Goal: Task Accomplishment & Management: Use online tool/utility

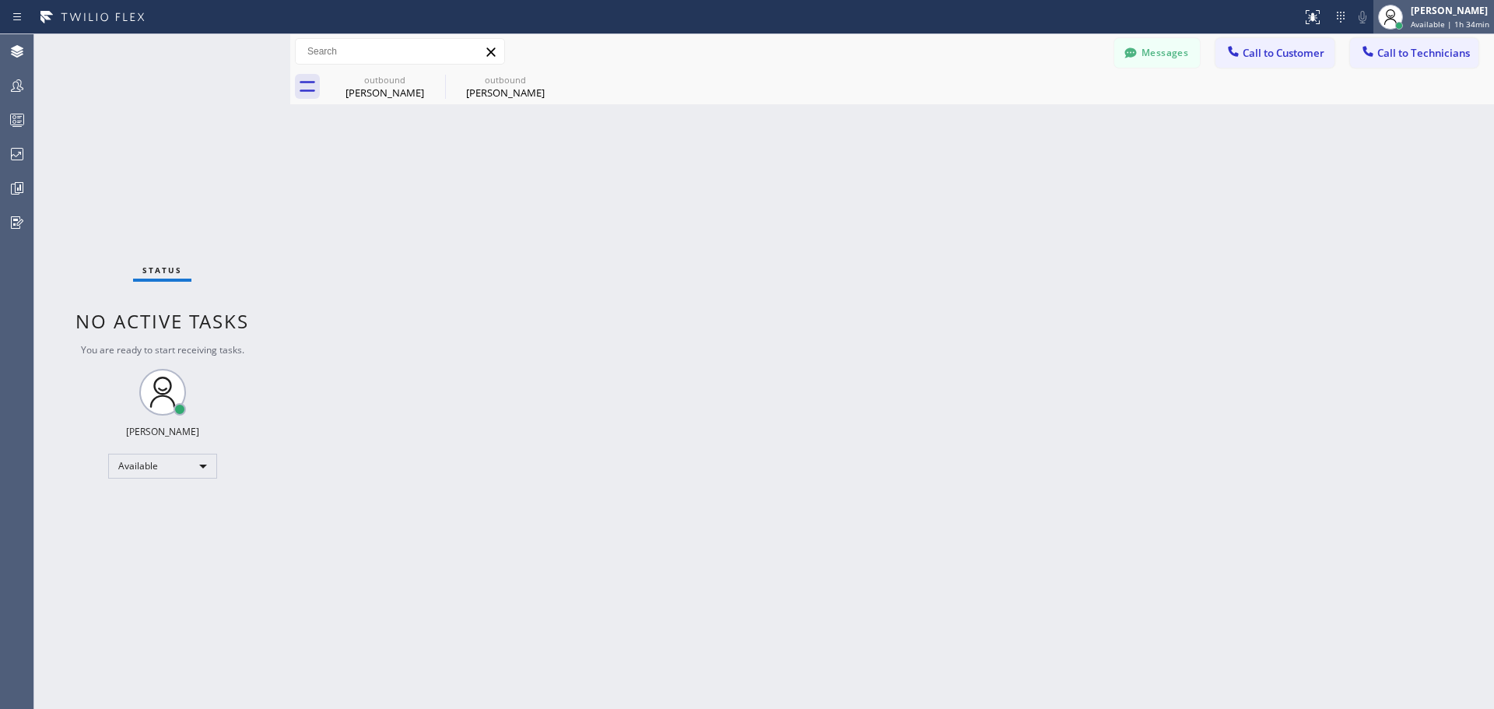
click at [1443, 19] on span "Available | 1h 34min" at bounding box center [1449, 24] width 79 height 11
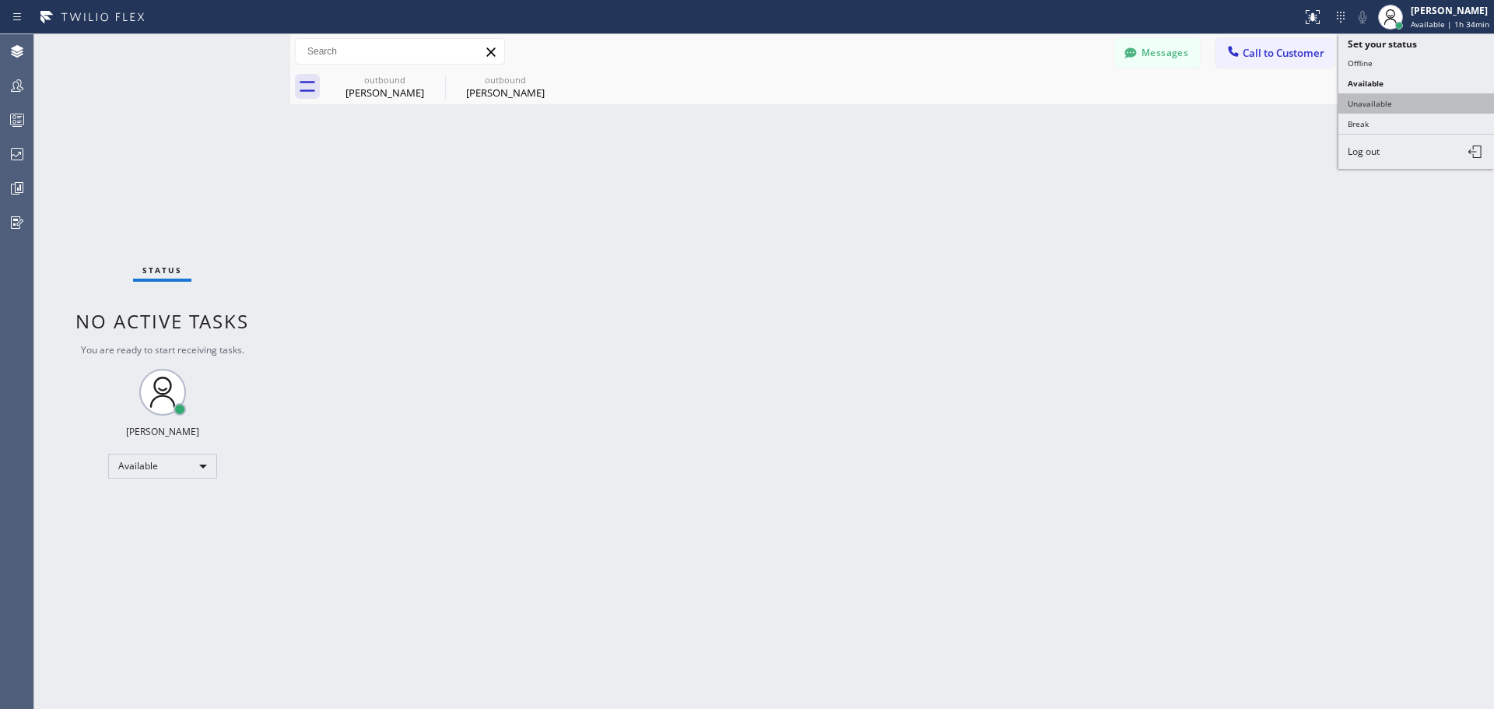
click at [1395, 110] on button "Unavailable" at bounding box center [1416, 103] width 156 height 20
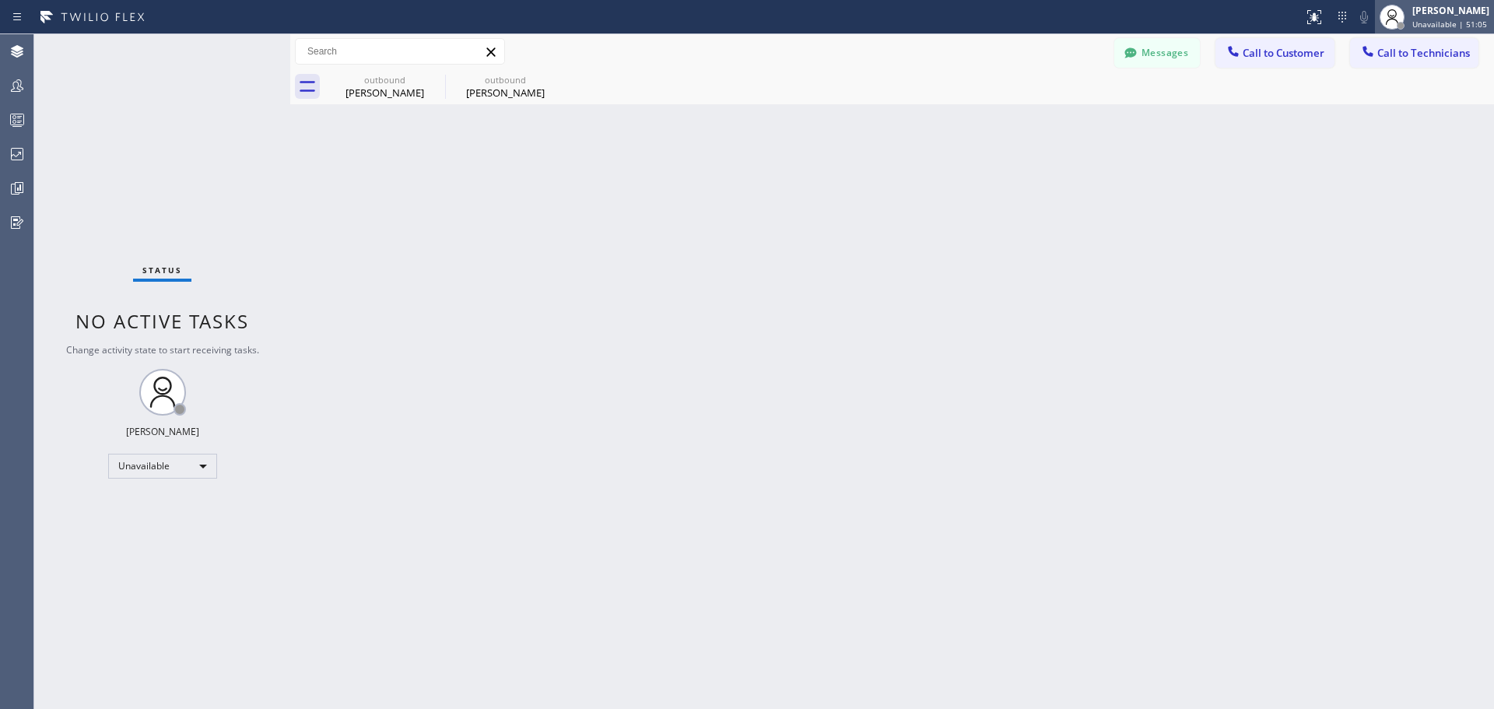
click at [1447, 17] on div "[PERSON_NAME] Unavailable | 51:05" at bounding box center [1451, 16] width 85 height 27
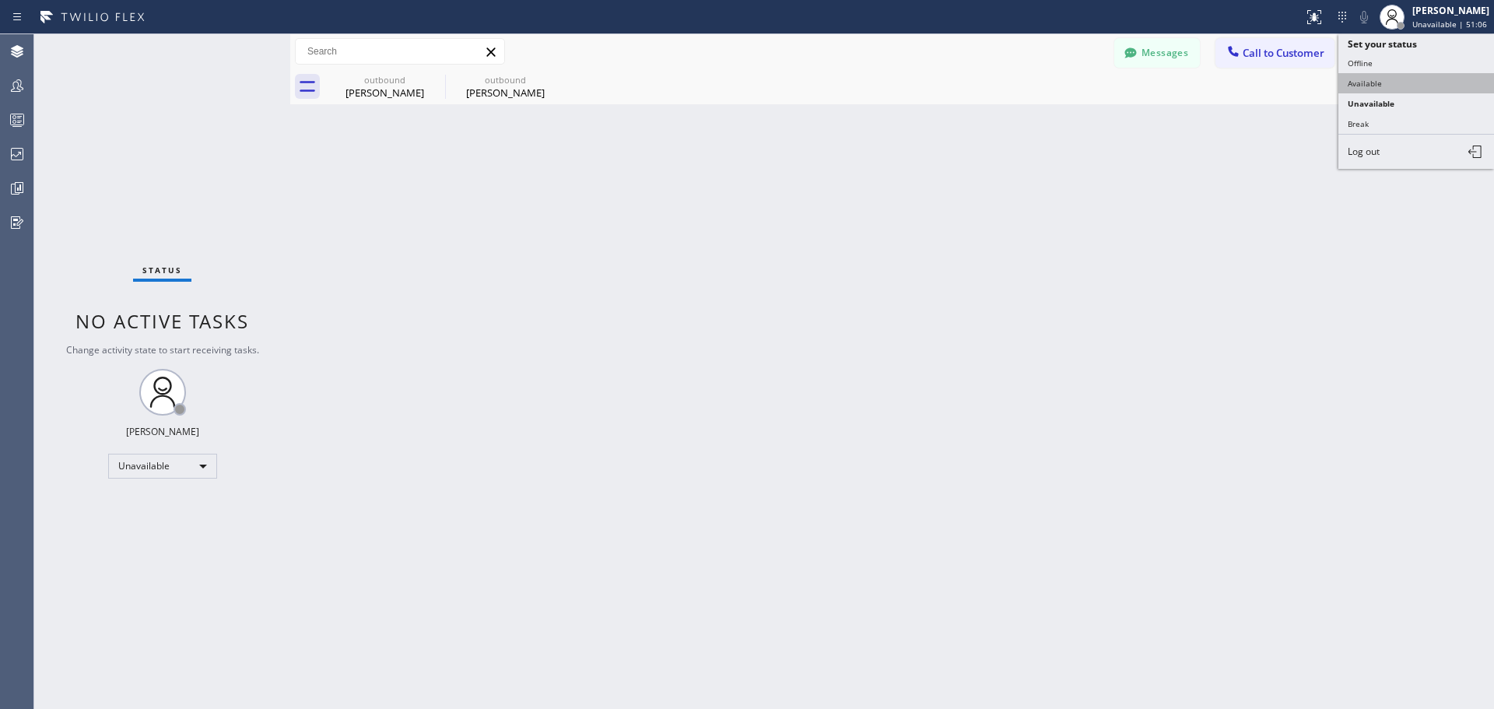
click at [1417, 87] on button "Available" at bounding box center [1416, 83] width 156 height 20
click at [1265, 51] on span "Call to Customer" at bounding box center [1283, 53] width 82 height 14
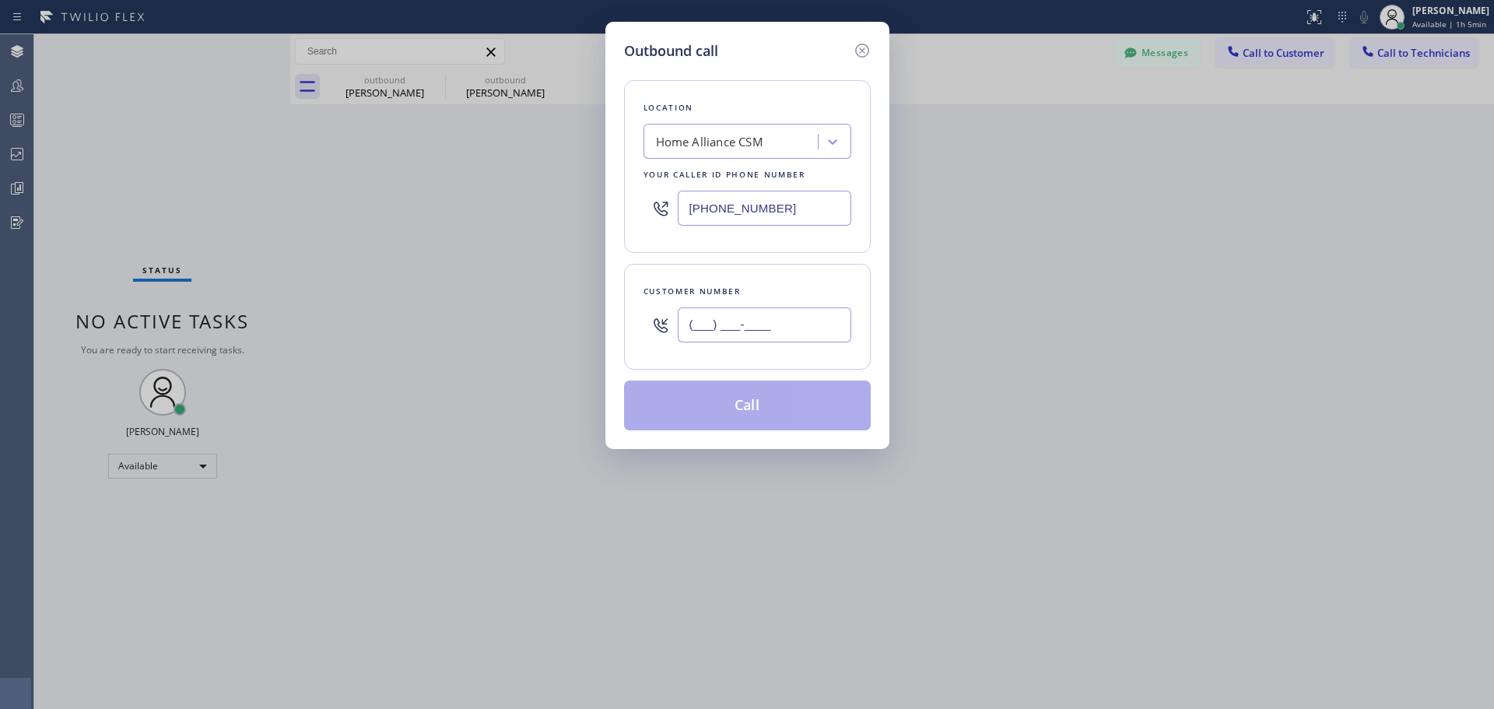
click at [769, 329] on input "(___) ___-____" at bounding box center [764, 324] width 173 height 35
paste input "949) 432-0097"
type input "[PHONE_NUMBER]"
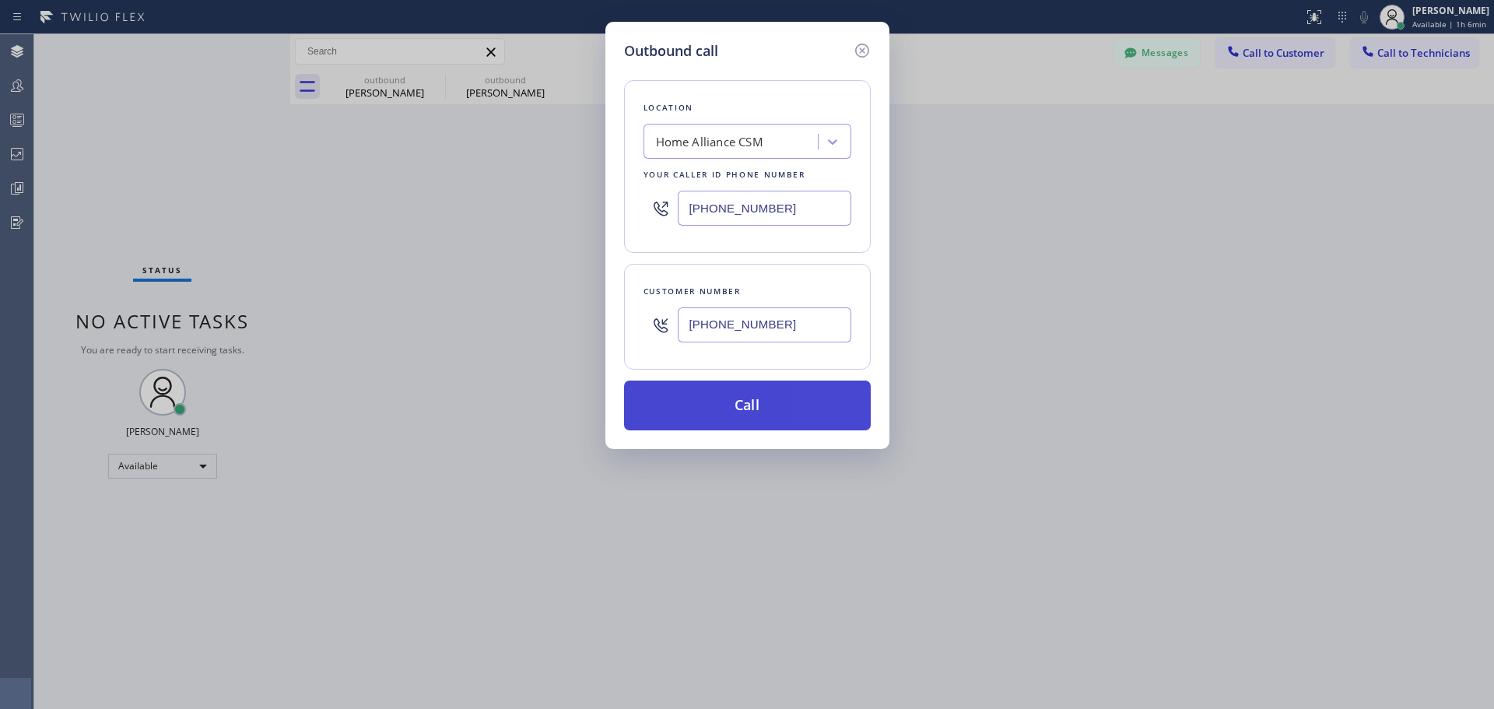
click at [692, 405] on button "Call" at bounding box center [747, 405] width 247 height 50
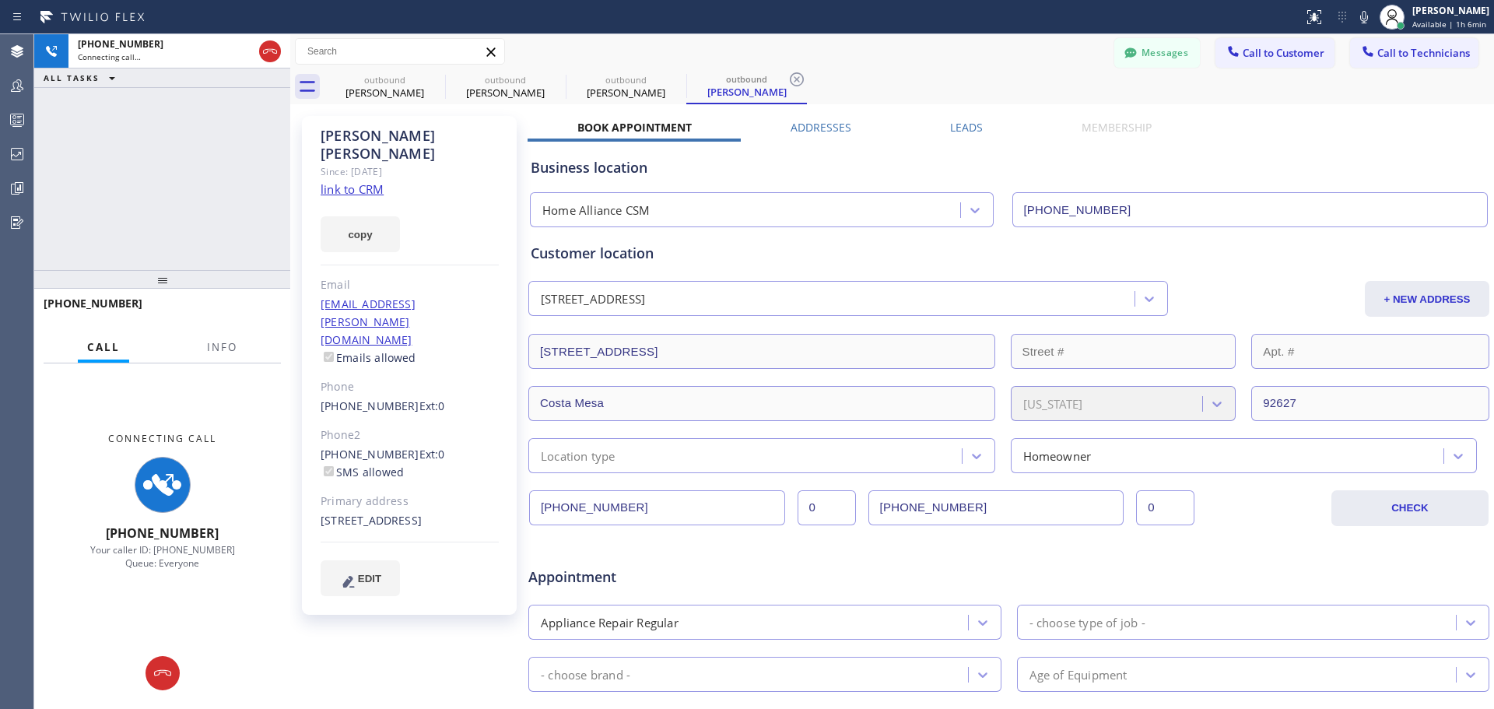
type input "[PHONE_NUMBER]"
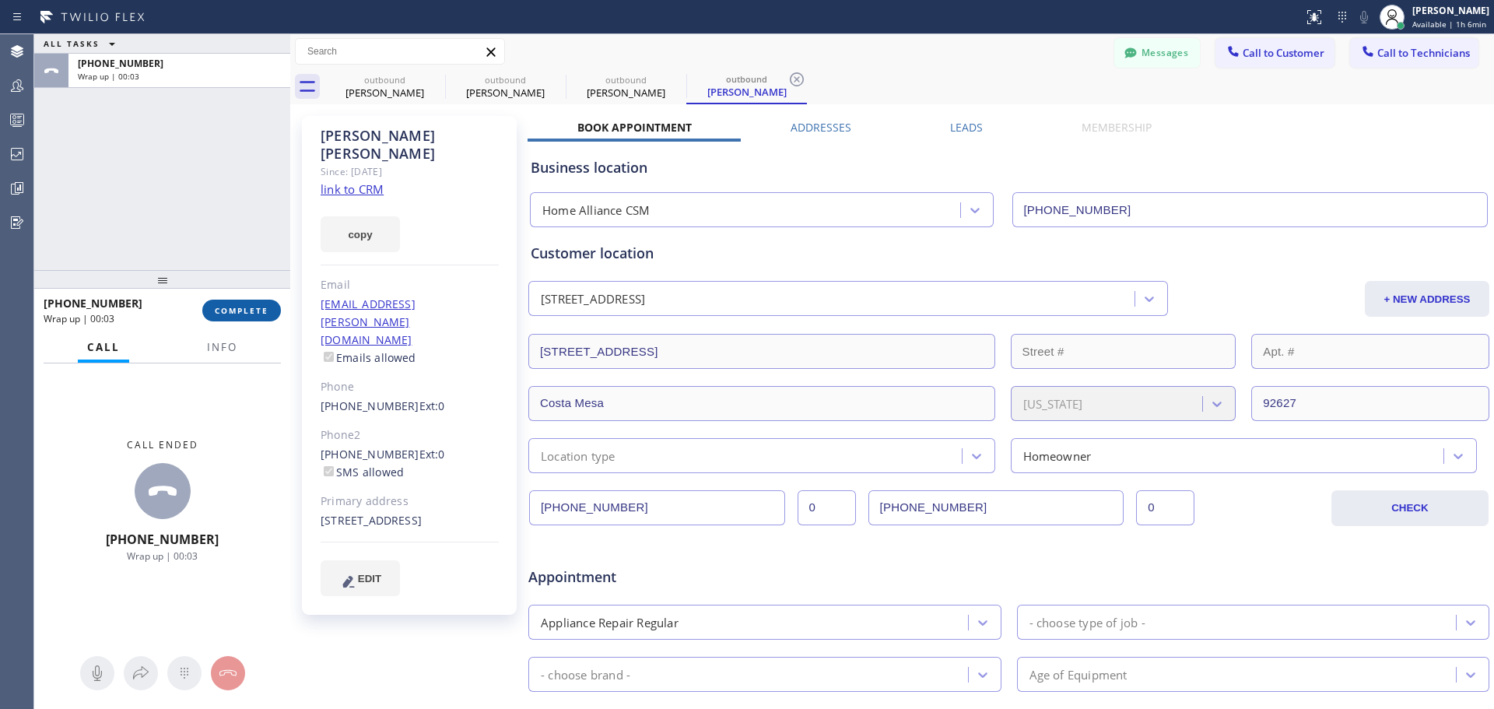
click at [259, 320] on button "COMPLETE" at bounding box center [241, 311] width 79 height 22
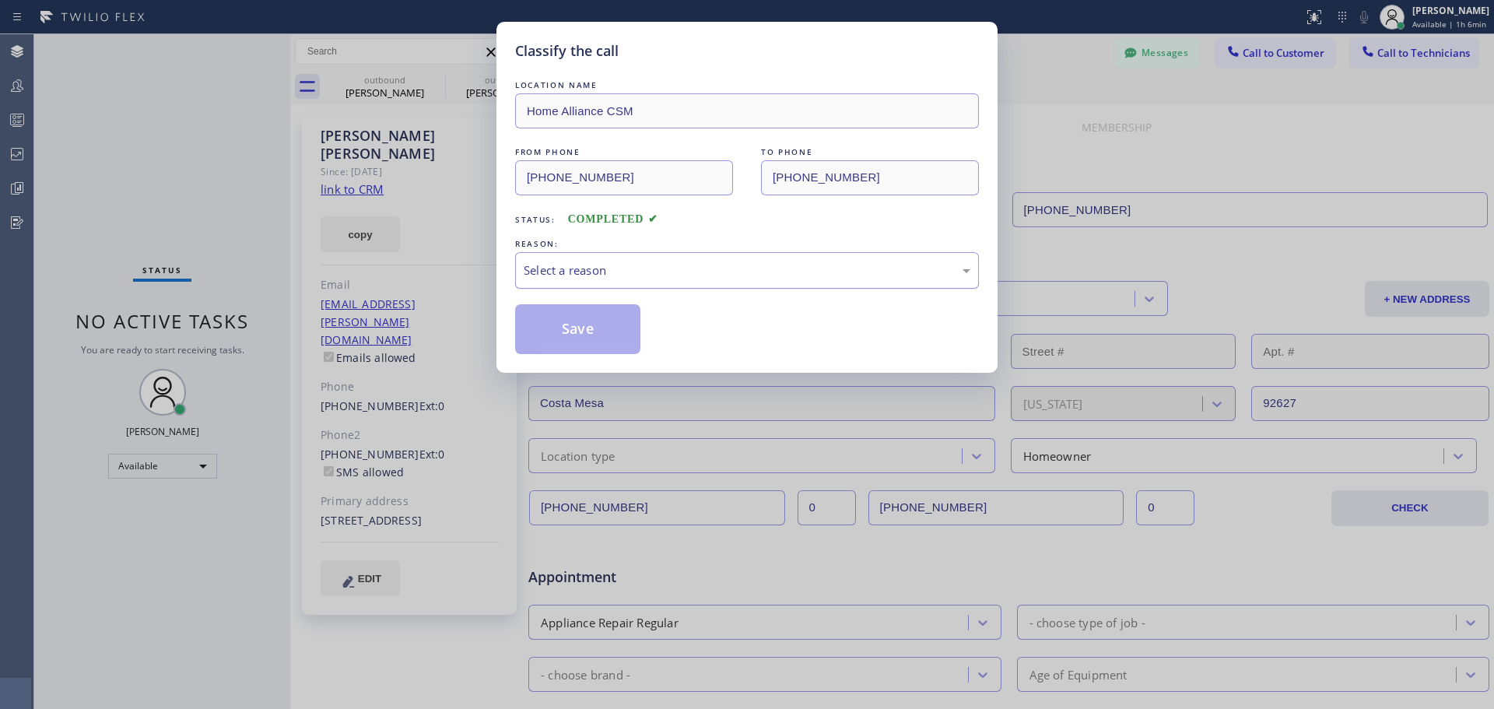
click at [657, 277] on div "Select a reason" at bounding box center [747, 270] width 447 height 18
click at [569, 326] on button "Save" at bounding box center [577, 329] width 125 height 50
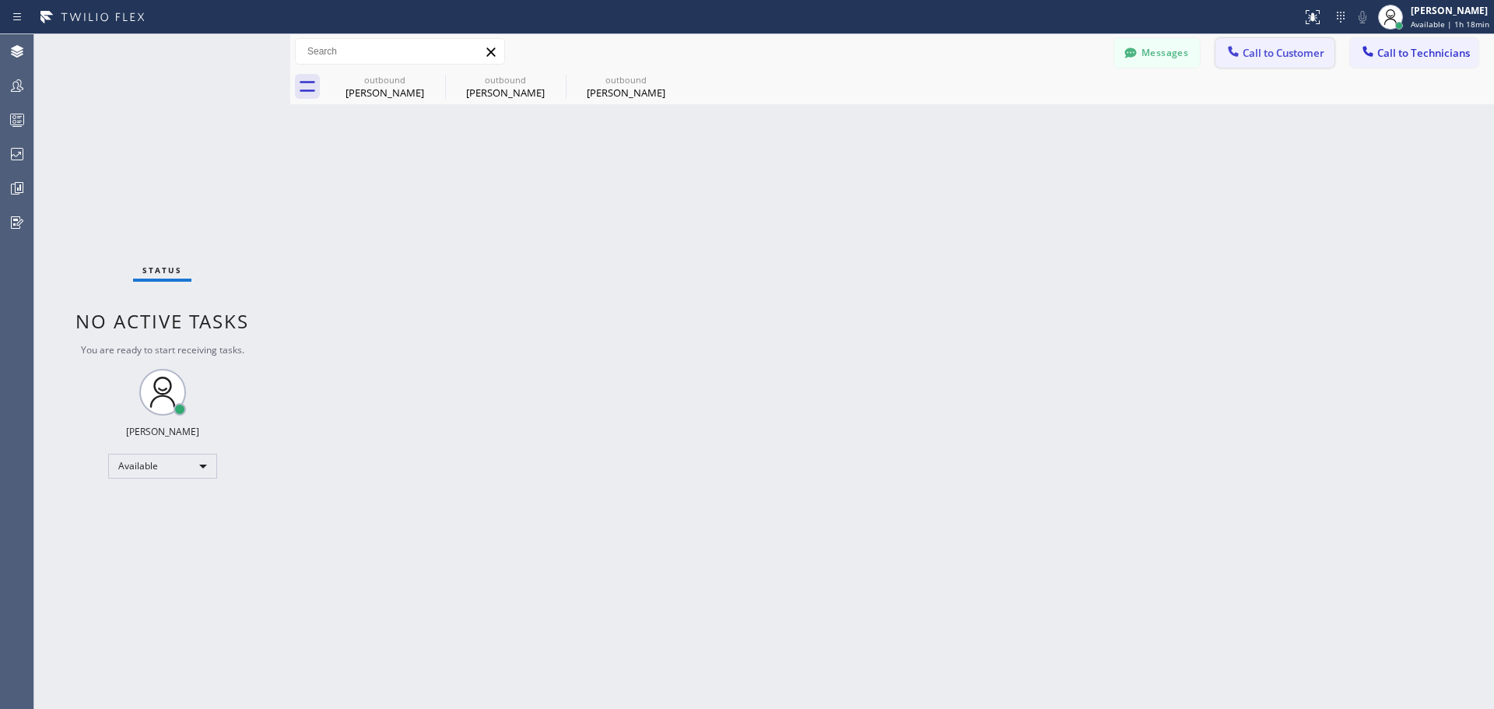
click at [1299, 58] on span "Call to Customer" at bounding box center [1283, 53] width 82 height 14
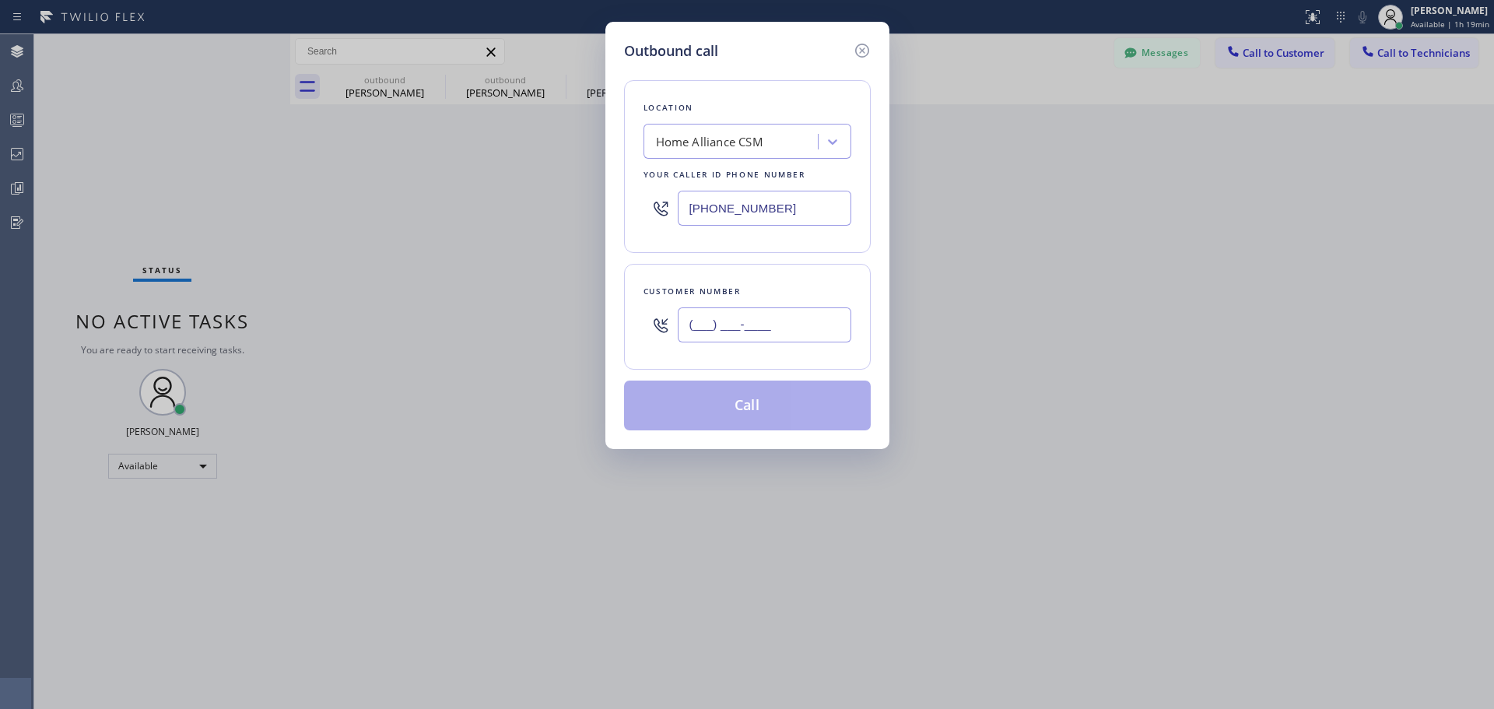
click at [733, 309] on input "(___) ___-____" at bounding box center [764, 324] width 173 height 35
paste input "832) 314-7701"
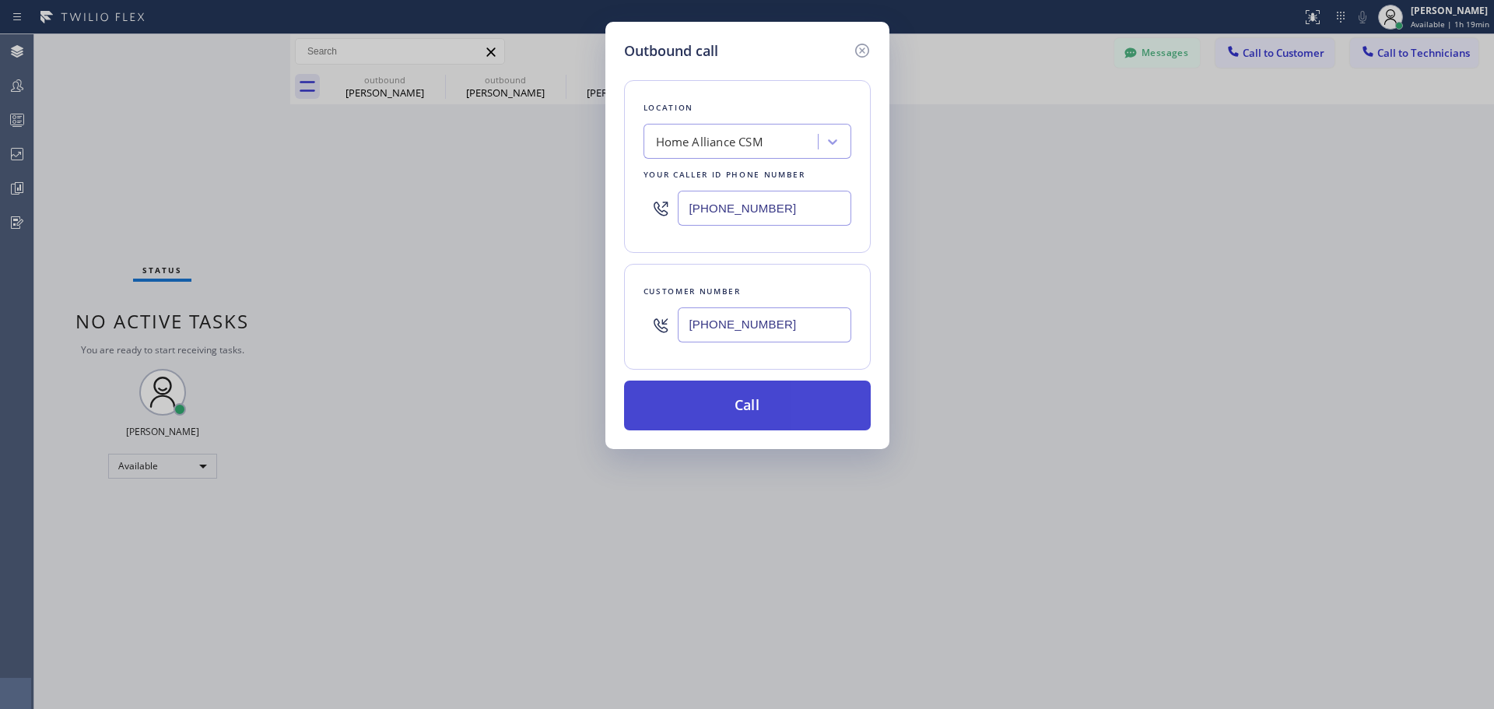
type input "[PHONE_NUMBER]"
click at [713, 410] on button "Call" at bounding box center [747, 405] width 247 height 50
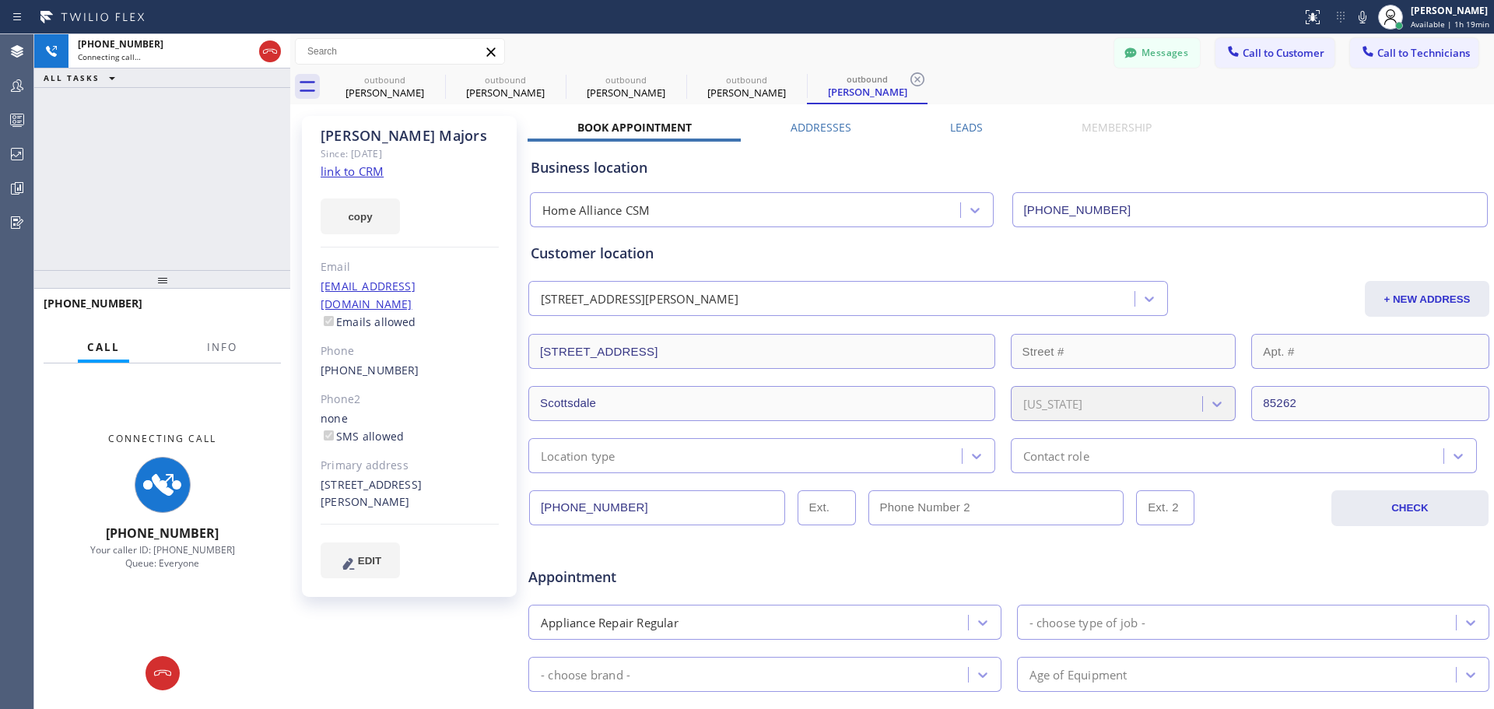
type input "[PHONE_NUMBER]"
click at [675, 77] on icon at bounding box center [676, 79] width 19 height 19
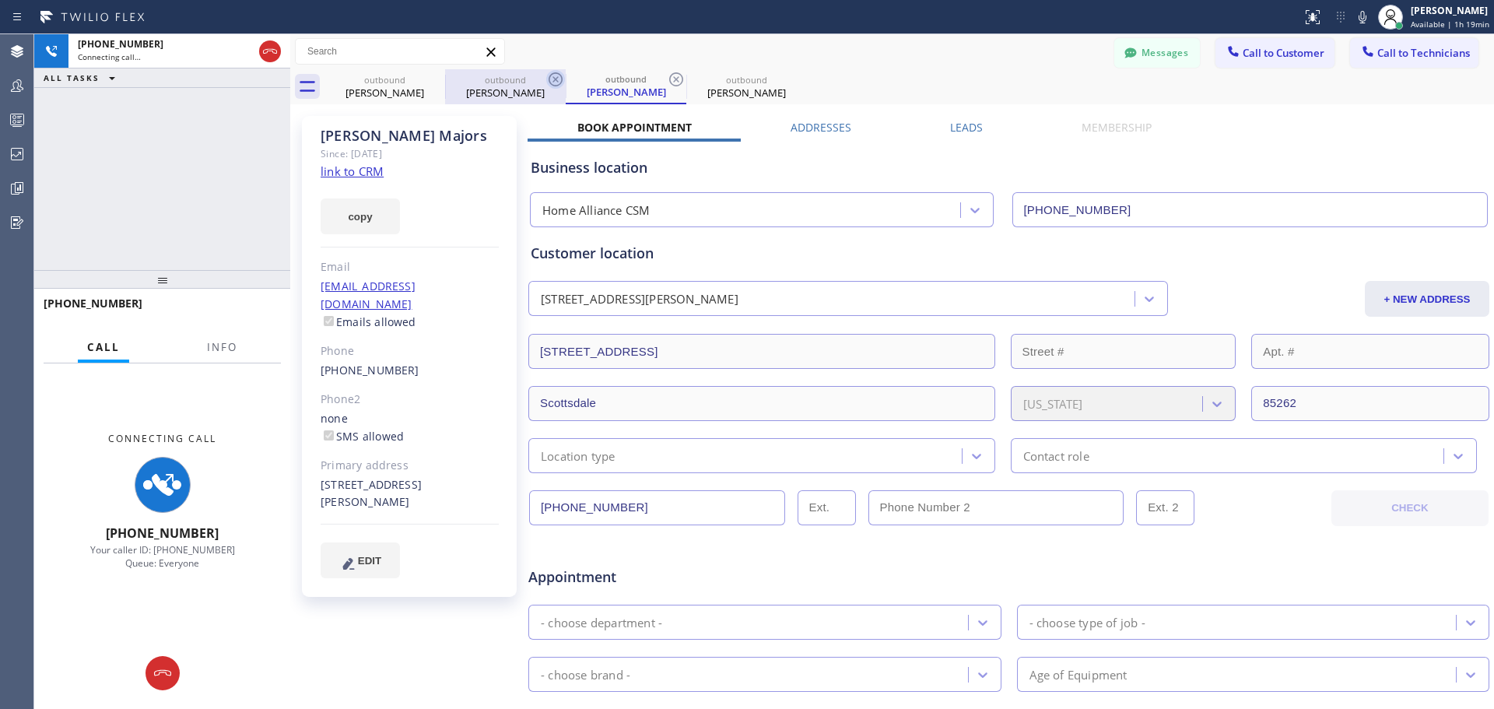
click at [554, 77] on icon at bounding box center [555, 79] width 14 height 14
click at [433, 79] on icon at bounding box center [435, 79] width 19 height 19
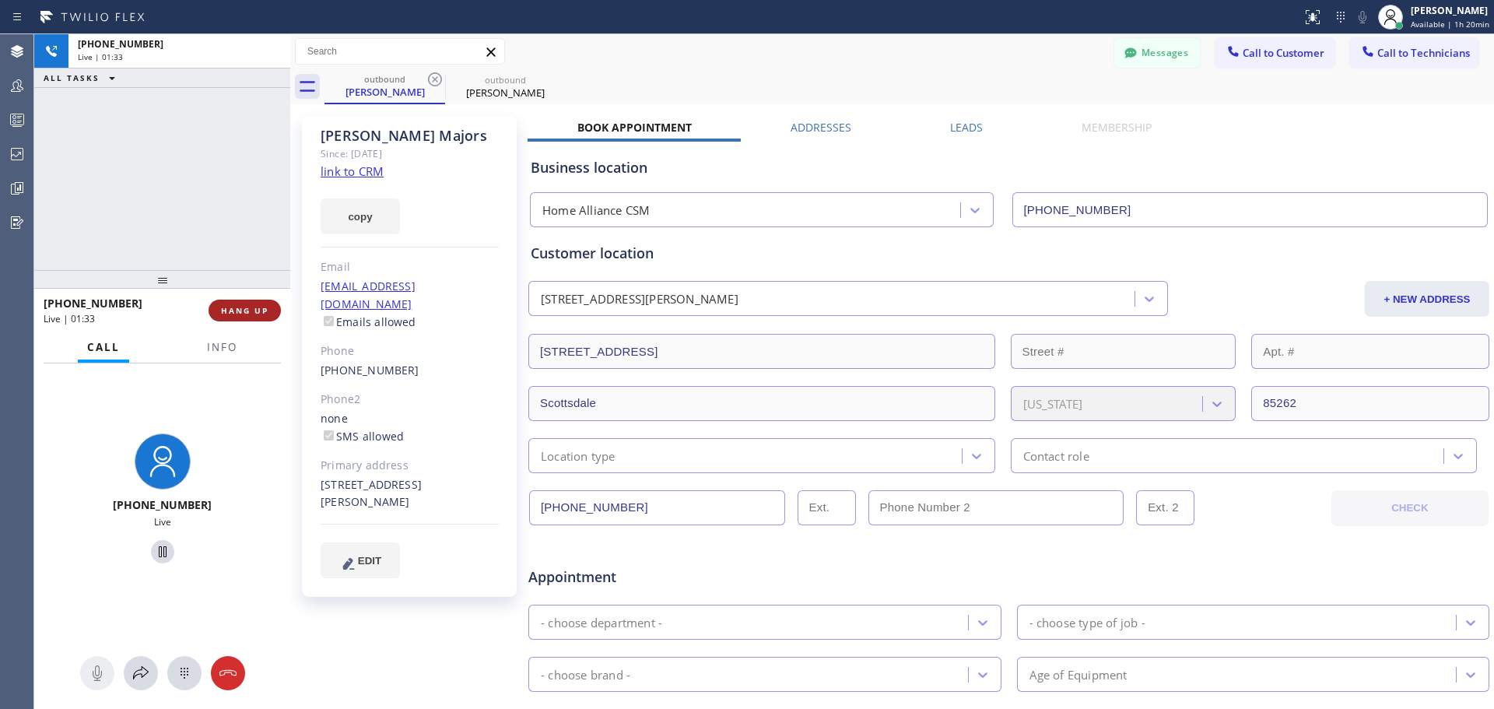
click at [254, 307] on span "HANG UP" at bounding box center [244, 310] width 47 height 11
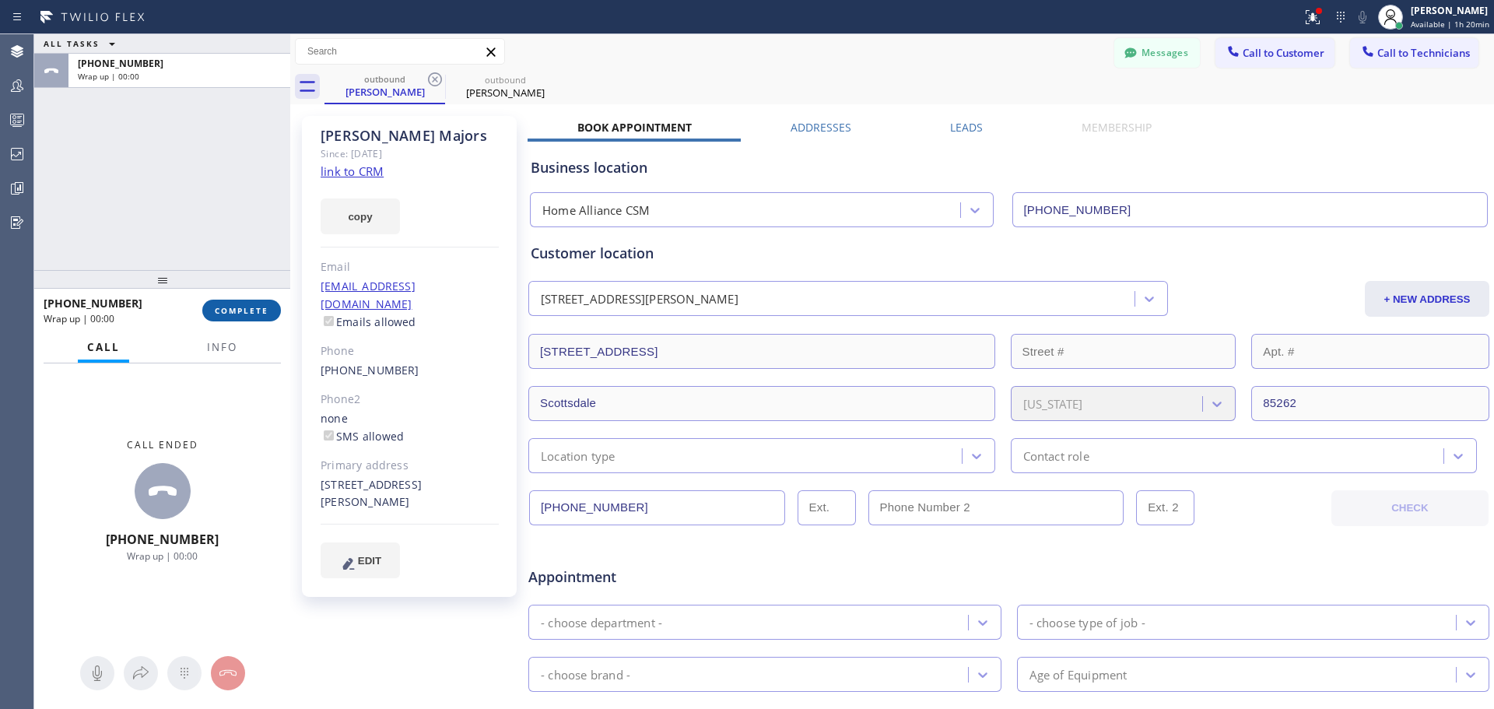
click at [260, 308] on span "COMPLETE" at bounding box center [242, 310] width 54 height 11
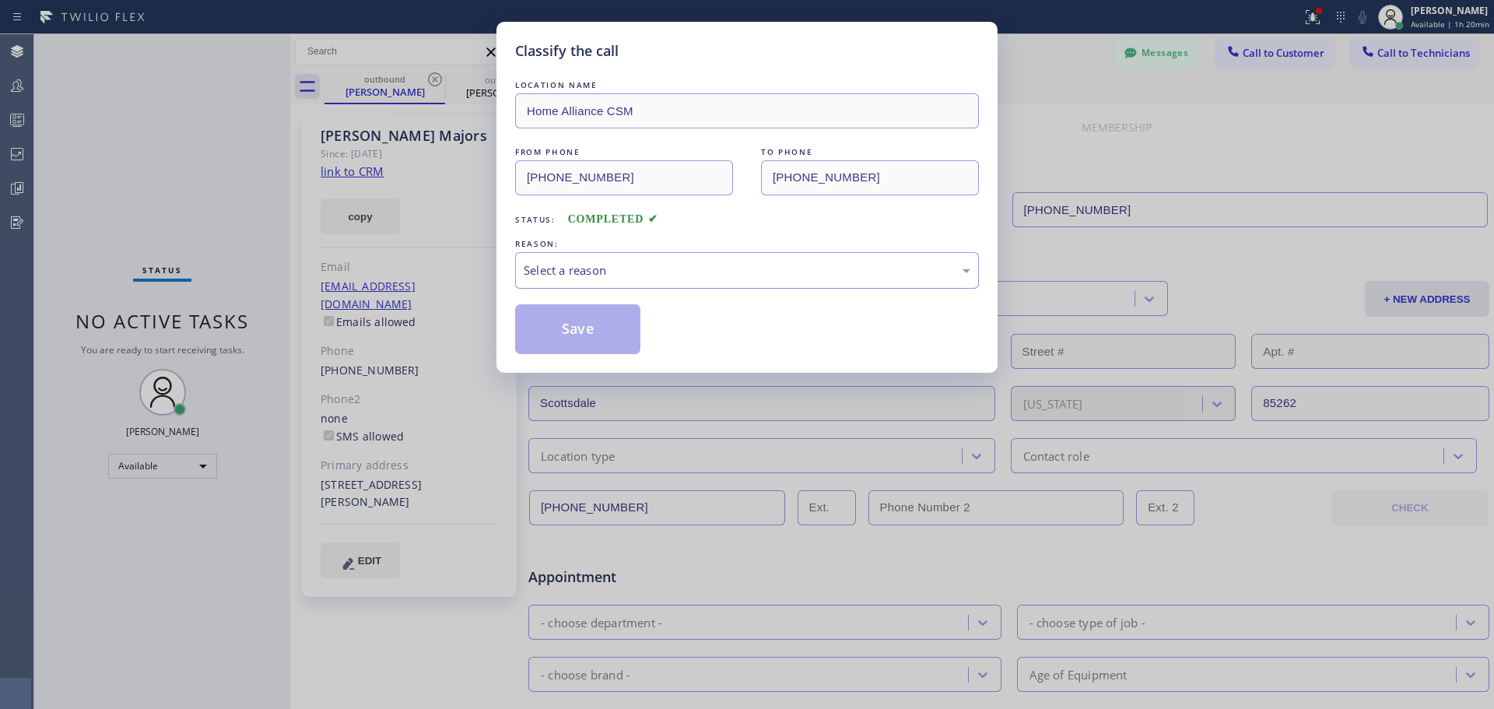
click at [672, 271] on div "Select a reason" at bounding box center [747, 270] width 447 height 18
click at [535, 337] on button "Save" at bounding box center [577, 329] width 125 height 50
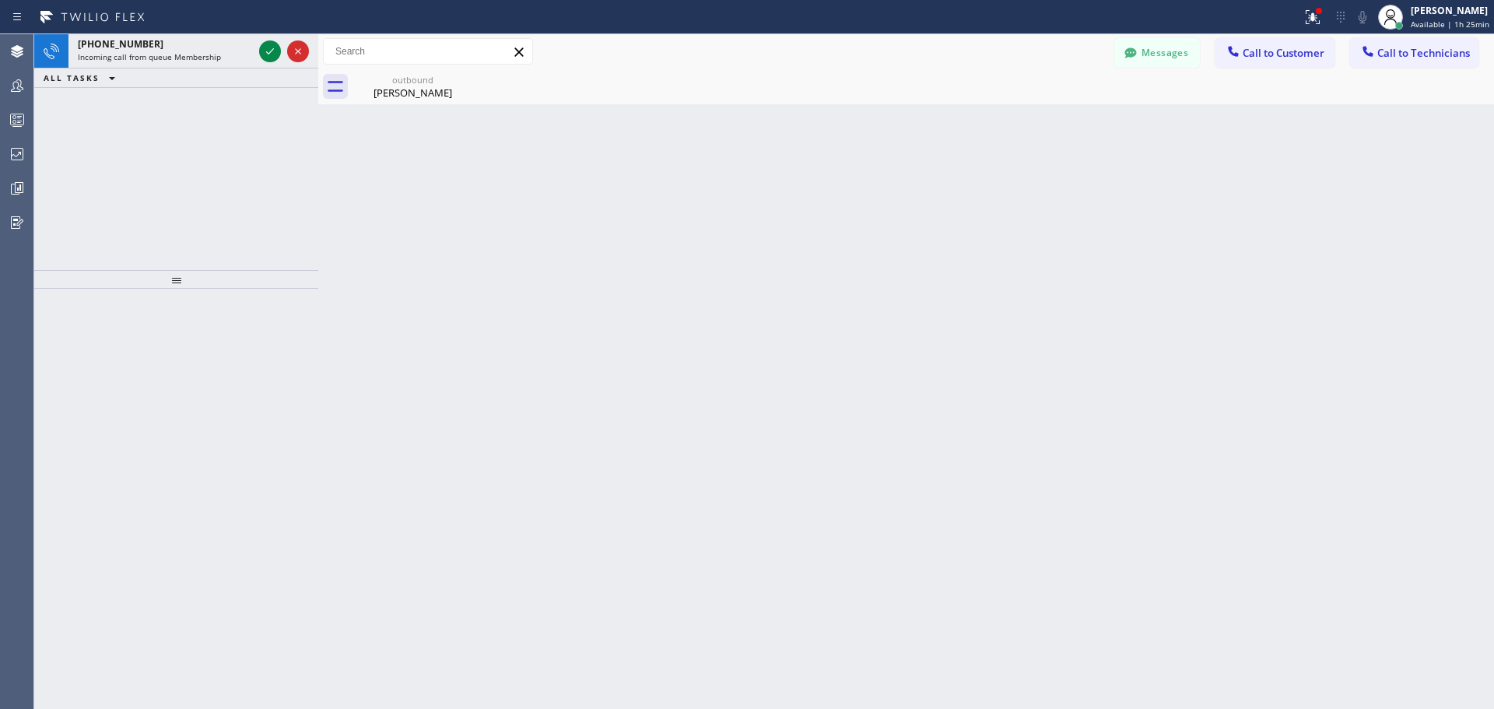
drag, startPoint x: 289, startPoint y: 53, endPoint x: 318, endPoint y: 54, distance: 29.6
click at [318, 54] on div at bounding box center [318, 371] width 0 height 674
click at [585, 215] on div "Back to Dashboard Change Sender ID Customers Technicians MD [PERSON_NAME] [DATE…" at bounding box center [907, 371] width 1174 height 674
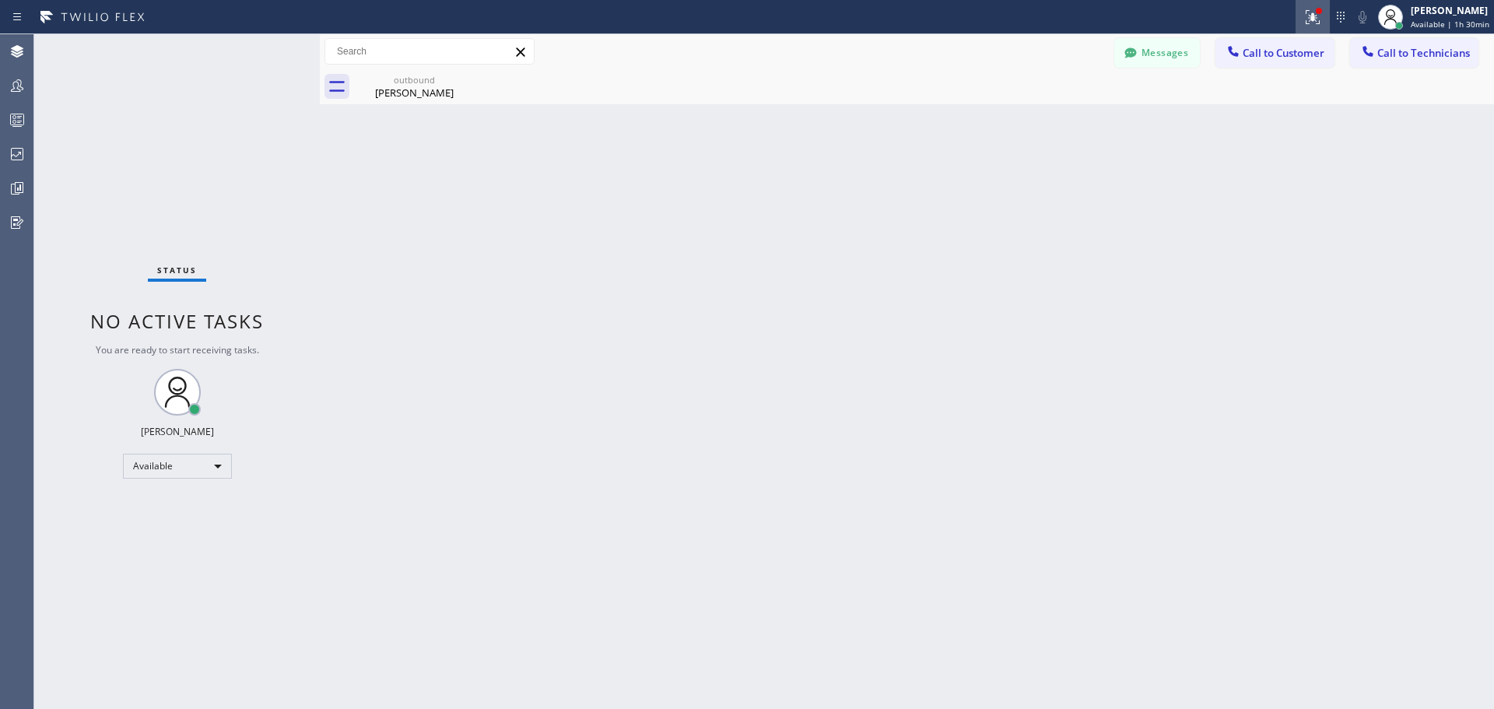
click at [1309, 16] on icon at bounding box center [1312, 17] width 19 height 19
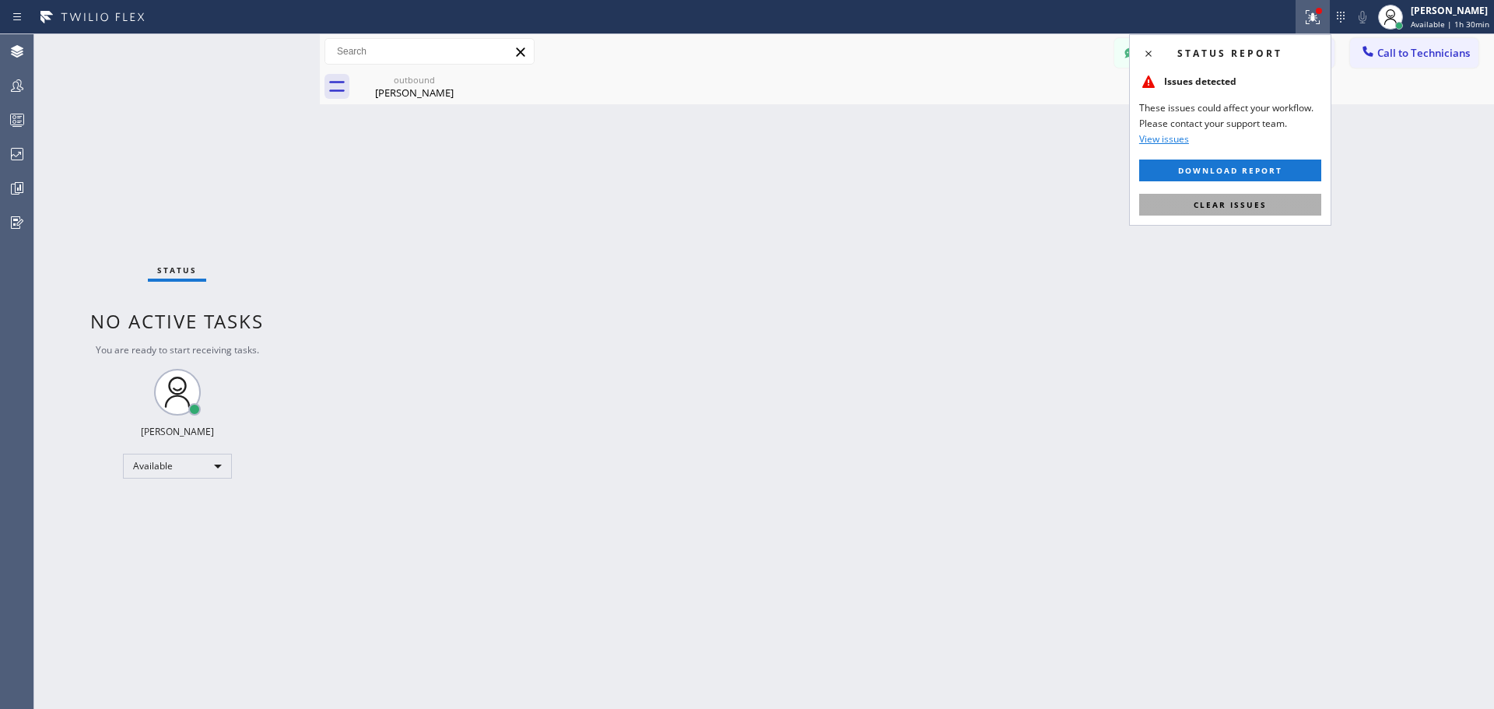
click at [1252, 211] on button "Clear issues" at bounding box center [1230, 205] width 182 height 22
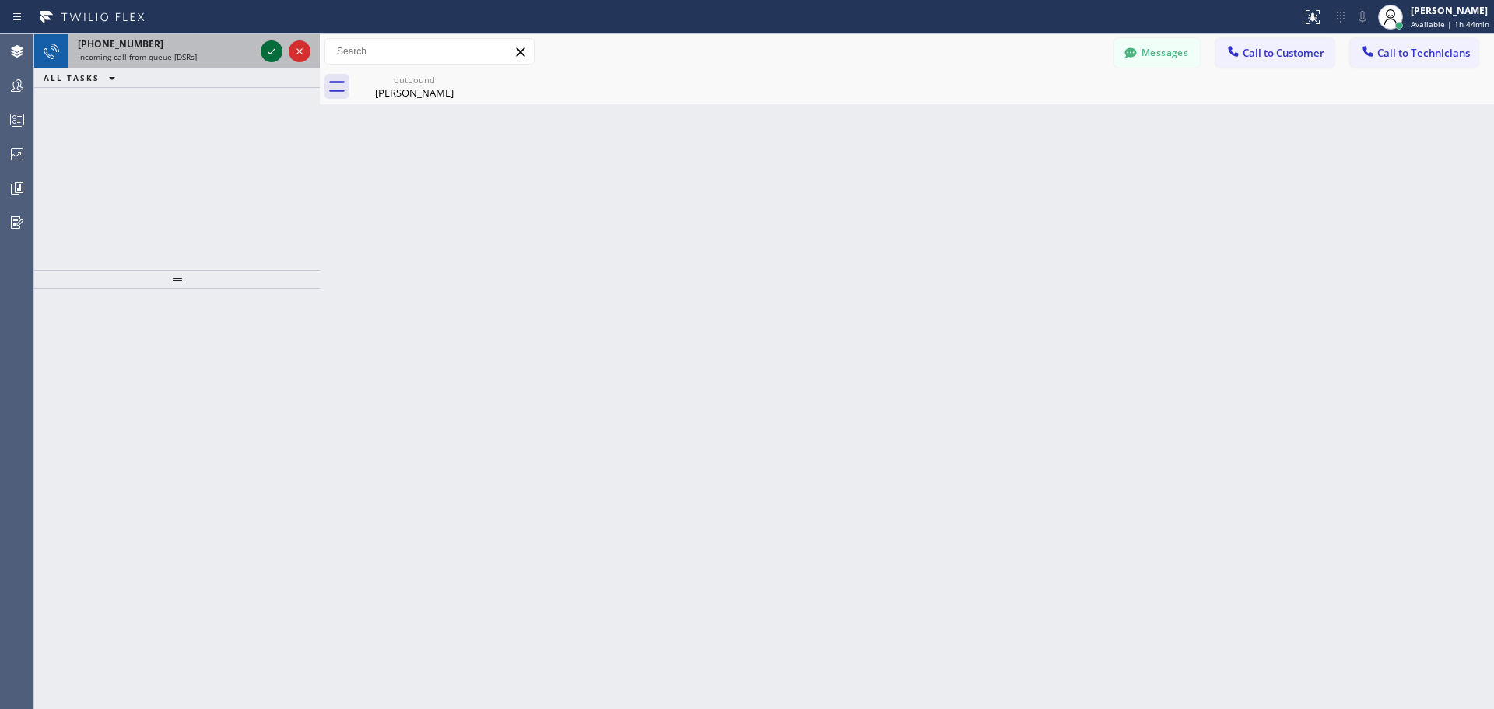
click at [269, 50] on icon at bounding box center [271, 51] width 19 height 19
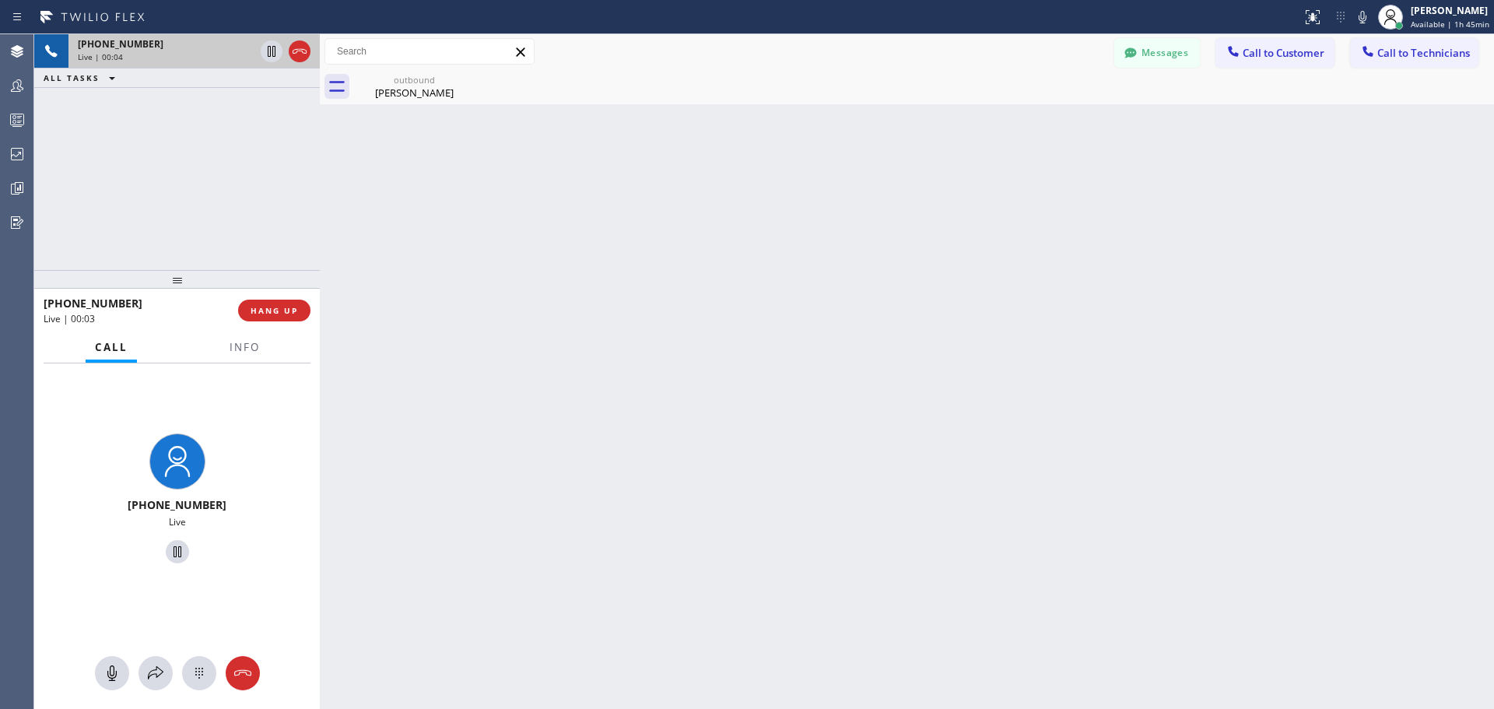
drag, startPoint x: 163, startPoint y: 44, endPoint x: 120, endPoint y: 45, distance: 42.8
click at [120, 45] on div "[PHONE_NUMBER]" at bounding box center [166, 43] width 177 height 13
drag, startPoint x: 184, startPoint y: 44, endPoint x: 85, endPoint y: 43, distance: 99.6
click at [85, 43] on div "[PHONE_NUMBER]" at bounding box center [166, 43] width 177 height 13
drag, startPoint x: 156, startPoint y: 43, endPoint x: 93, endPoint y: 43, distance: 63.0
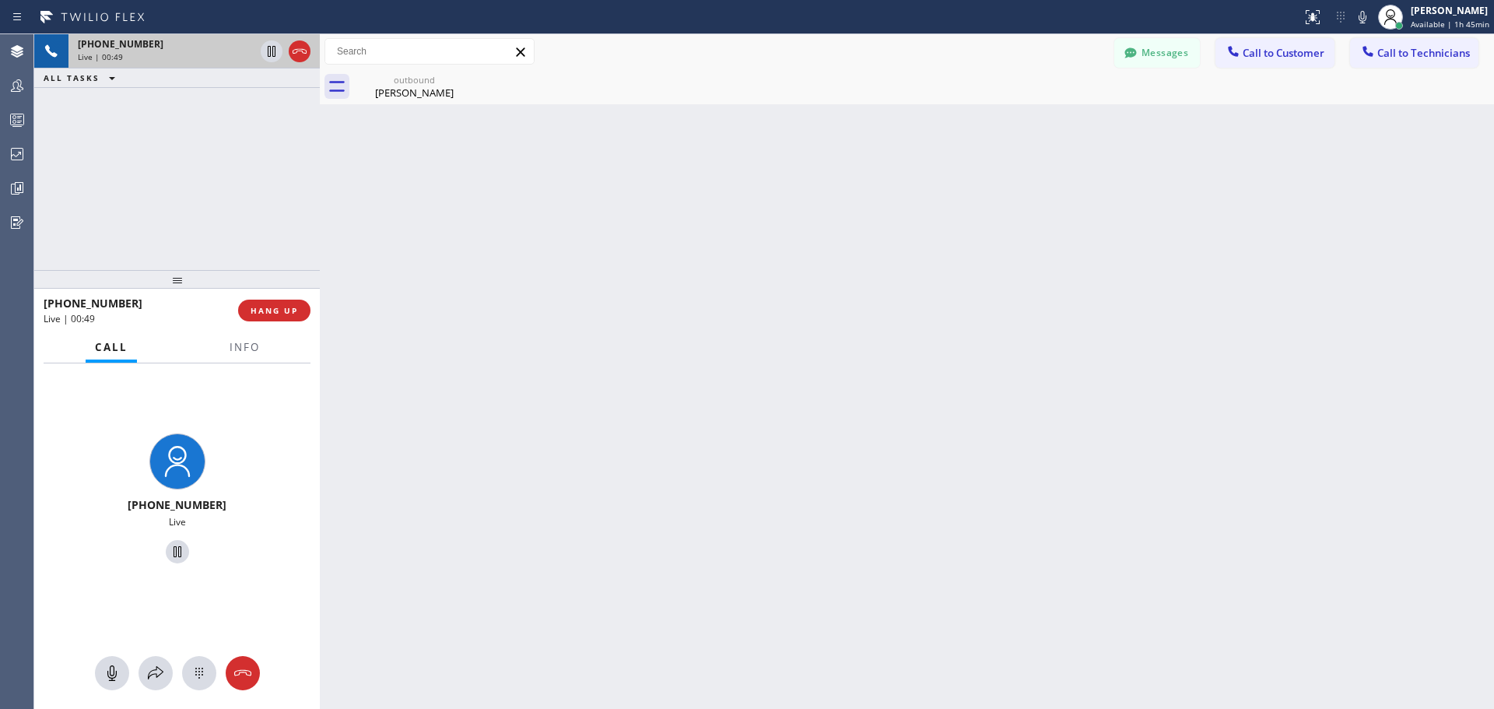
click at [93, 43] on div "[PHONE_NUMBER]" at bounding box center [166, 43] width 177 height 13
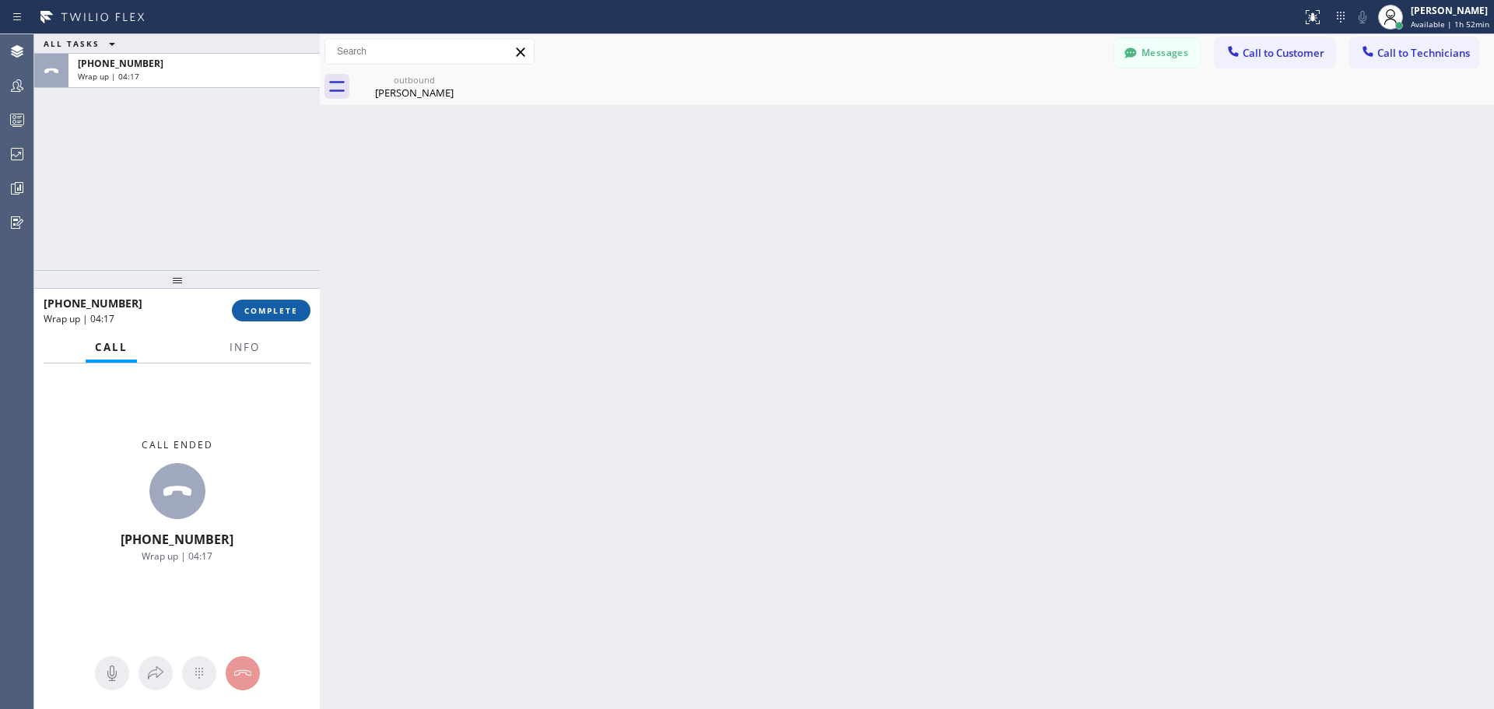
click at [254, 307] on span "COMPLETE" at bounding box center [271, 310] width 54 height 11
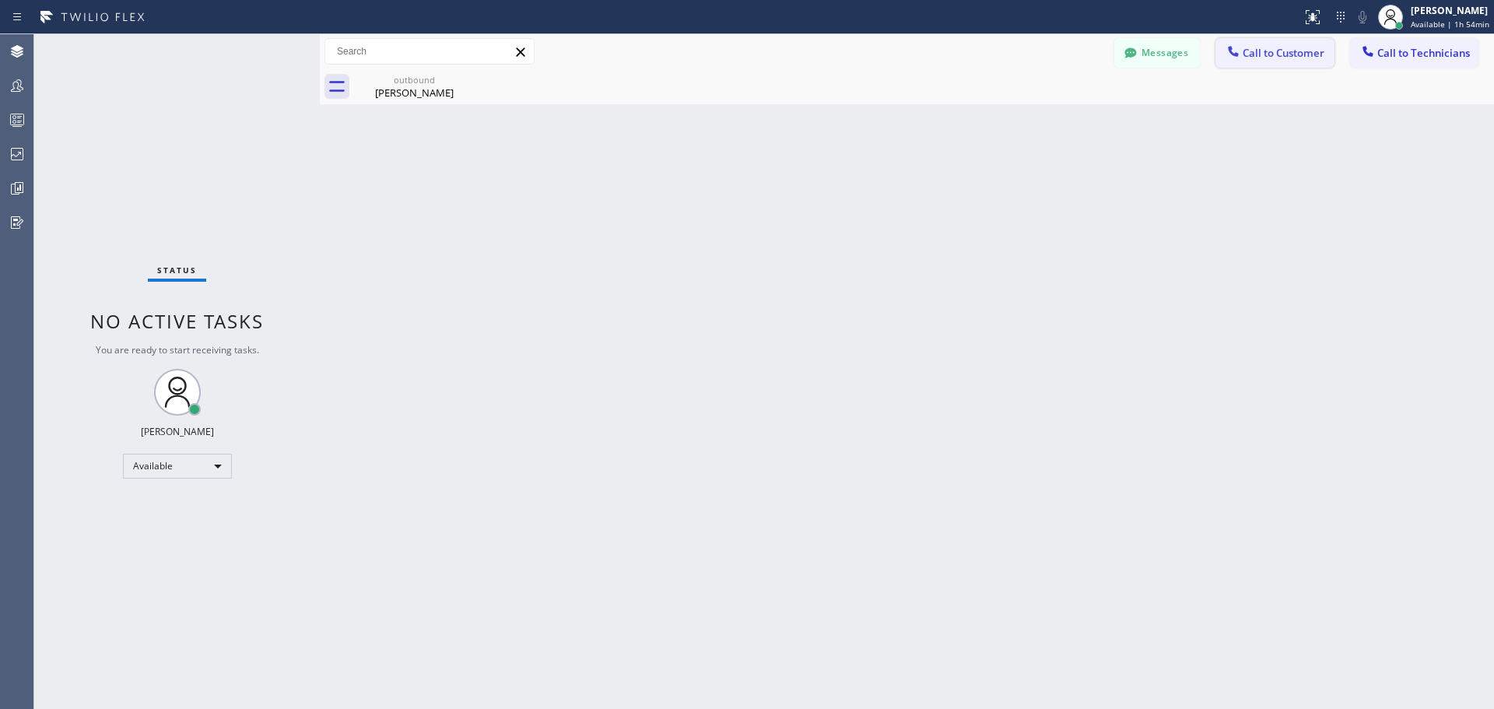
click at [1271, 51] on span "Call to Customer" at bounding box center [1283, 53] width 82 height 14
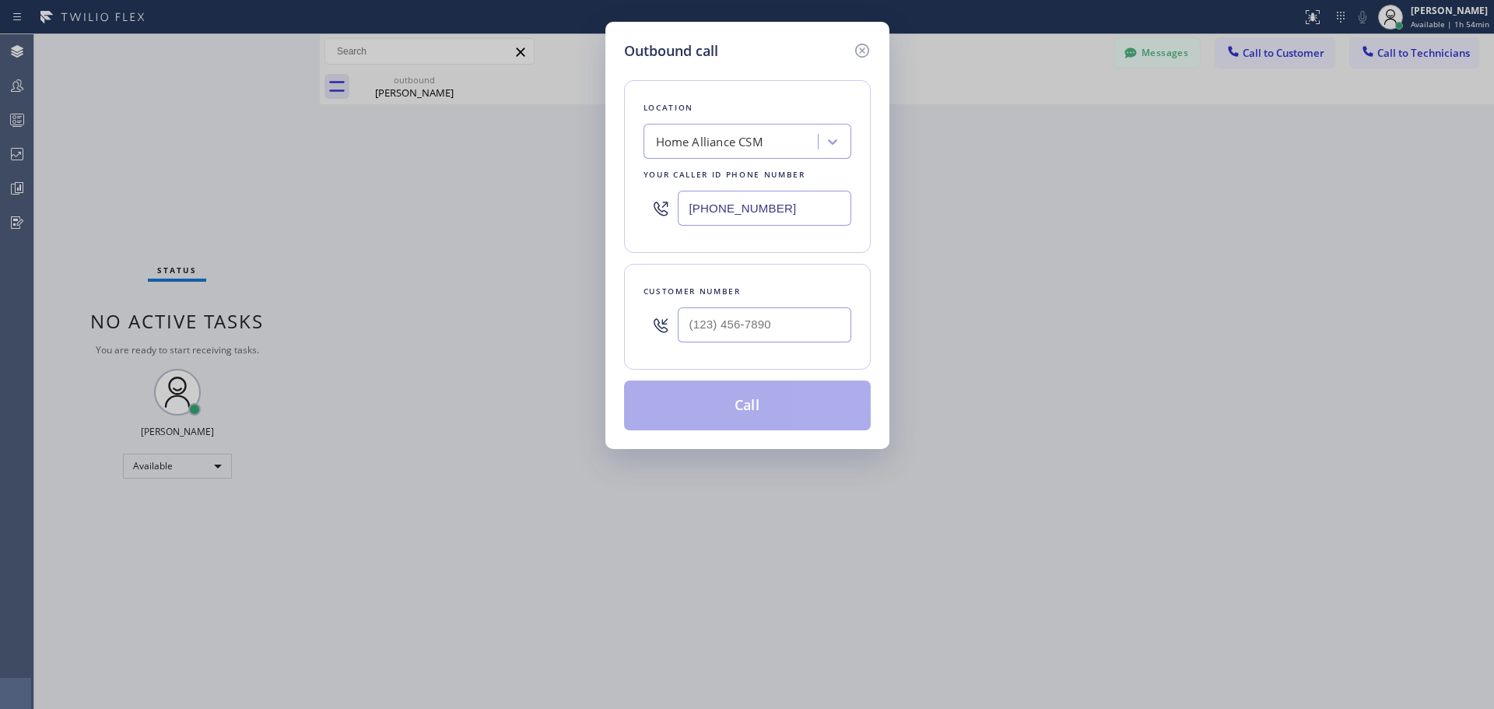
click at [773, 339] on input "text" at bounding box center [764, 324] width 173 height 35
paste input "720) 382-3321"
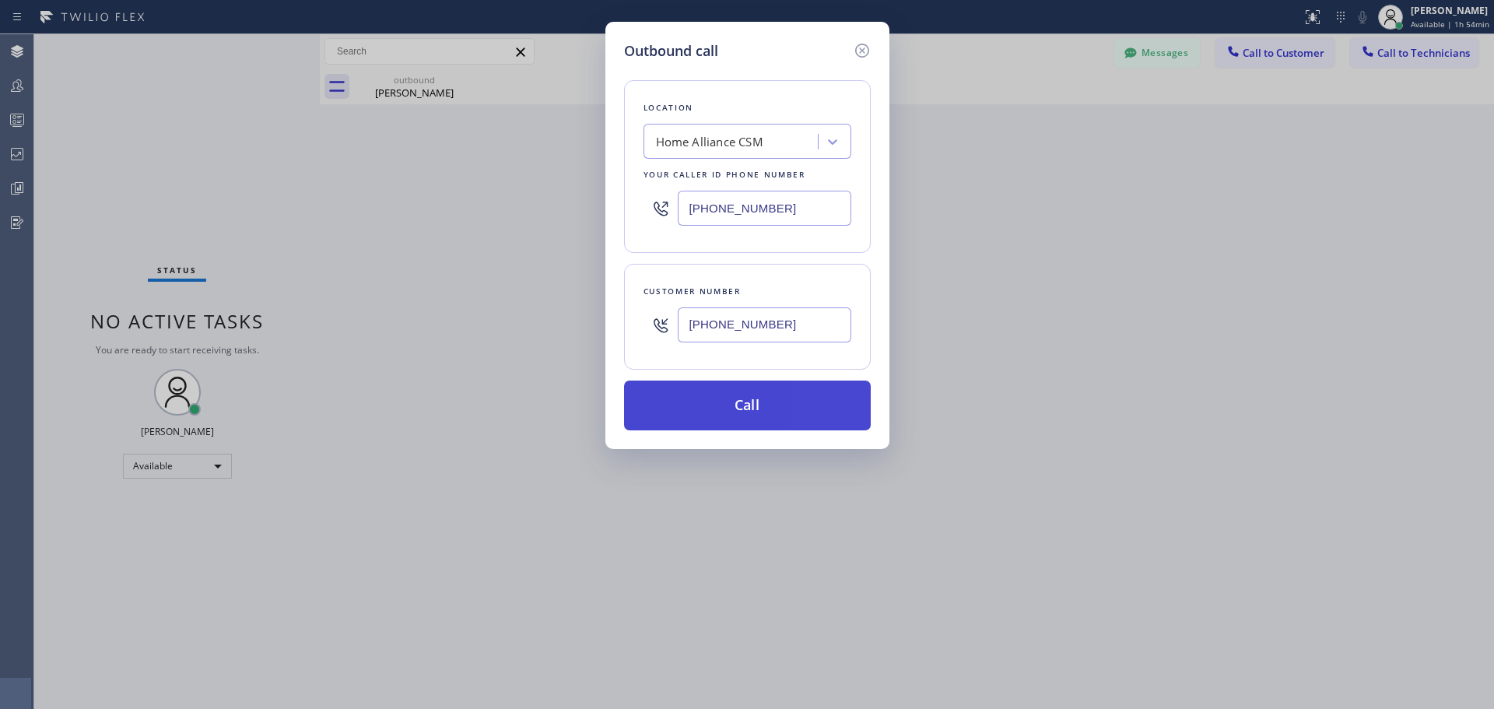
type input "[PHONE_NUMBER]"
click at [769, 394] on button "Call" at bounding box center [747, 405] width 247 height 50
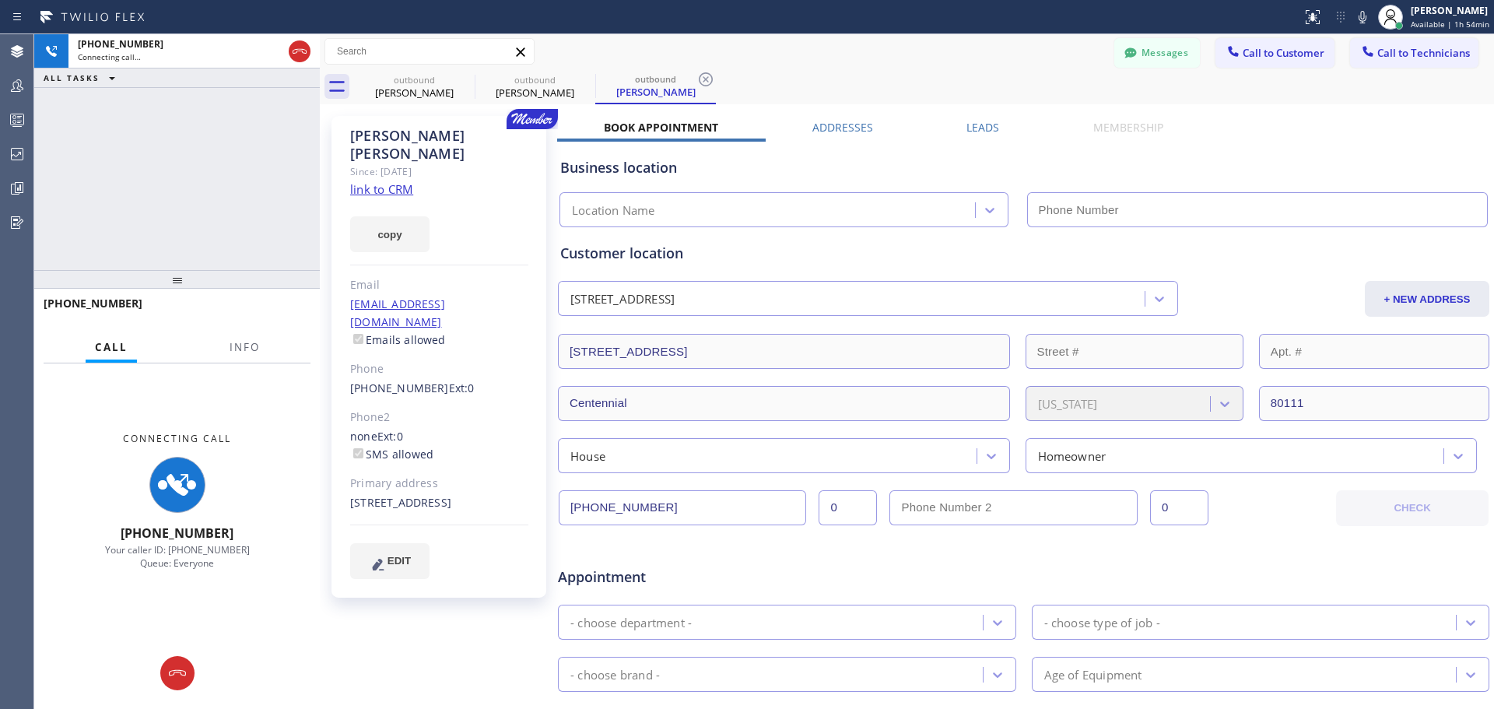
type input "[PHONE_NUMBER]"
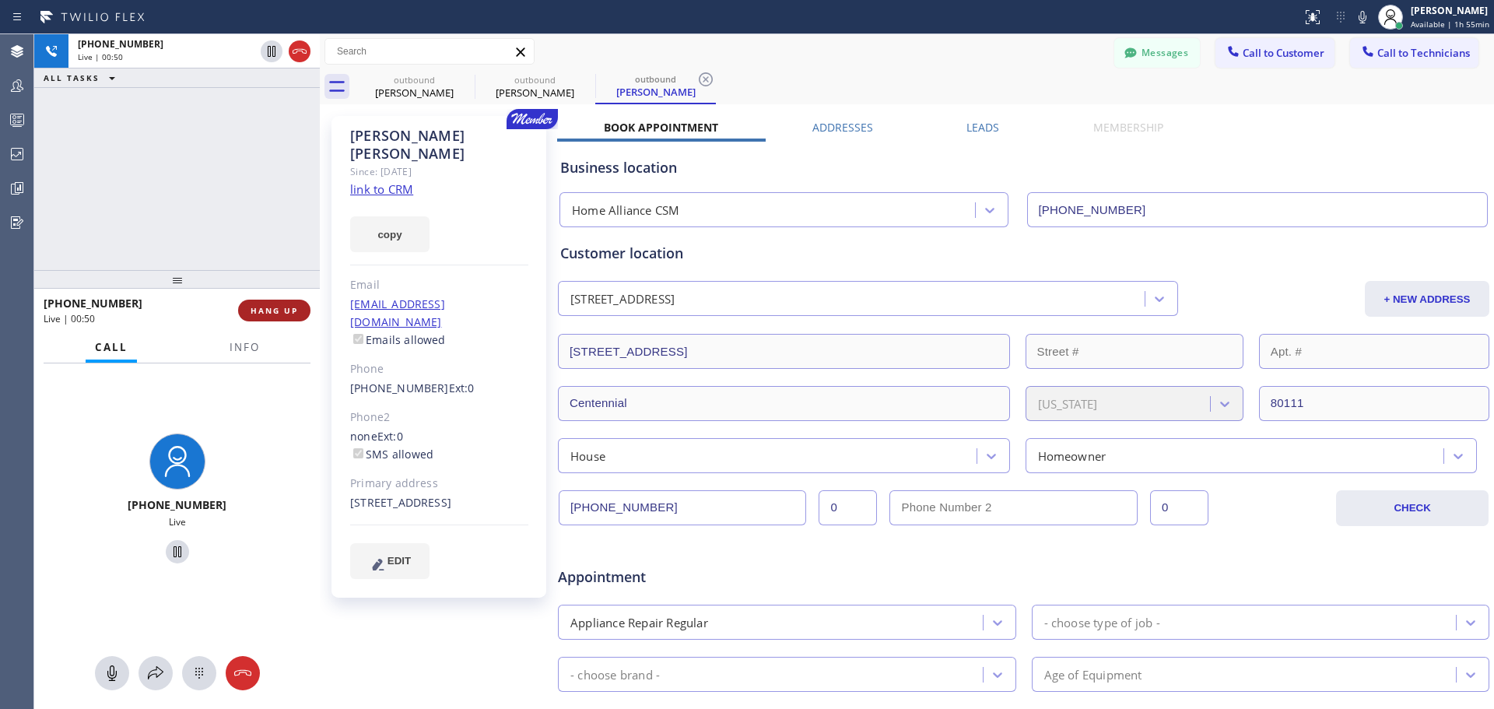
click at [265, 303] on button "HANG UP" at bounding box center [274, 311] width 72 height 22
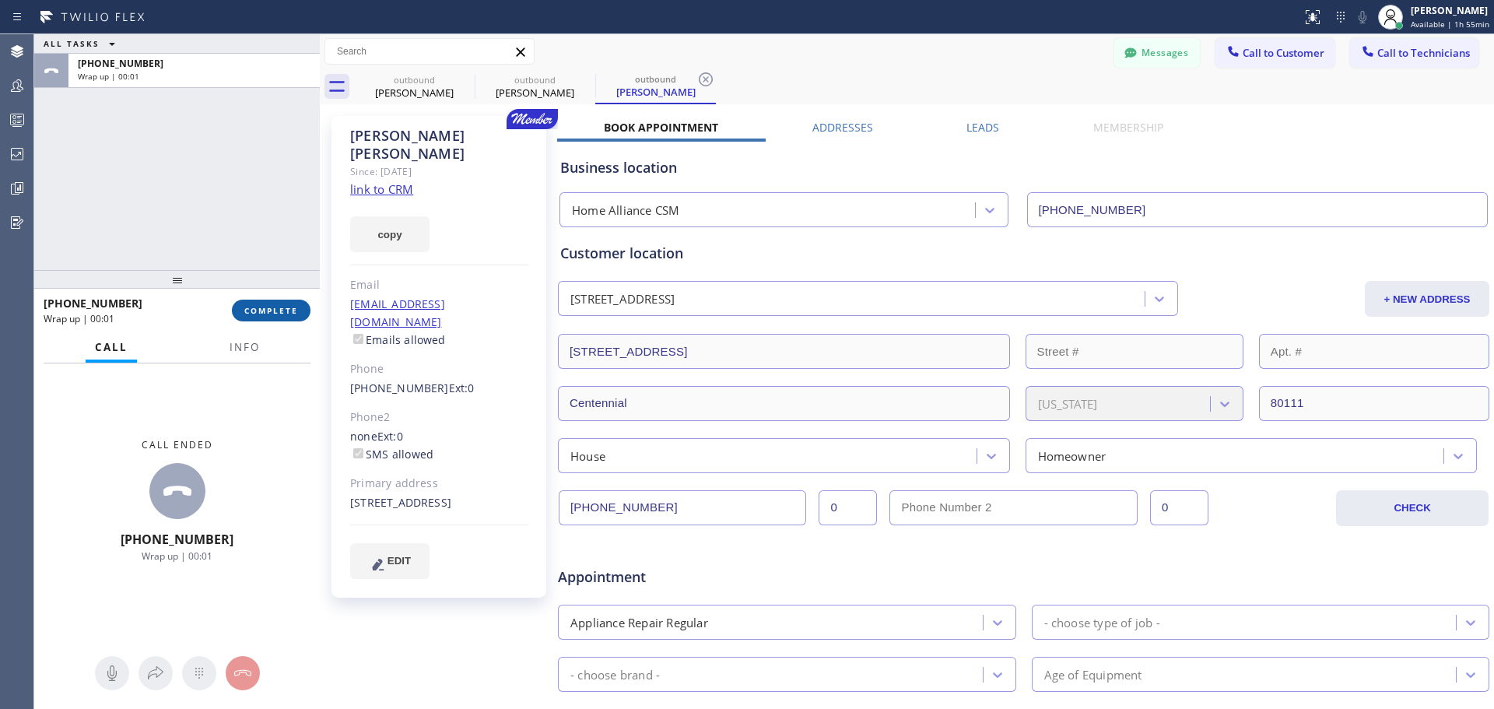
click at [277, 309] on span "COMPLETE" at bounding box center [271, 310] width 54 height 11
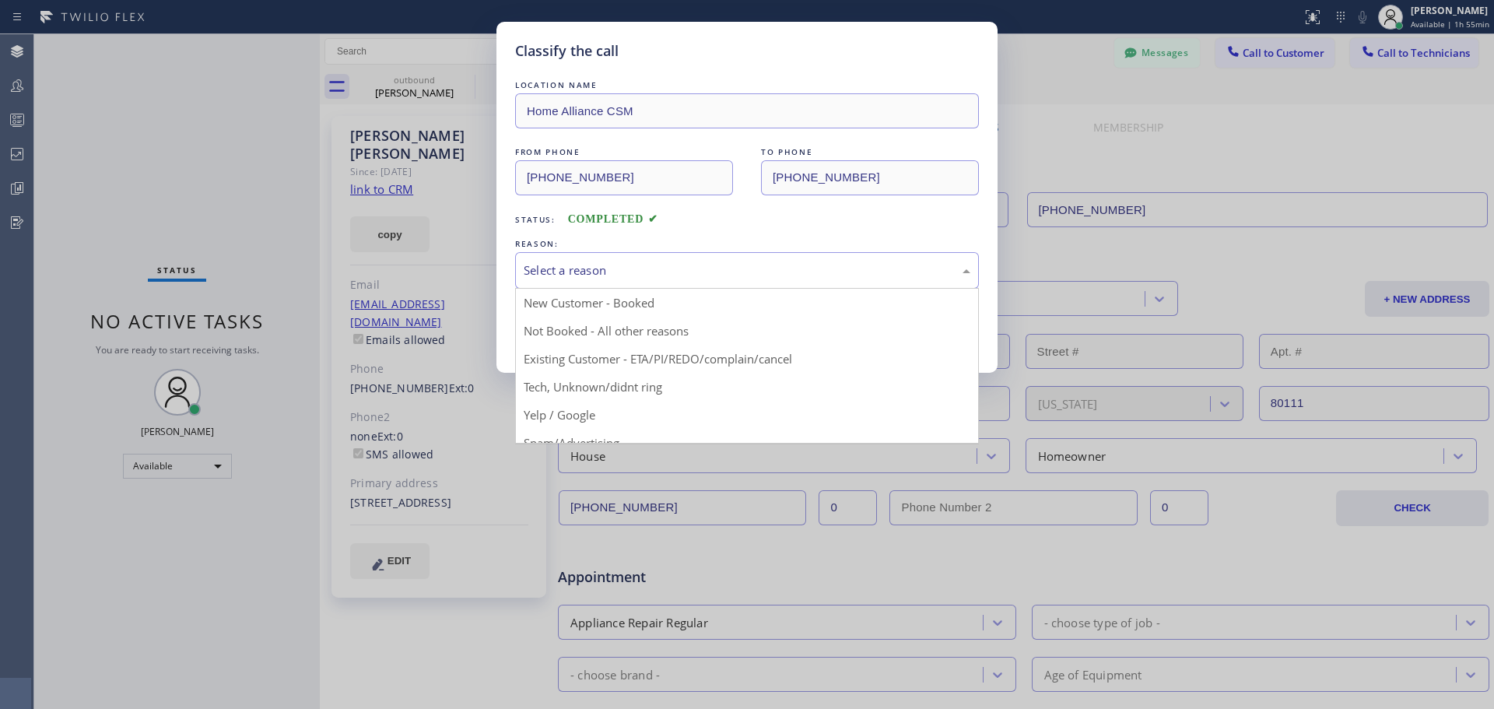
click at [754, 266] on div "Select a reason" at bounding box center [747, 270] width 447 height 18
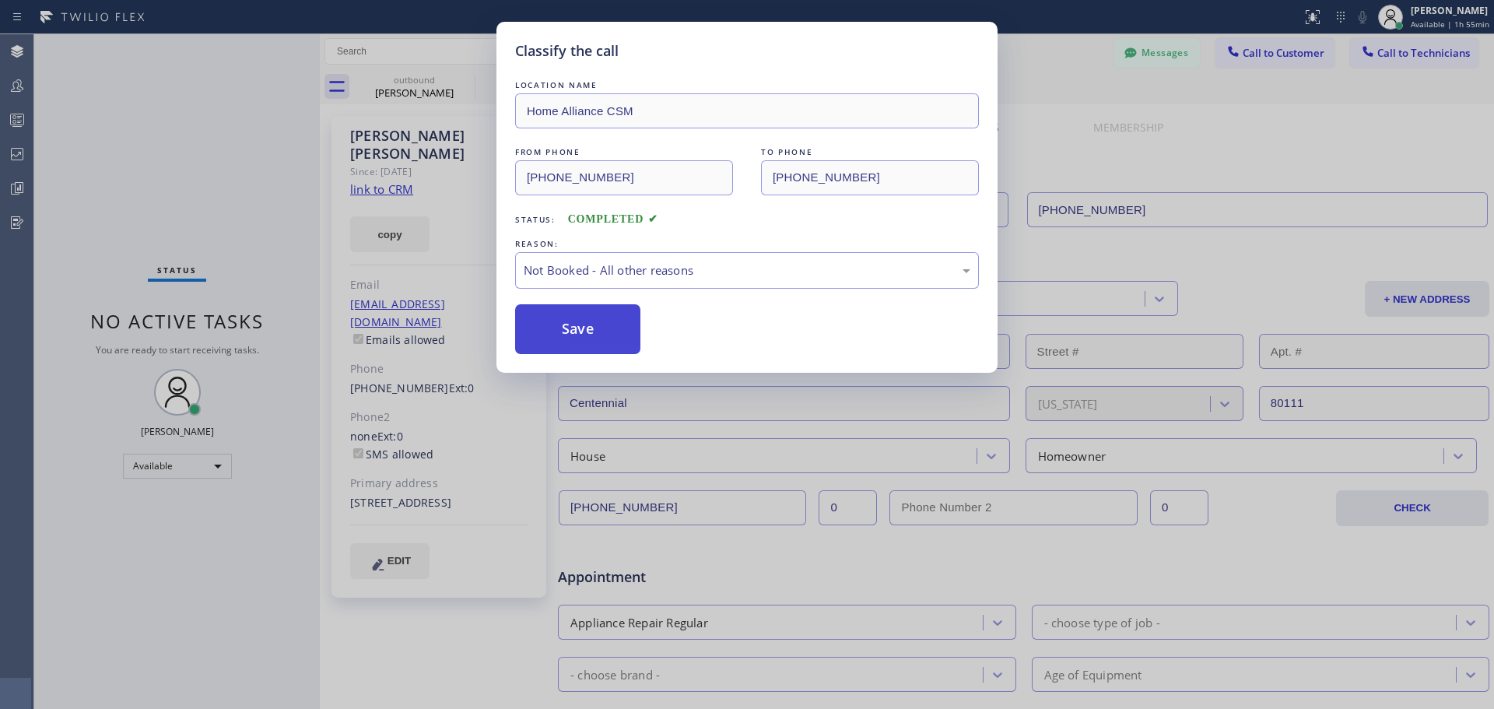
click at [574, 338] on button "Save" at bounding box center [577, 329] width 125 height 50
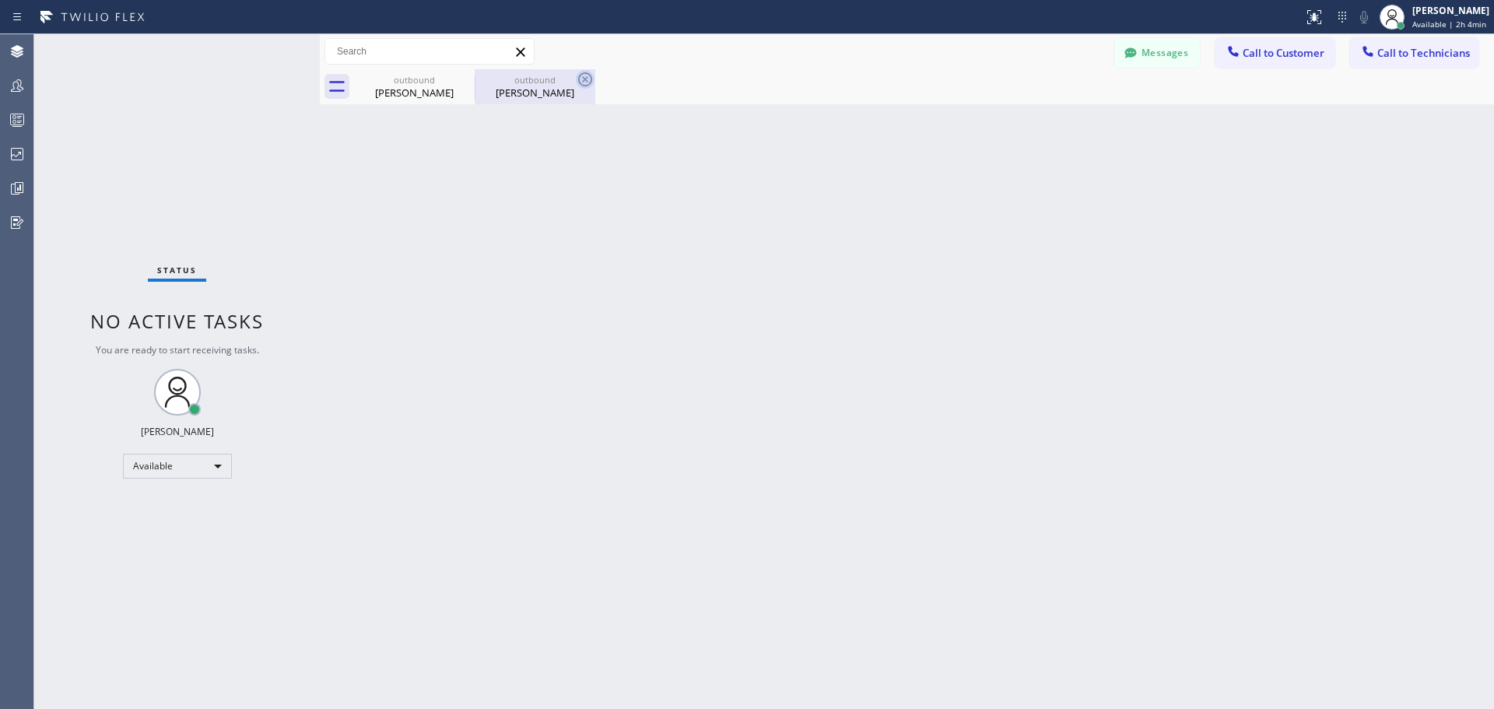
click at [583, 77] on icon at bounding box center [585, 79] width 14 height 14
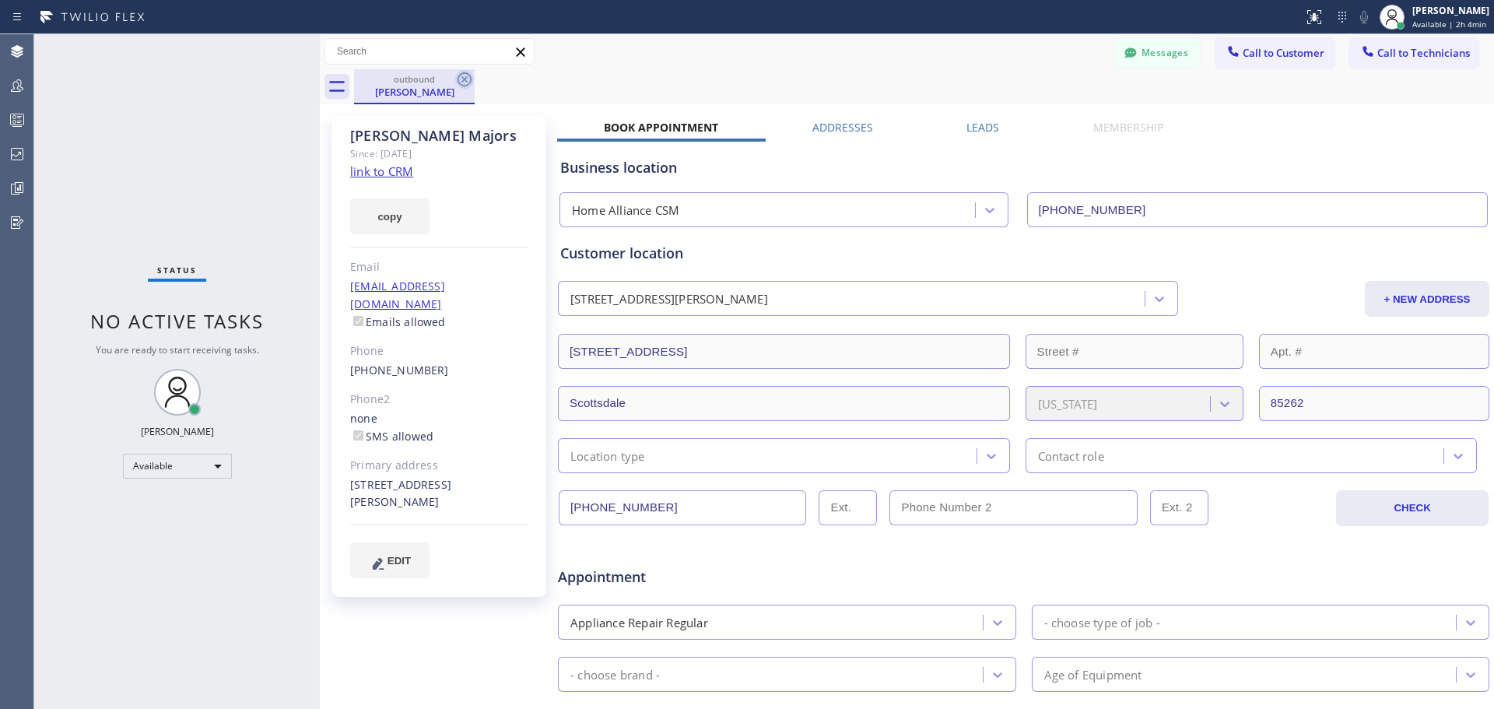
click at [461, 80] on icon at bounding box center [464, 79] width 19 height 19
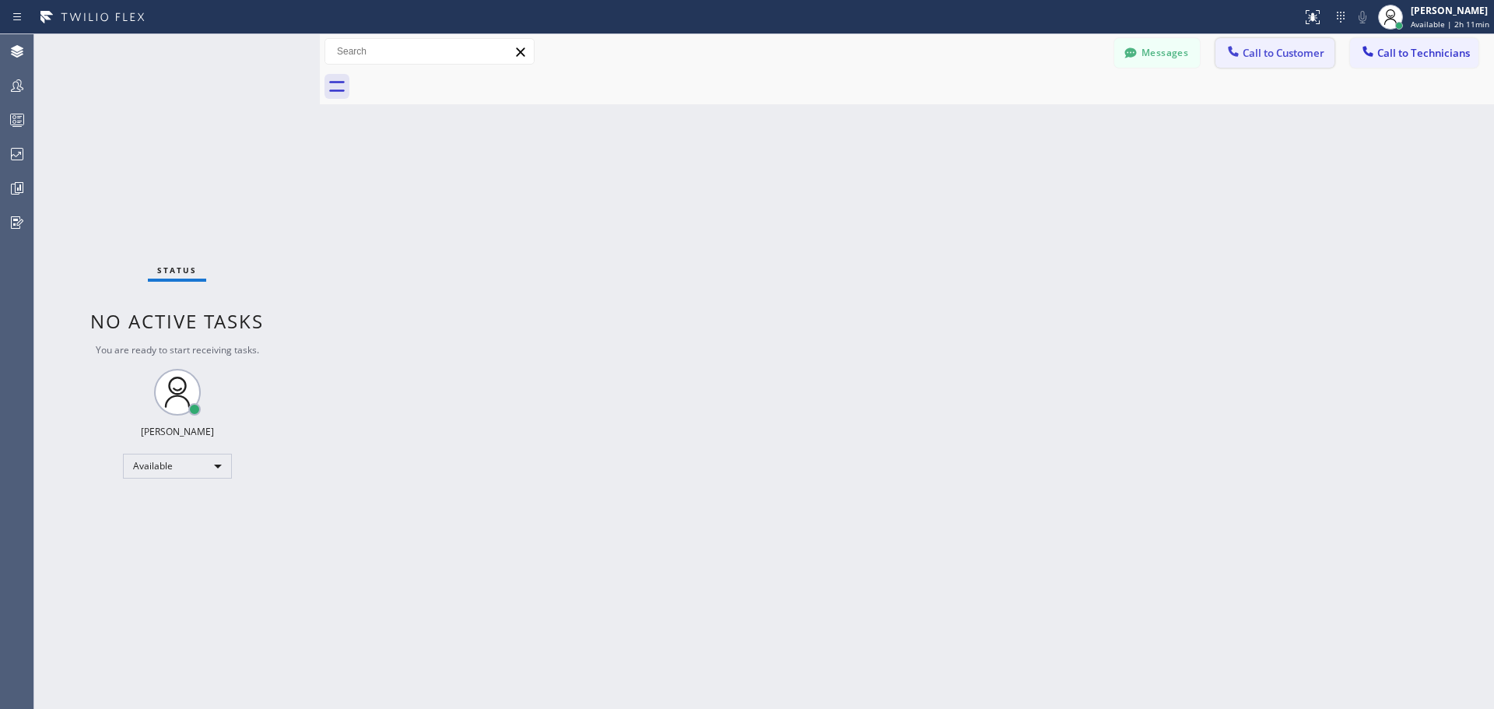
click at [1278, 51] on span "Call to Customer" at bounding box center [1283, 53] width 82 height 14
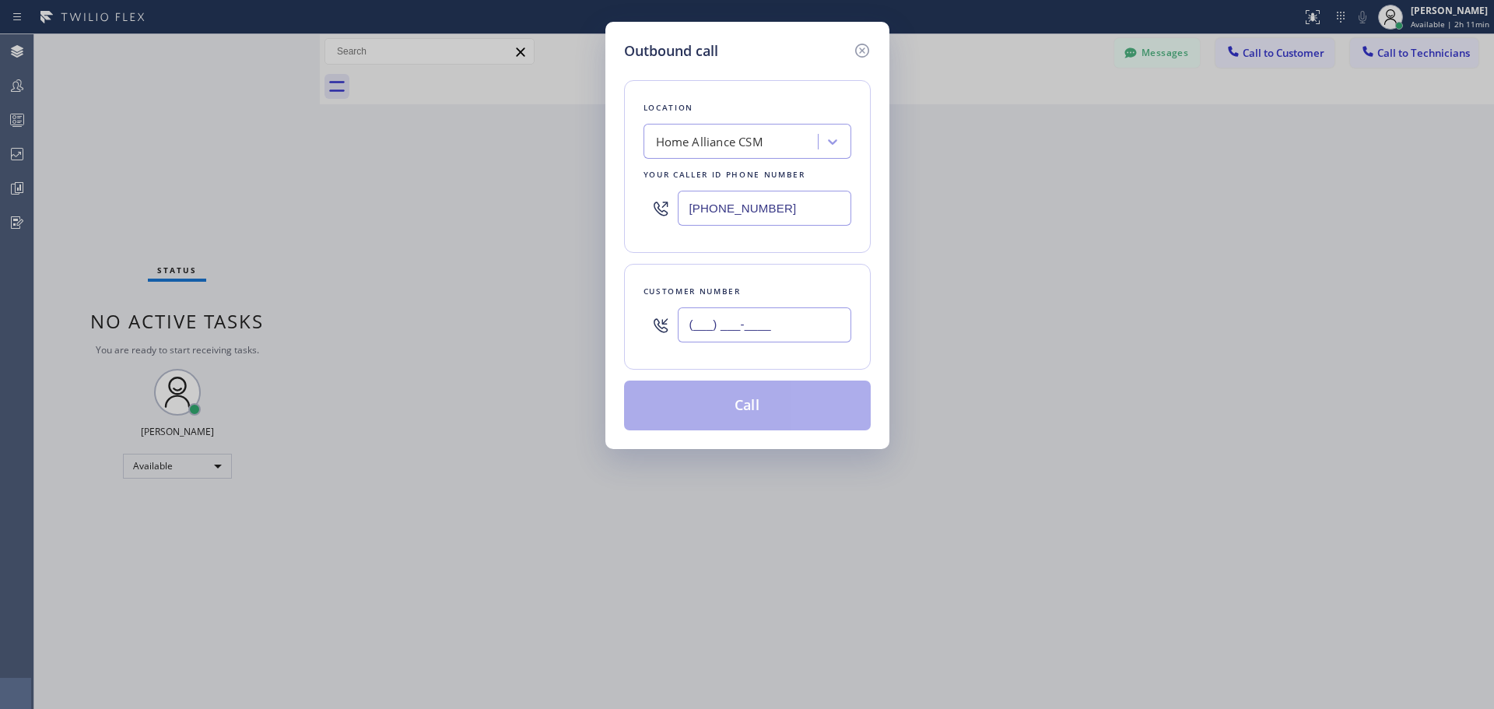
click at [734, 318] on input "(___) ___-____" at bounding box center [764, 324] width 173 height 35
paste input "714) 788-1539"
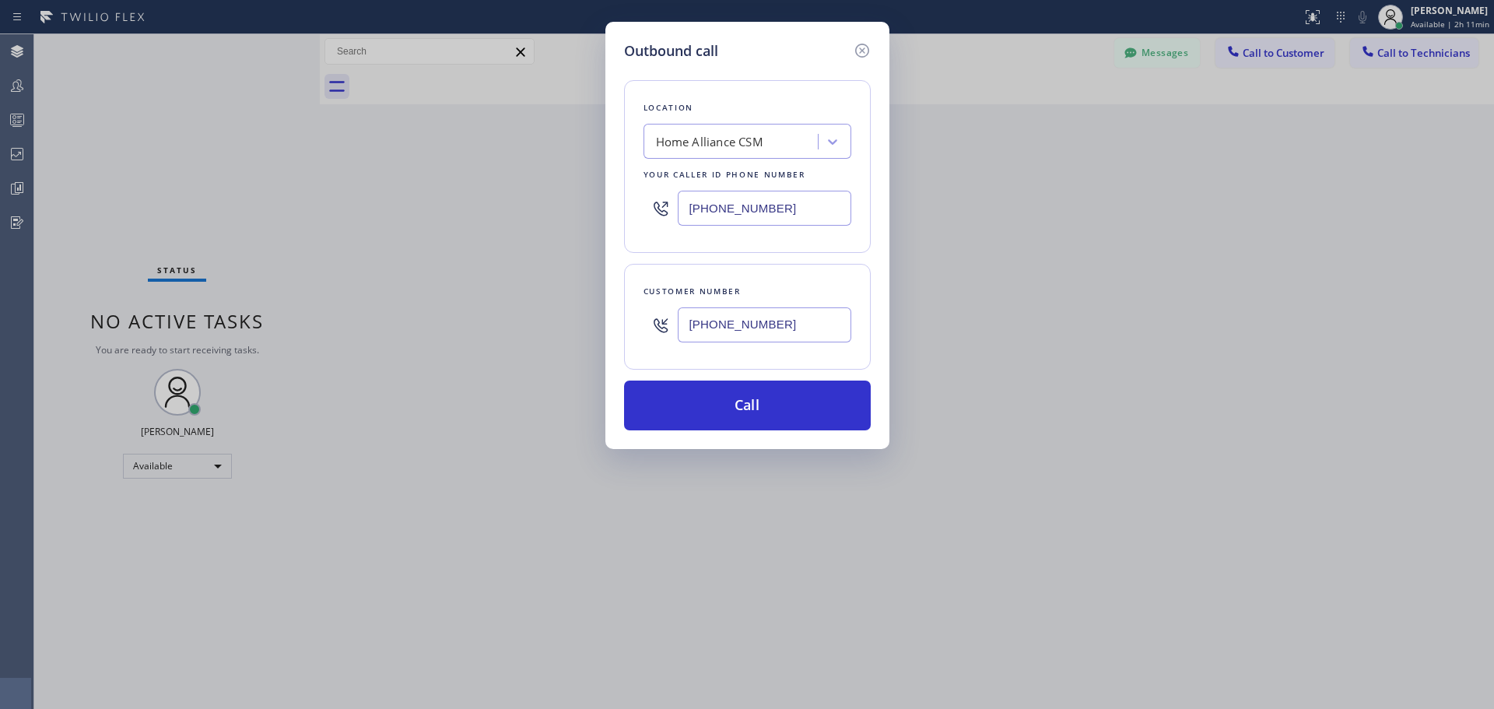
type input "[PHONE_NUMBER]"
click at [758, 406] on button "Call" at bounding box center [747, 405] width 247 height 50
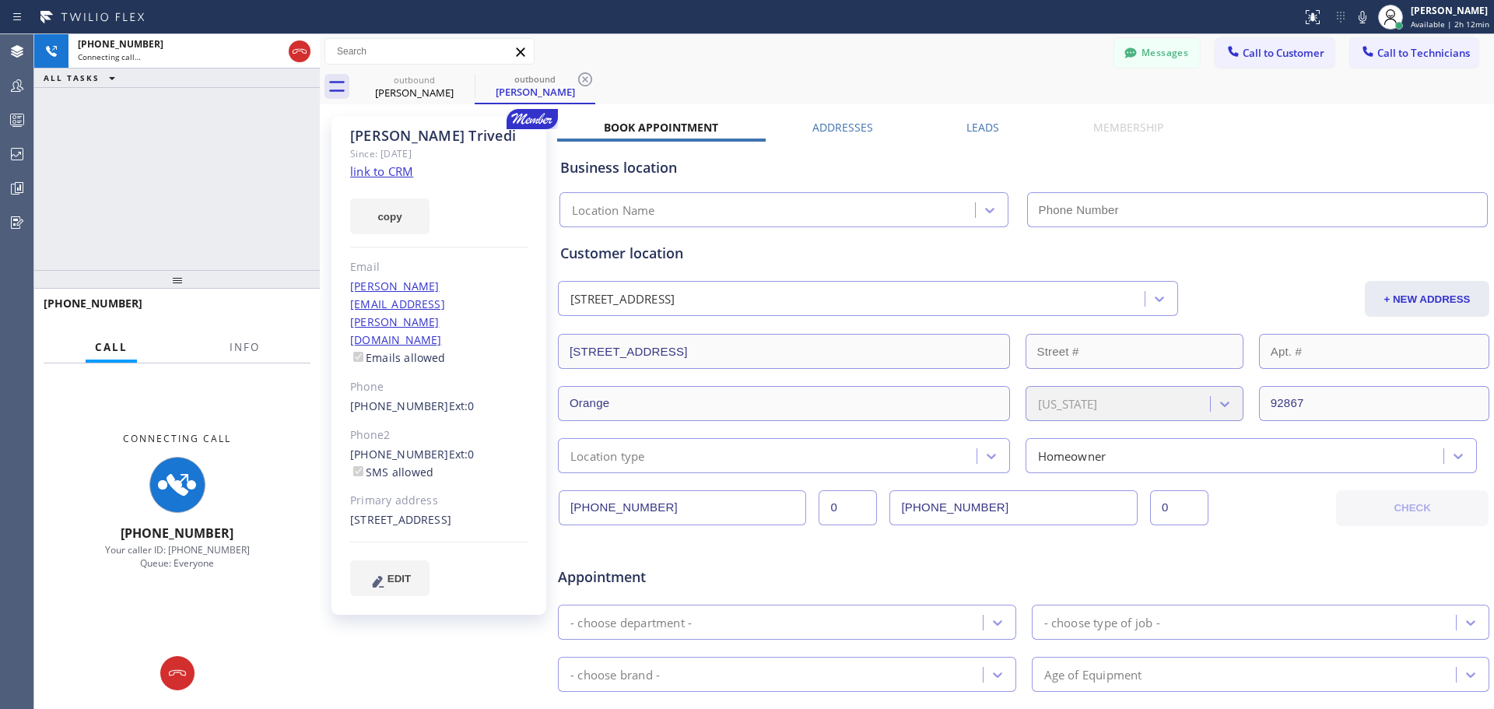
type input "[PHONE_NUMBER]"
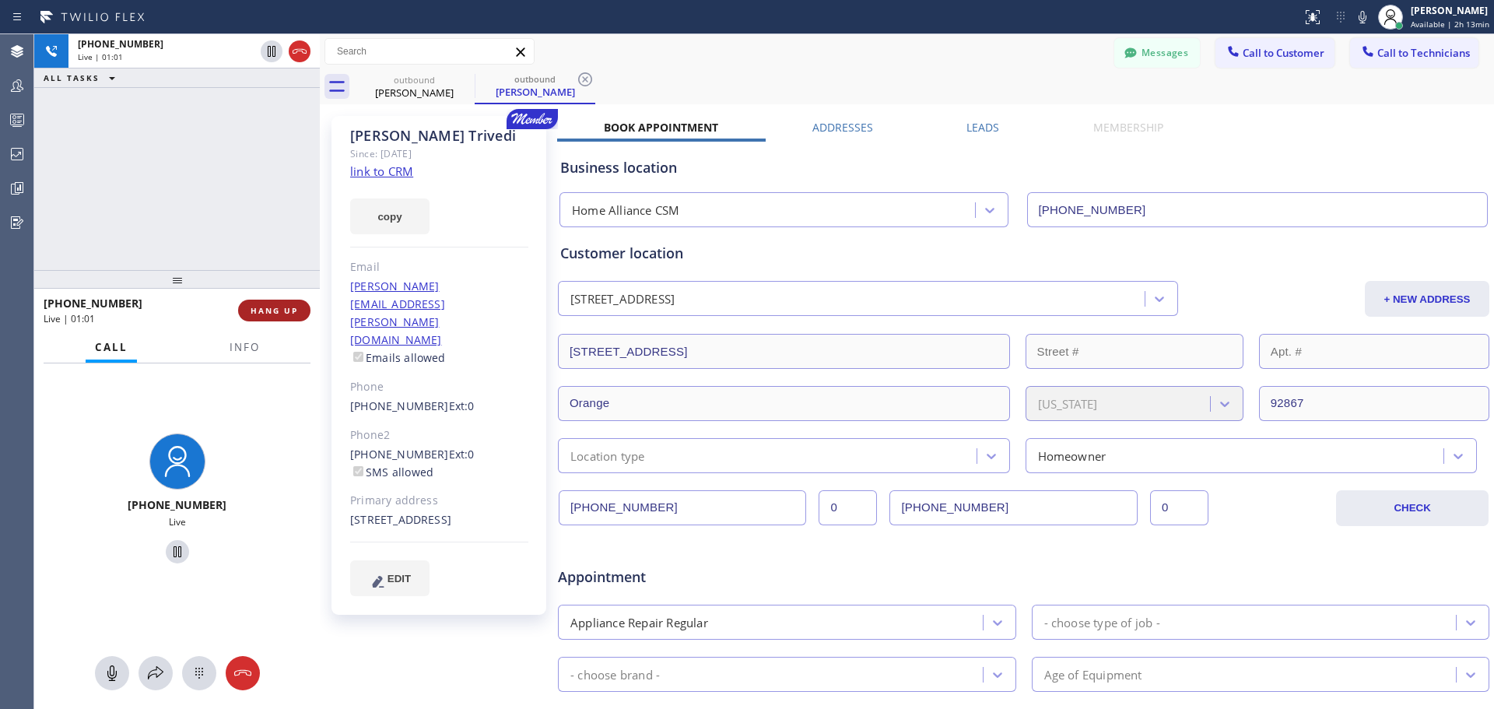
click at [271, 314] on span "HANG UP" at bounding box center [273, 310] width 47 height 11
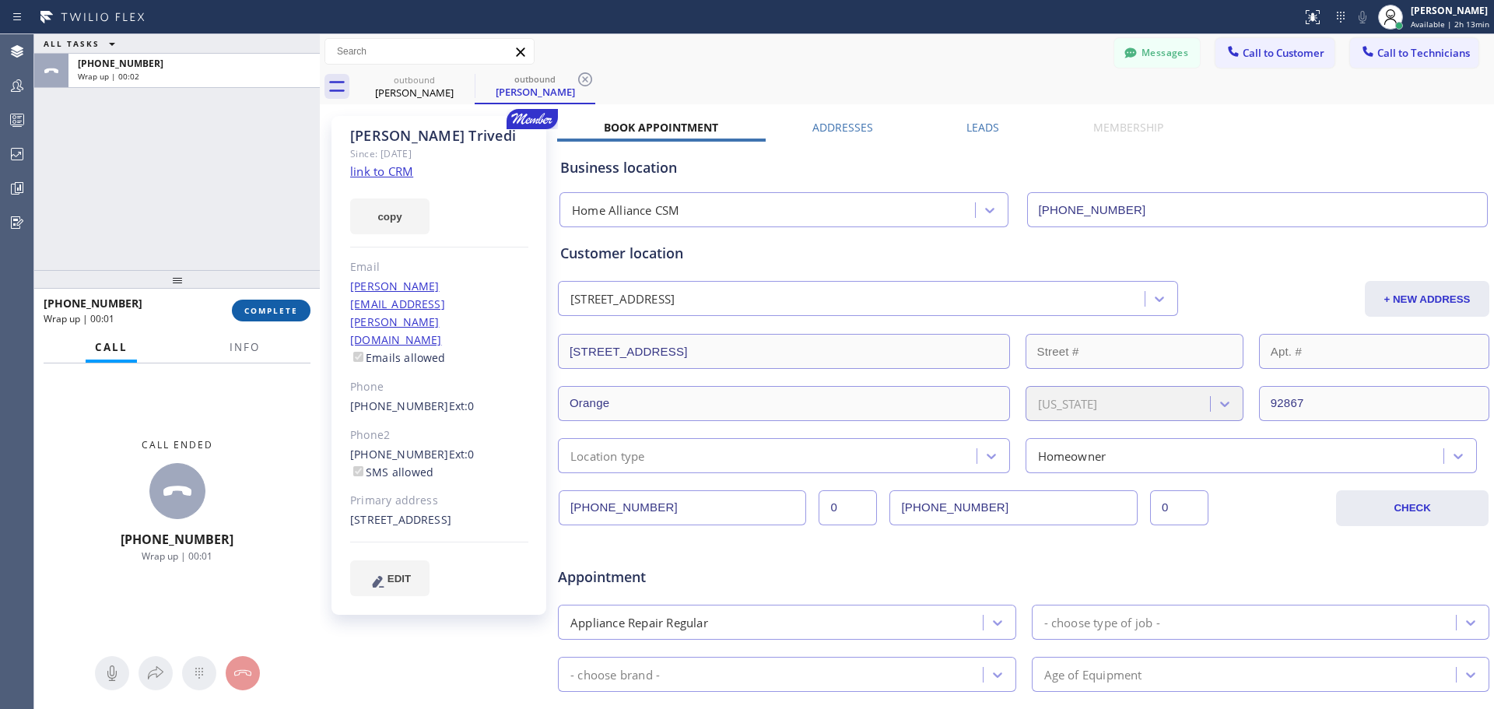
click at [282, 309] on span "COMPLETE" at bounding box center [271, 310] width 54 height 11
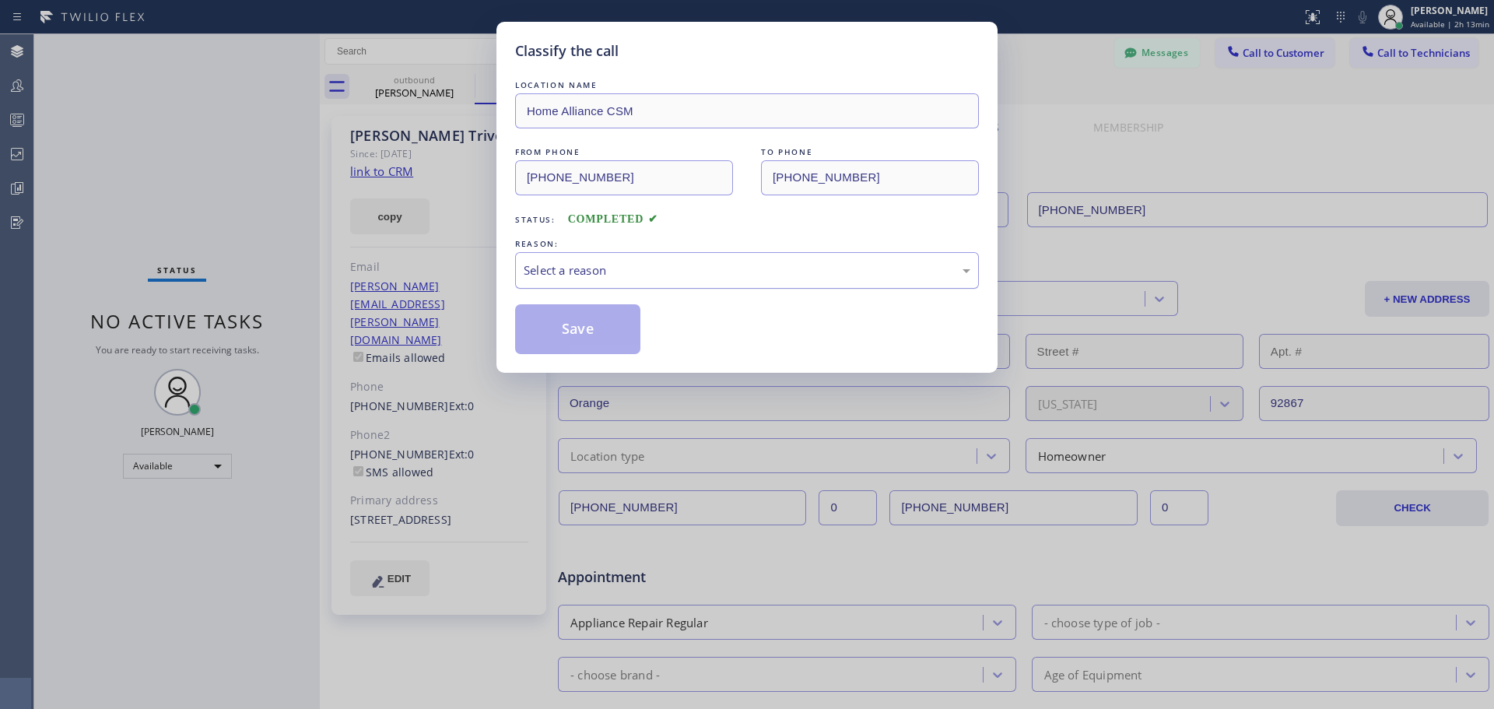
click at [666, 278] on div "Select a reason" at bounding box center [747, 270] width 447 height 18
click at [564, 335] on button "Save" at bounding box center [577, 329] width 125 height 50
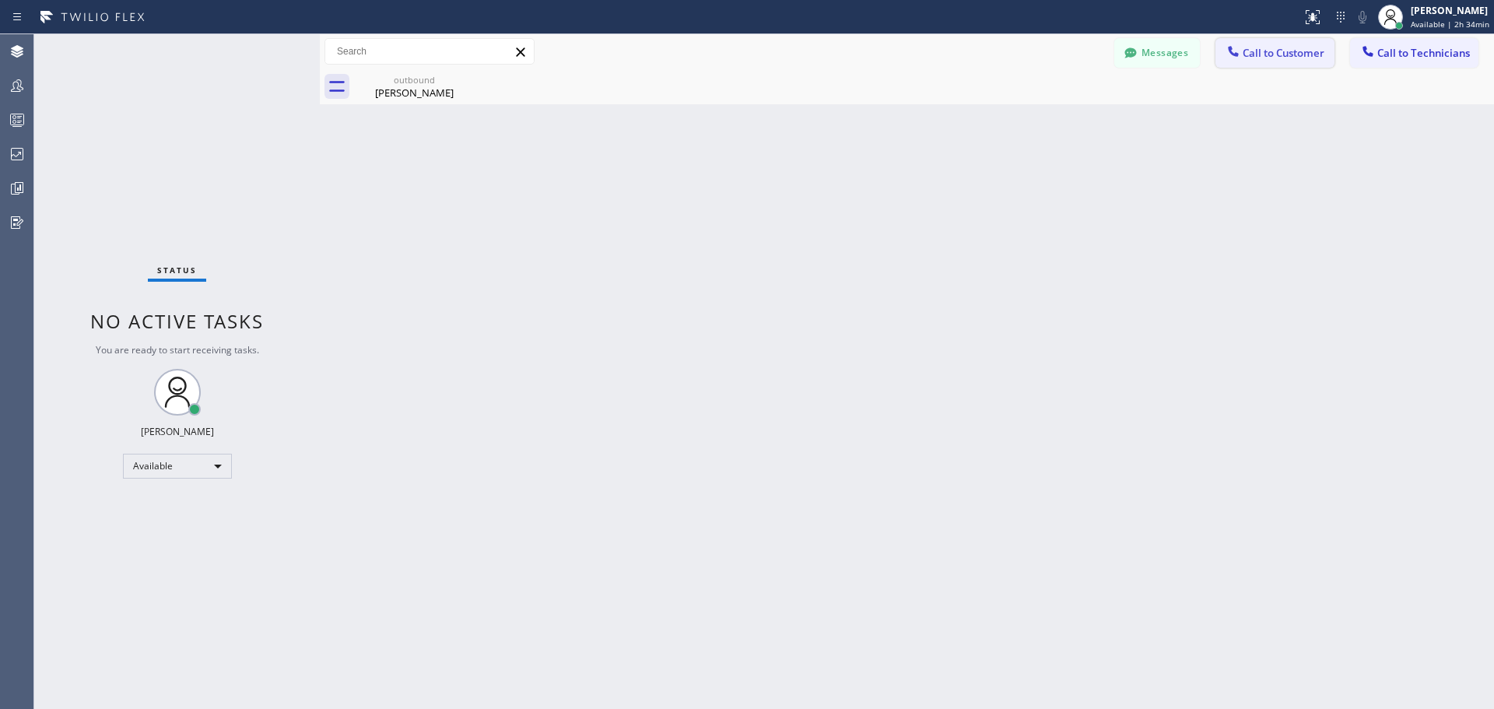
click at [1272, 55] on span "Call to Customer" at bounding box center [1283, 53] width 82 height 14
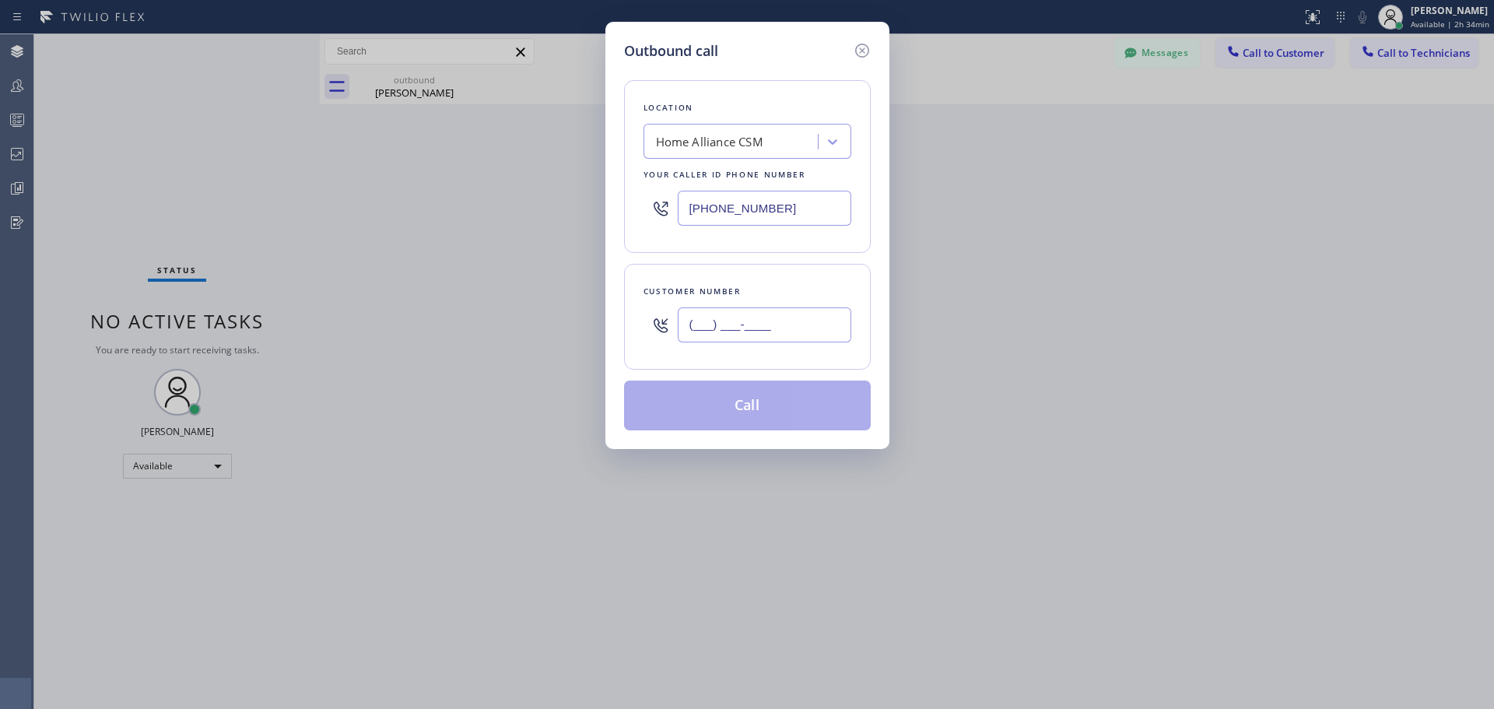
click at [755, 326] on input "(___) ___-____" at bounding box center [764, 324] width 173 height 35
paste input "619) 723-0043"
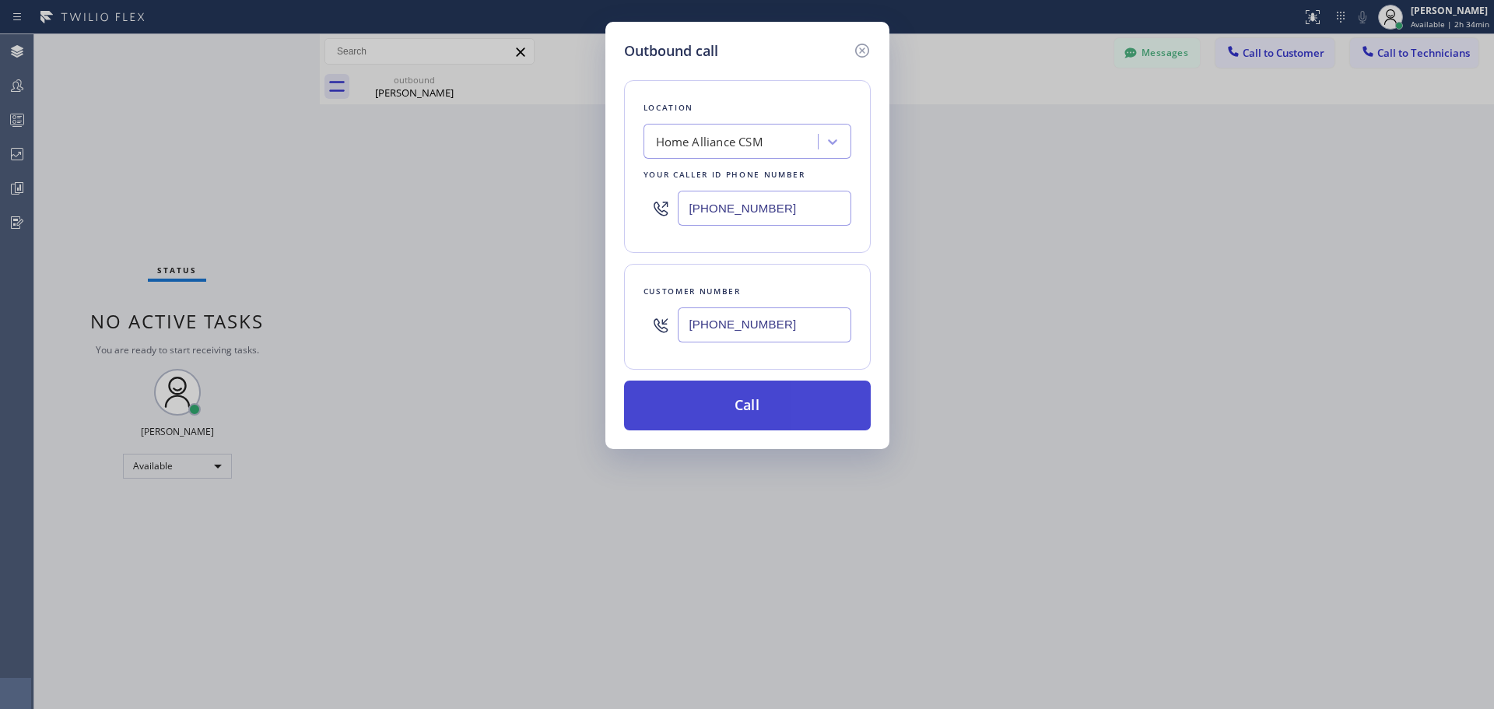
type input "[PHONE_NUMBER]"
click at [769, 406] on button "Call" at bounding box center [747, 405] width 247 height 50
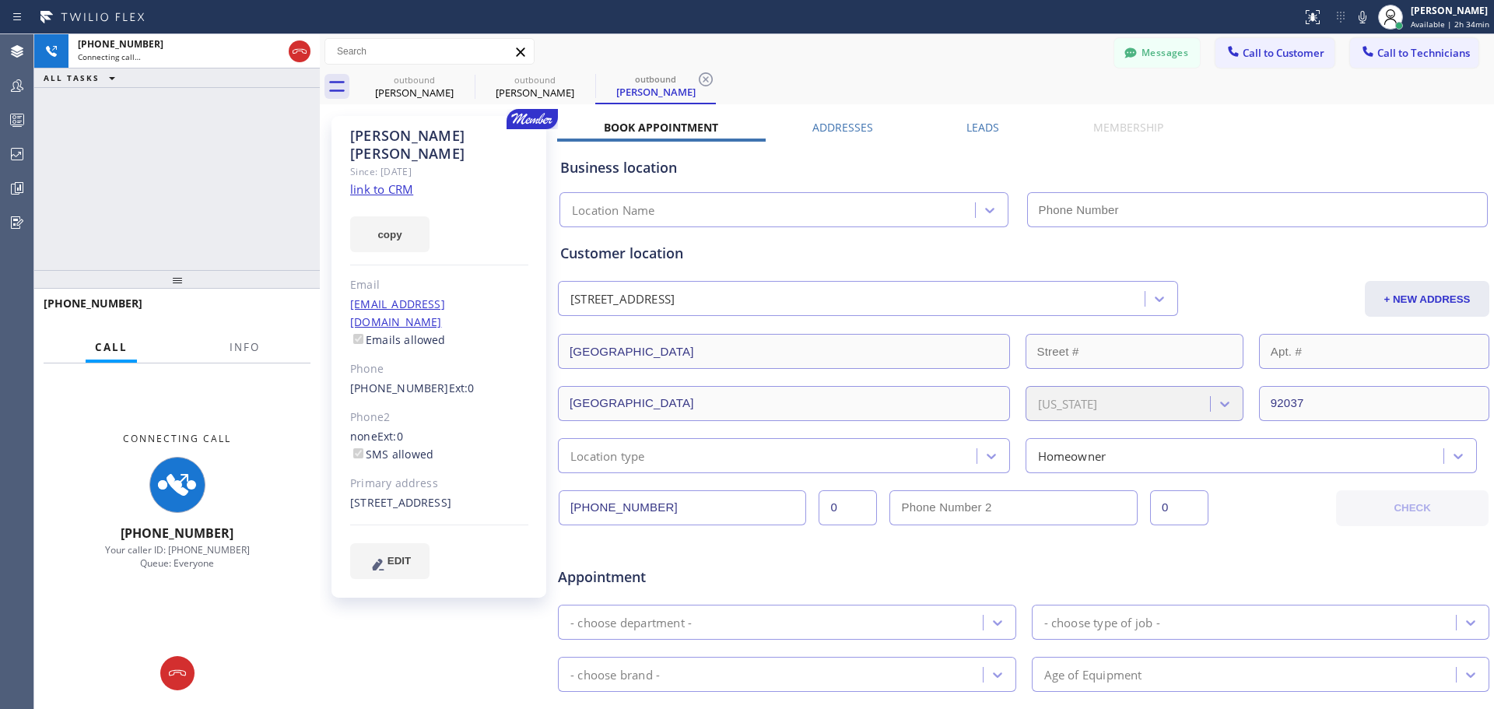
type input "[PHONE_NUMBER]"
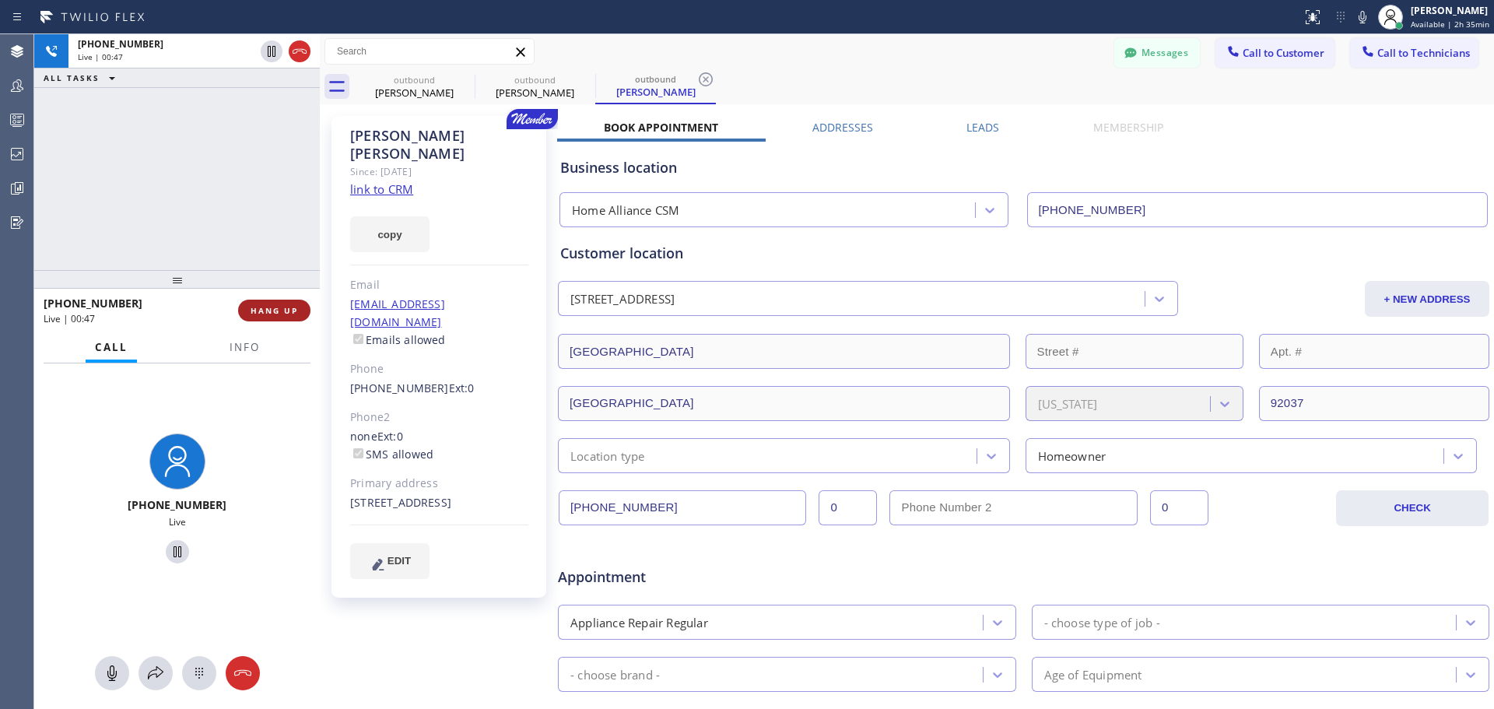
click at [285, 311] on span "HANG UP" at bounding box center [273, 310] width 47 height 11
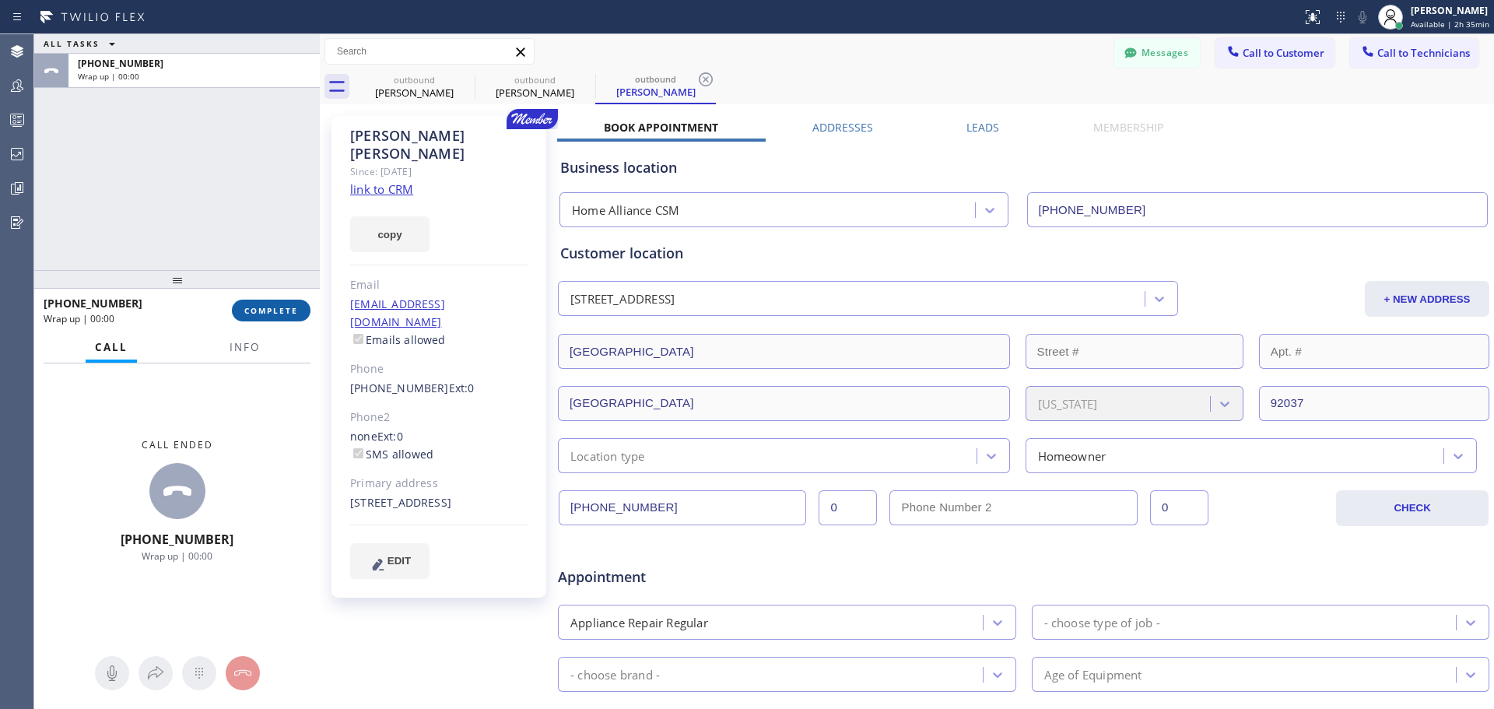
click at [285, 311] on span "COMPLETE" at bounding box center [271, 310] width 54 height 11
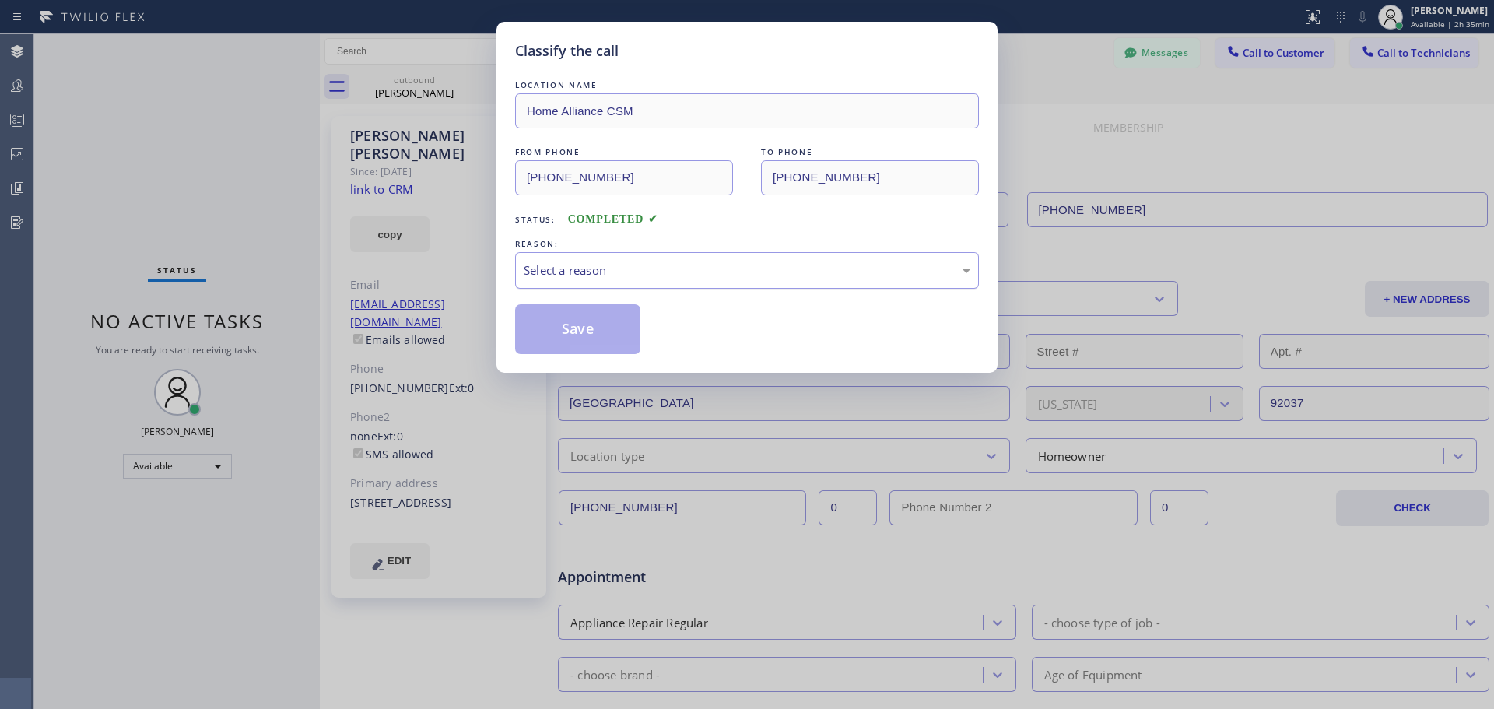
click at [713, 272] on div "Select a reason" at bounding box center [747, 270] width 447 height 18
click at [607, 341] on button "Save" at bounding box center [577, 329] width 125 height 50
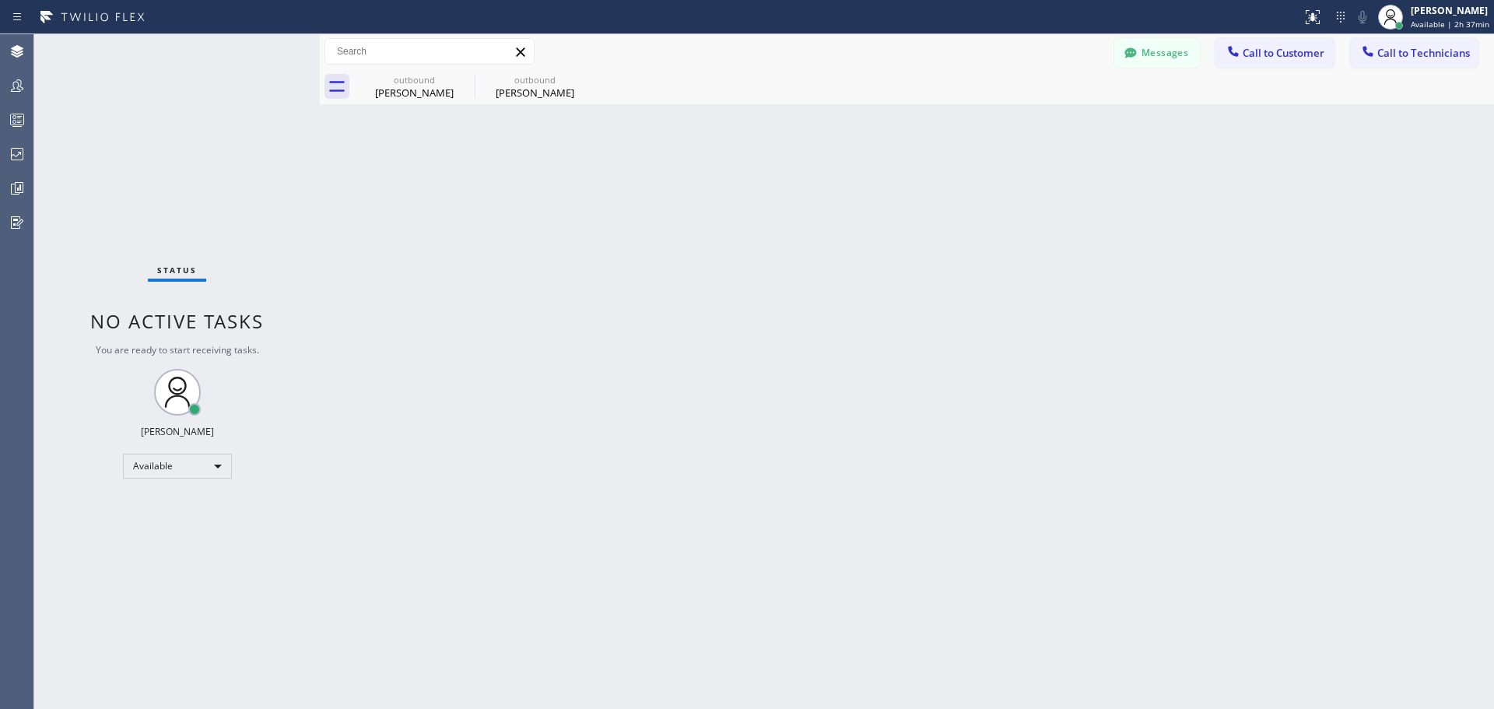
drag, startPoint x: 578, startPoint y: 75, endPoint x: 486, endPoint y: 106, distance: 96.7
click at [0, 0] on icon at bounding box center [0, 0] width 0 height 0
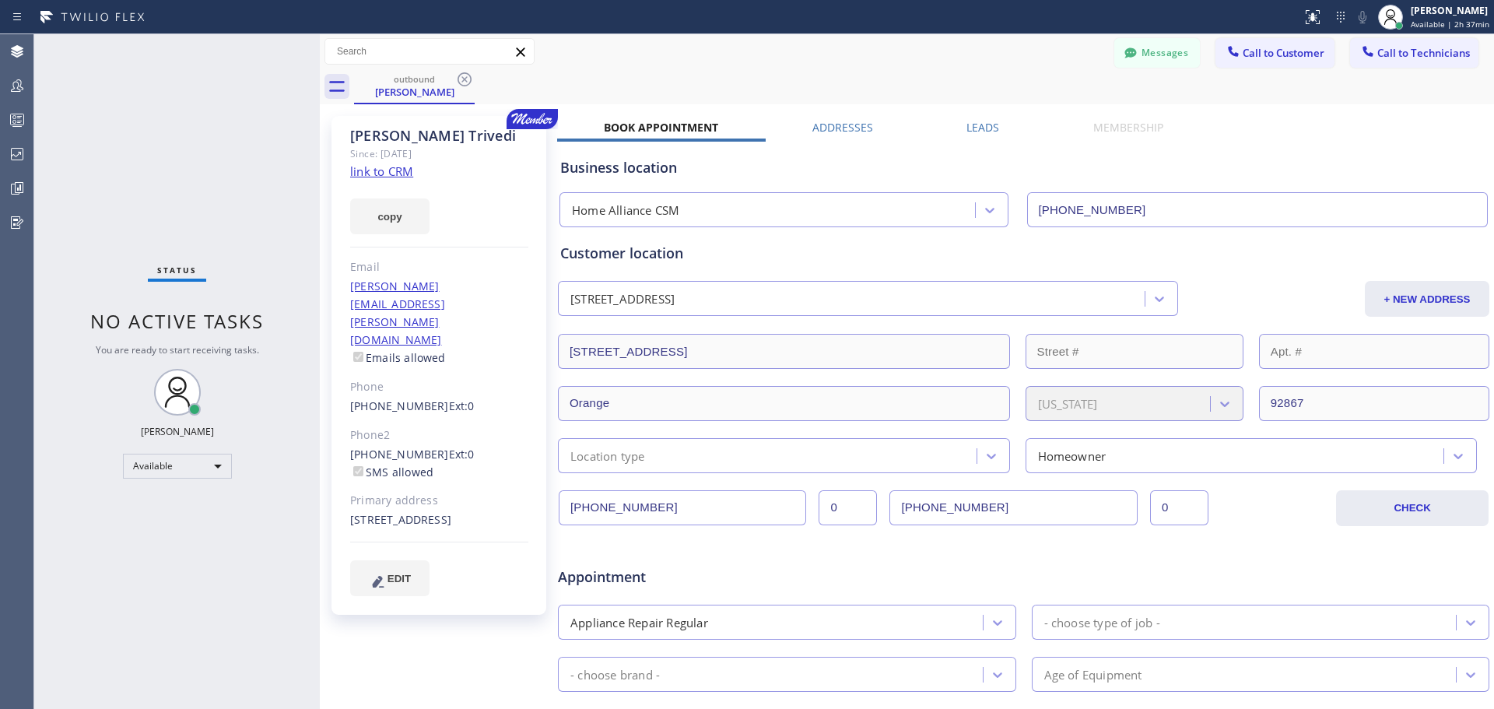
click at [460, 75] on icon at bounding box center [464, 79] width 14 height 14
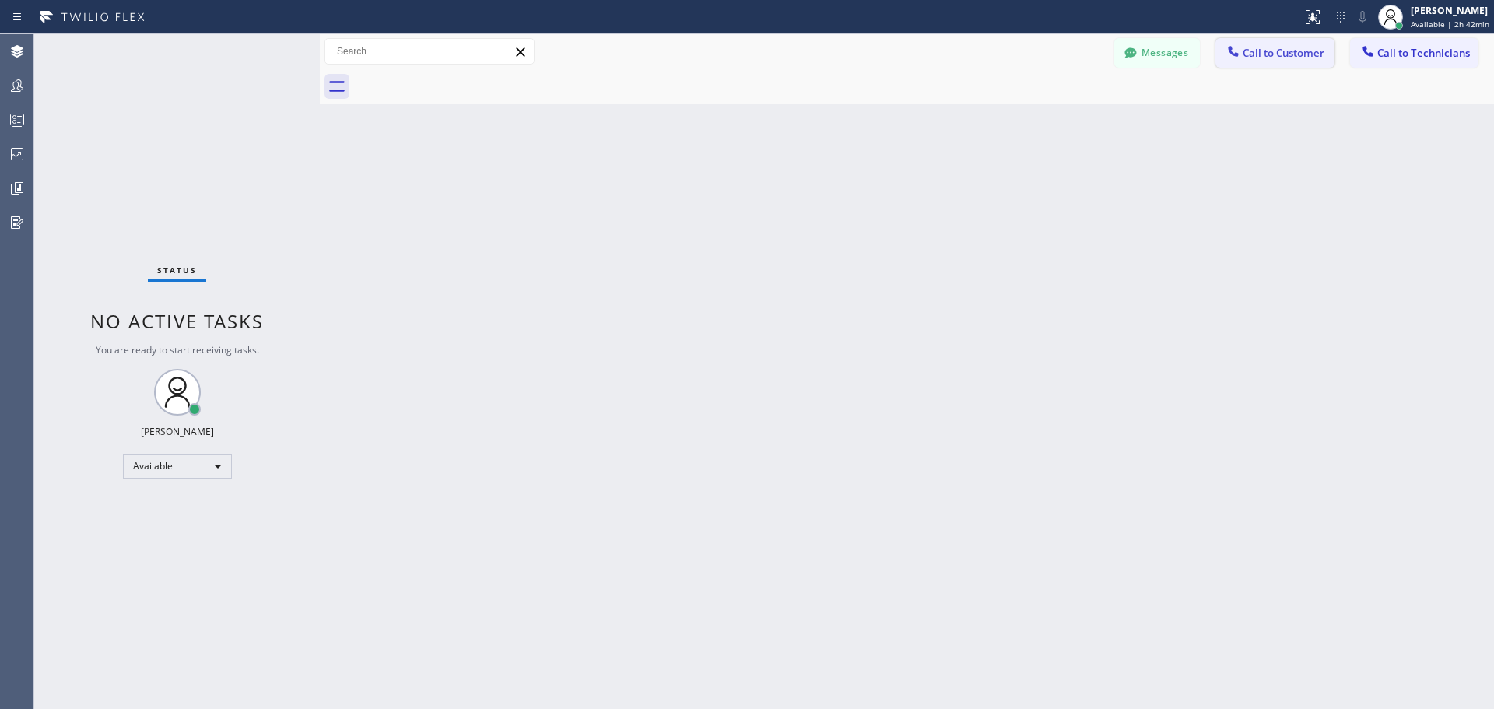
click at [1251, 54] on span "Call to Customer" at bounding box center [1283, 53] width 82 height 14
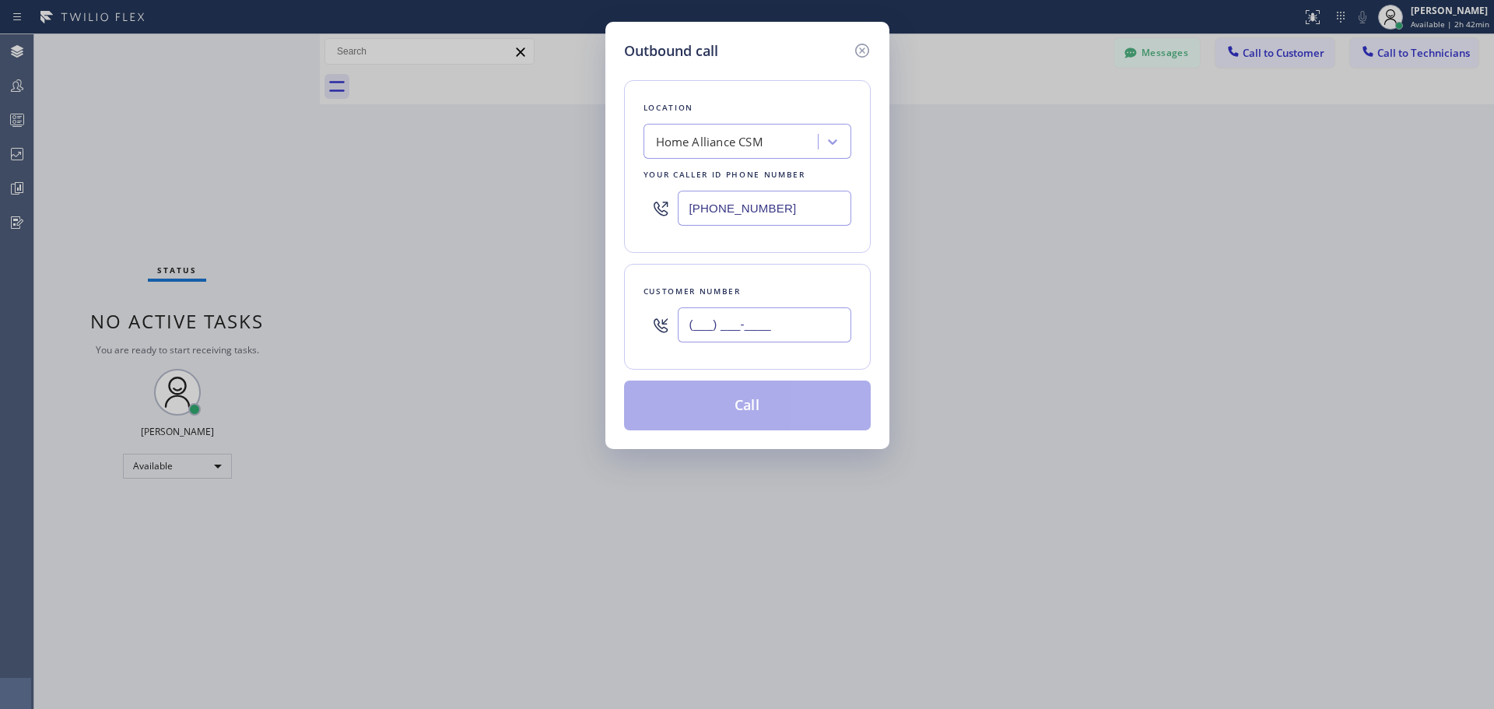
click at [740, 324] on input "(___) ___-____" at bounding box center [764, 324] width 173 height 35
paste input "650) 867-0273"
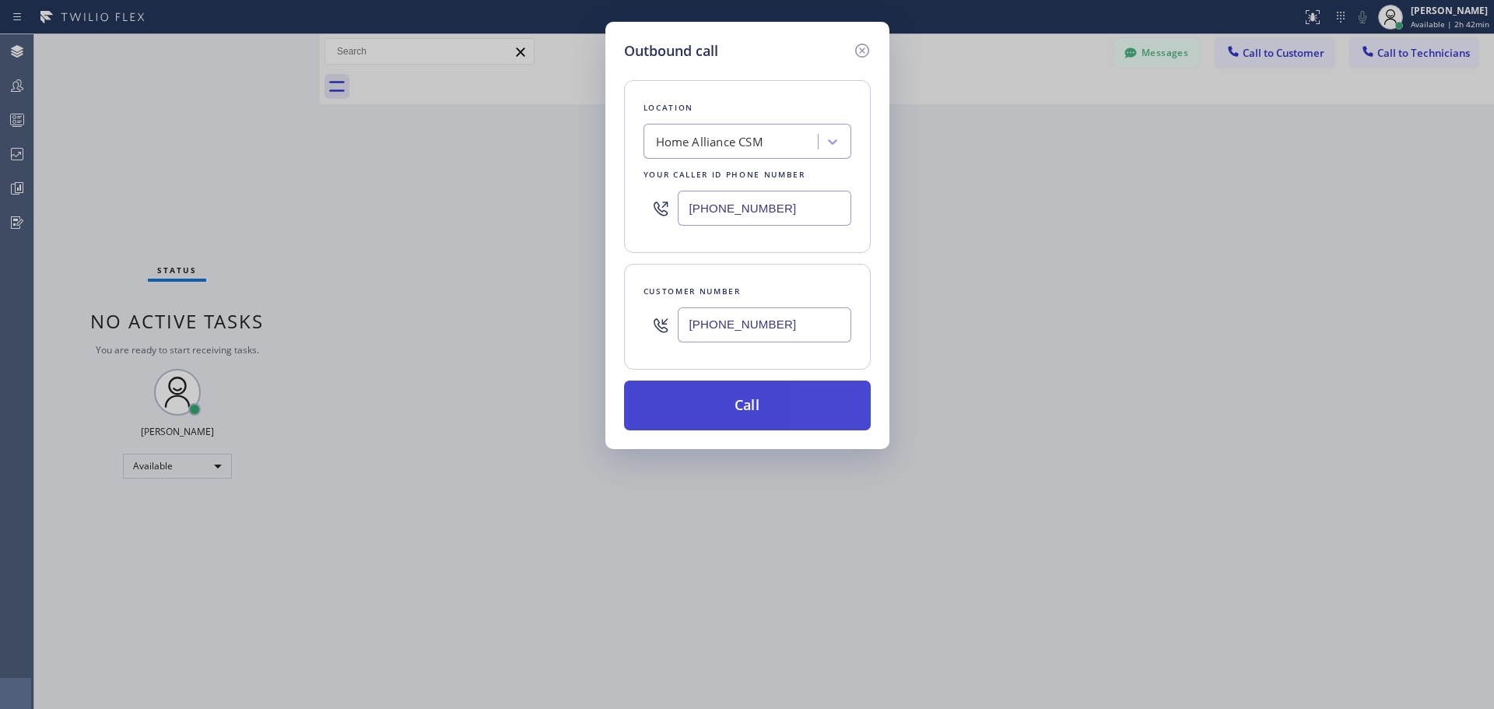
type input "[PHONE_NUMBER]"
click at [760, 407] on button "Call" at bounding box center [747, 405] width 247 height 50
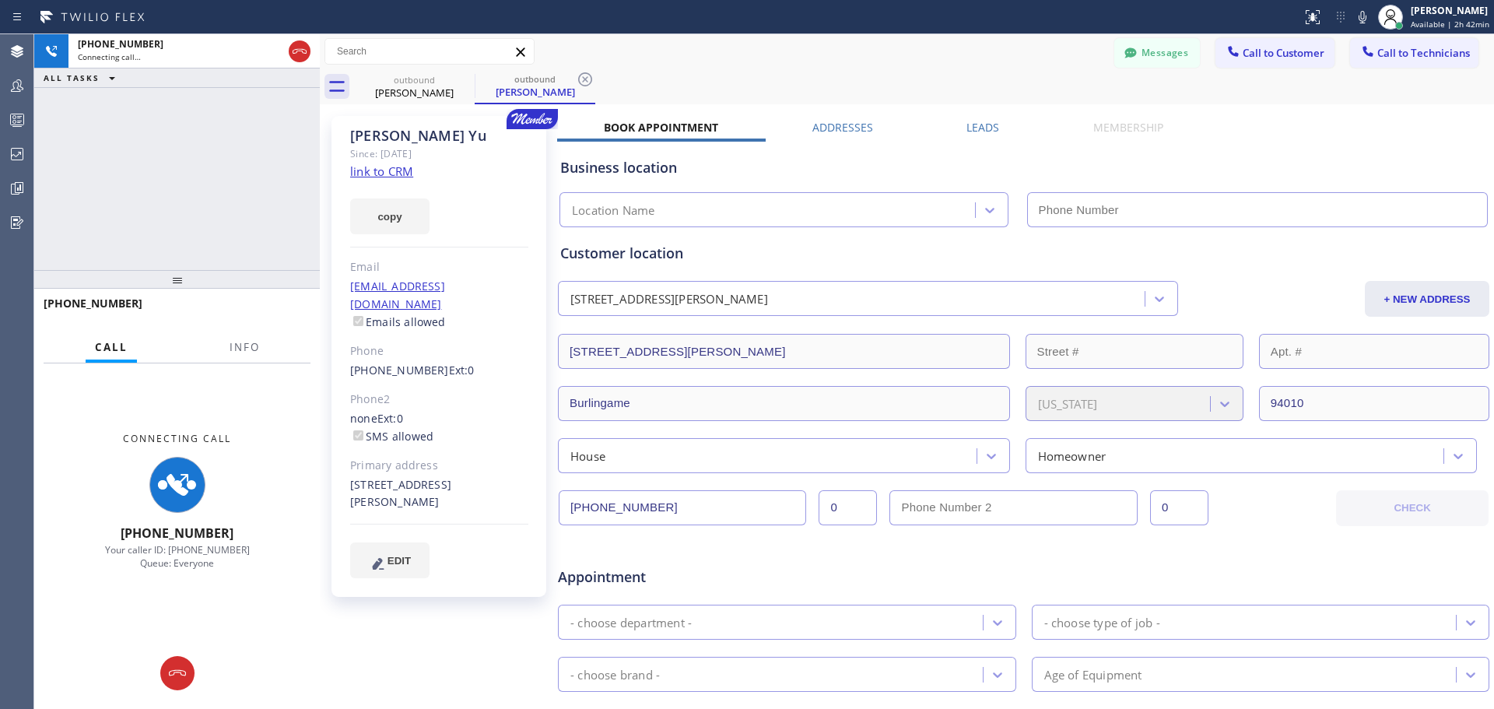
type input "[PHONE_NUMBER]"
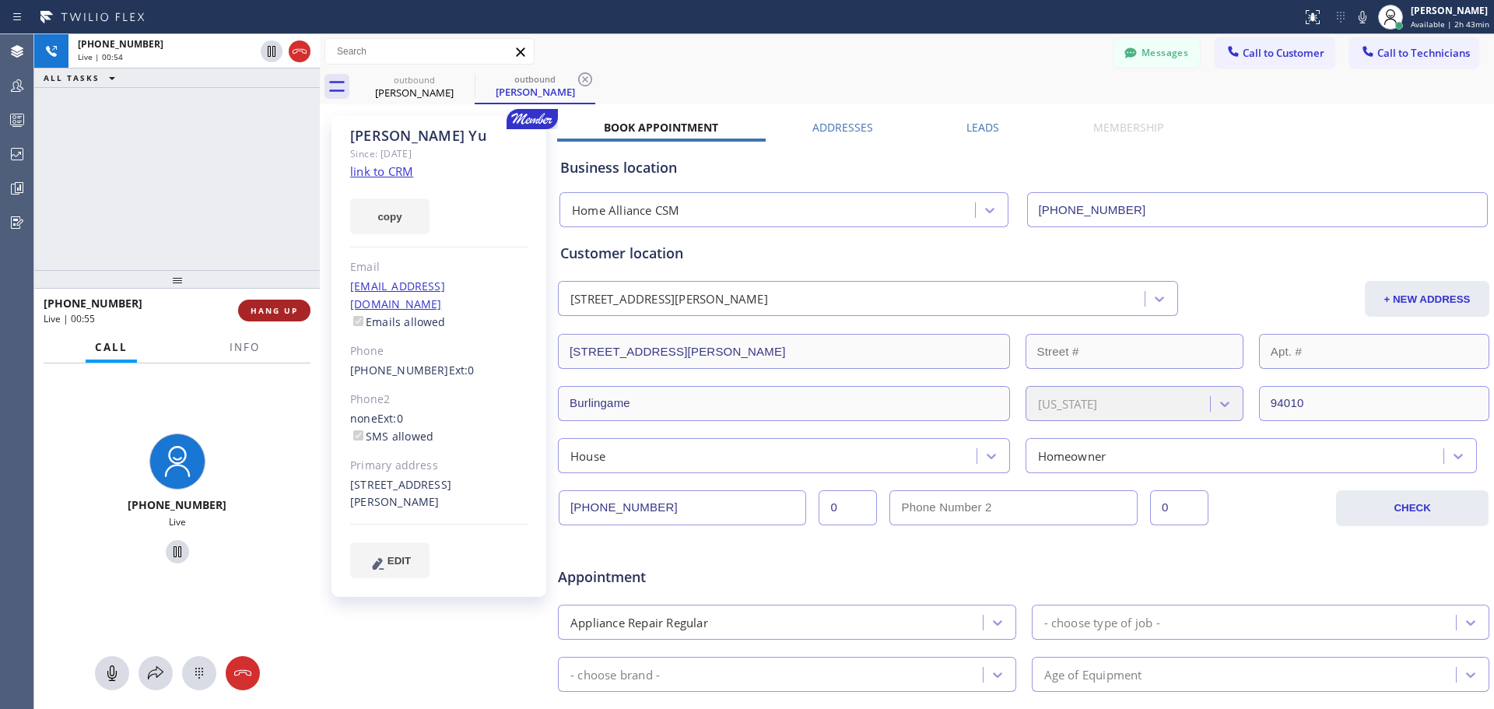
click at [296, 317] on button "HANG UP" at bounding box center [274, 311] width 72 height 22
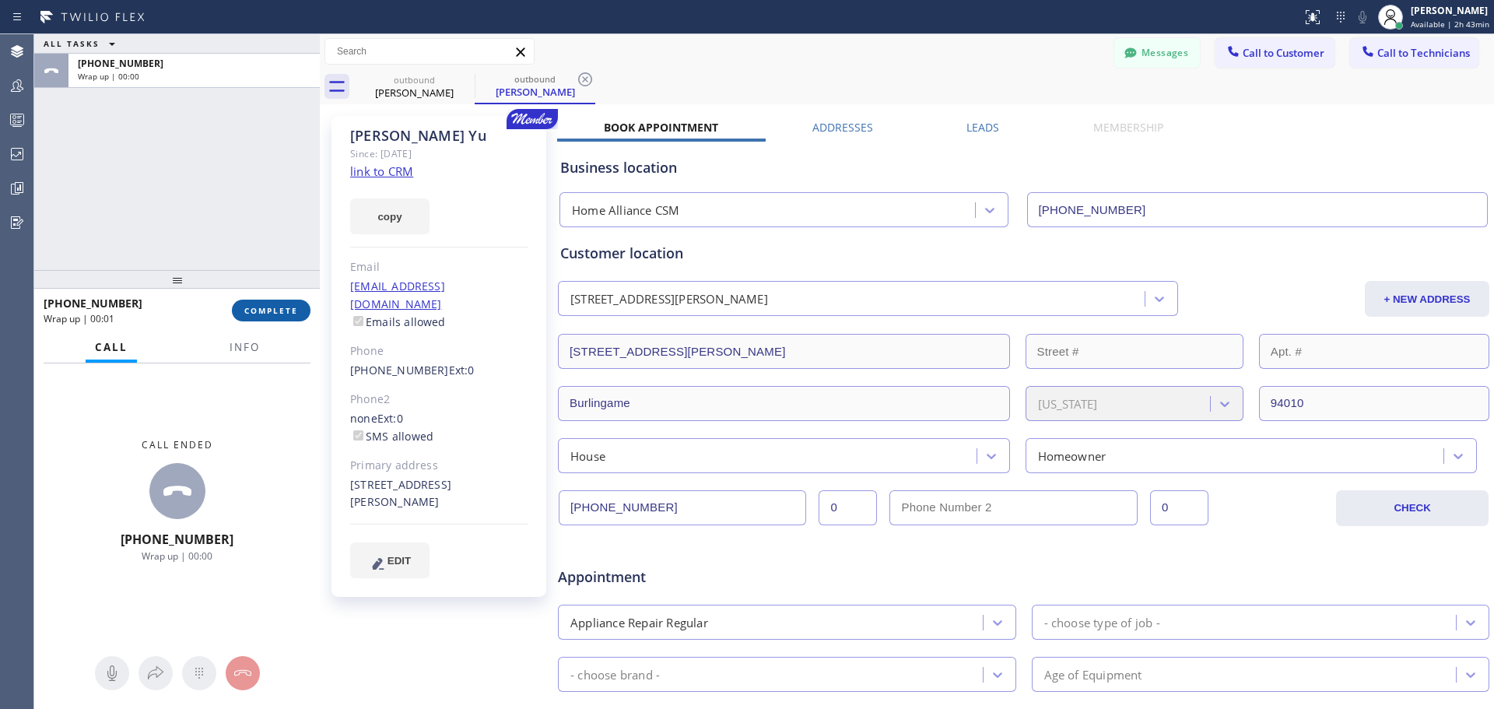
click at [279, 316] on span "COMPLETE" at bounding box center [271, 310] width 54 height 11
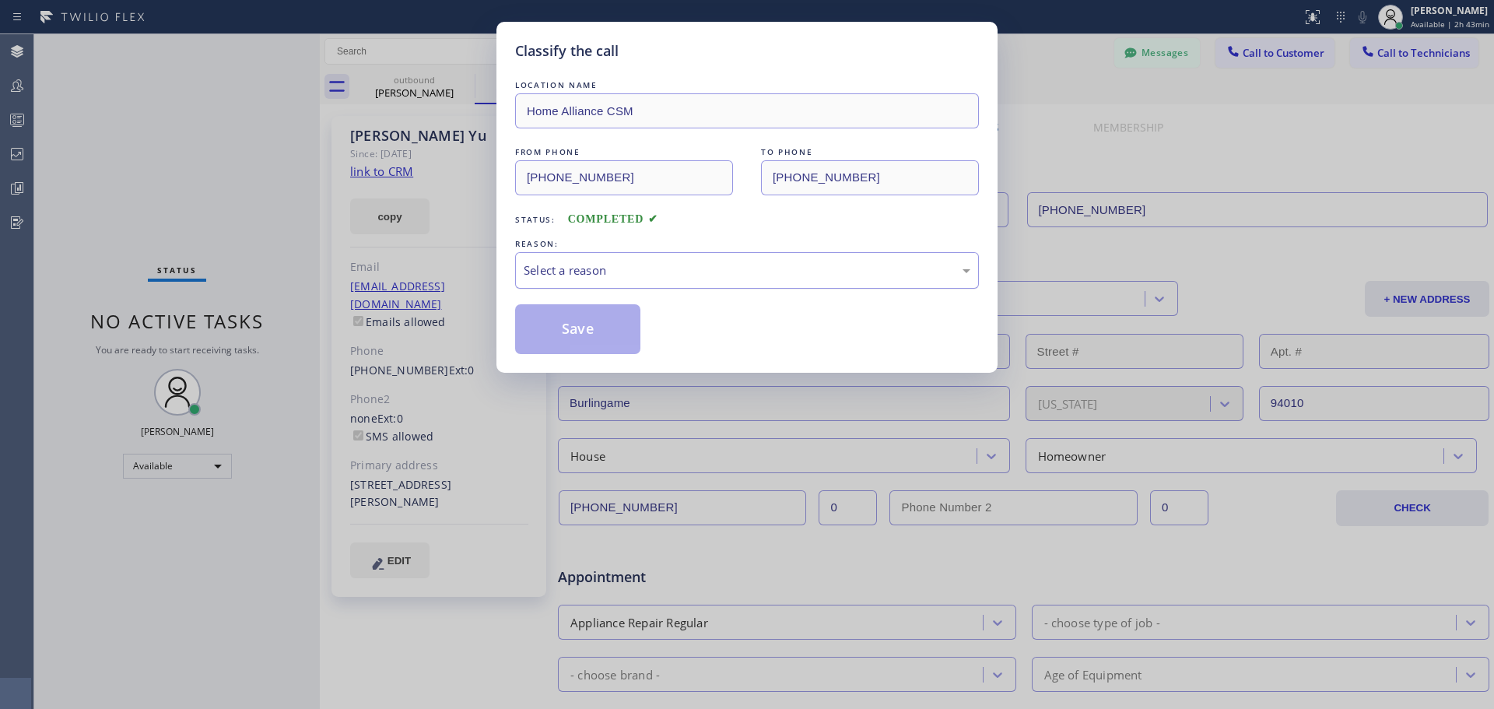
click at [732, 273] on div "Select a reason" at bounding box center [747, 270] width 447 height 18
click at [541, 321] on button "Save" at bounding box center [577, 329] width 125 height 50
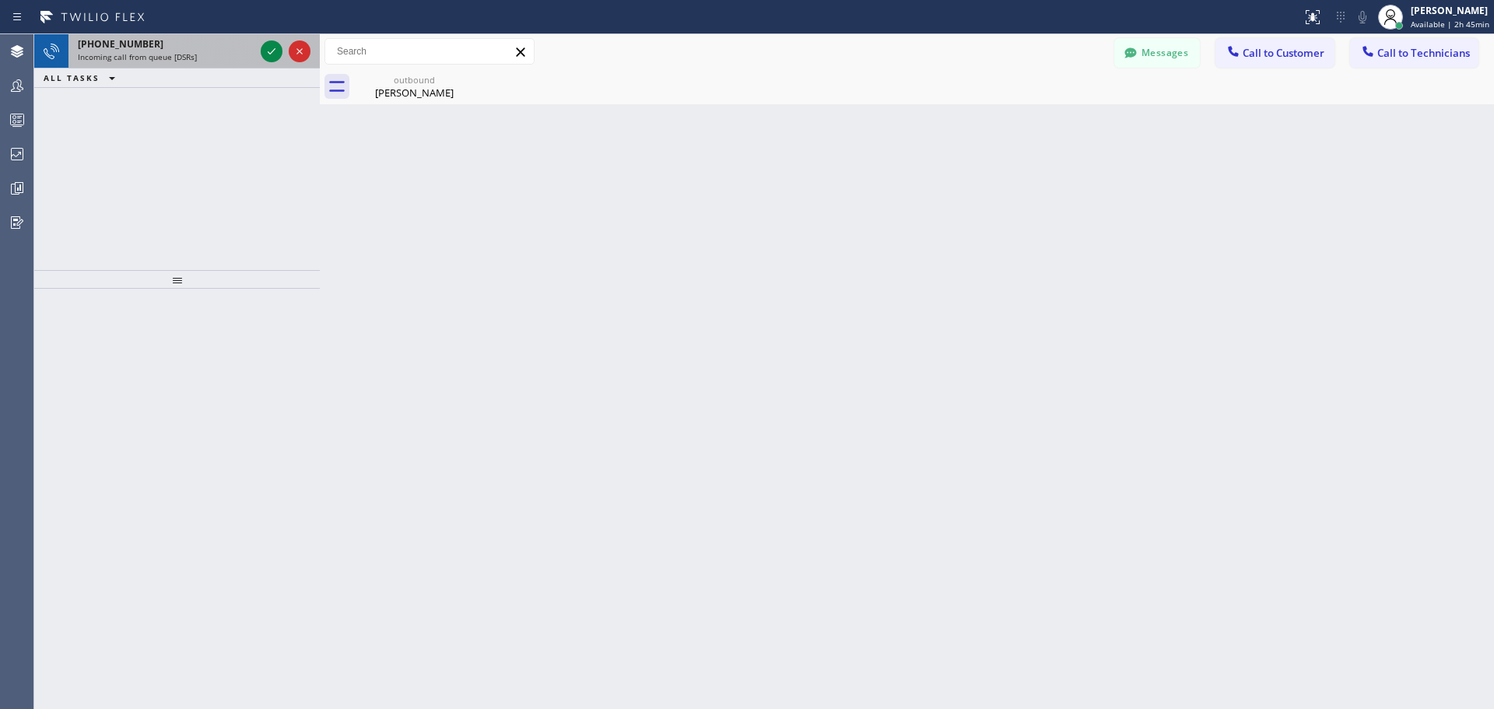
click at [269, 39] on div at bounding box center [285, 51] width 56 height 34
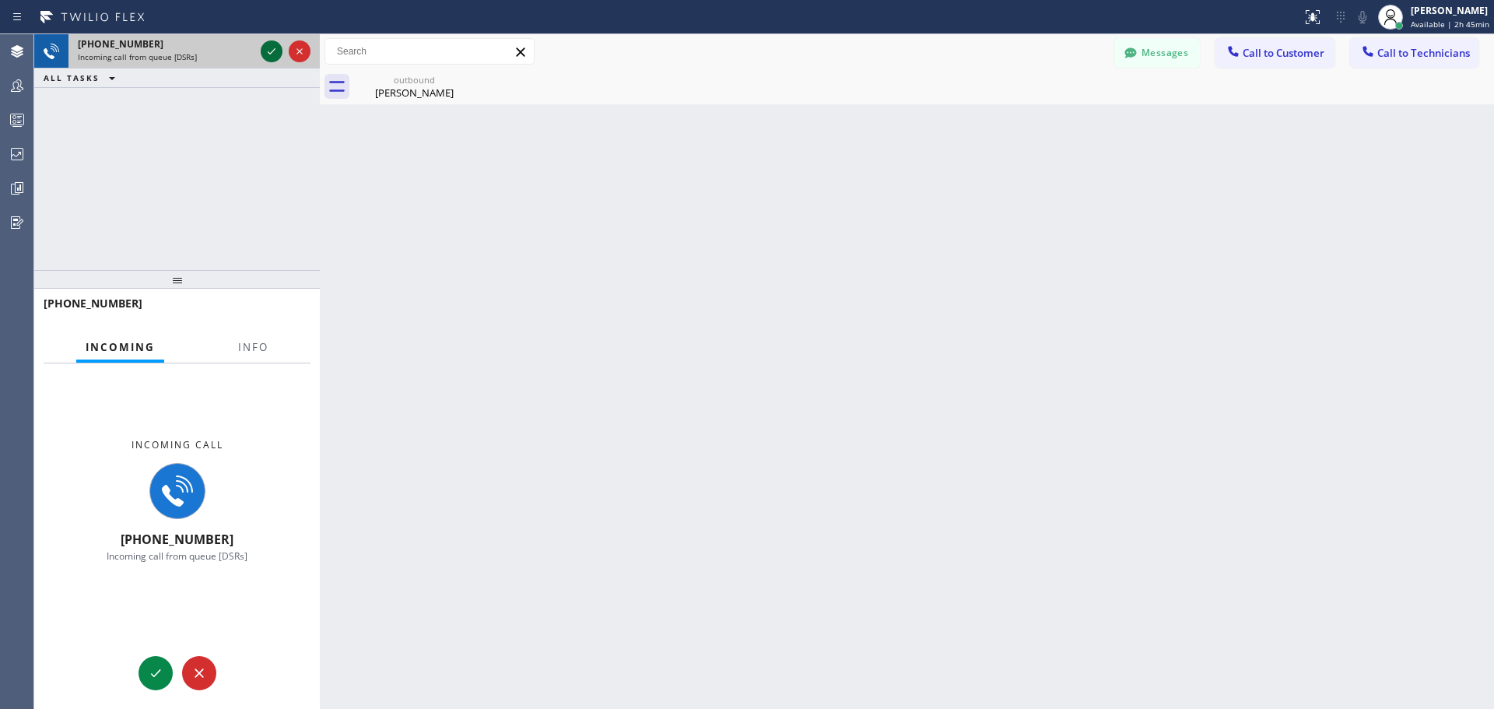
click at [272, 47] on icon at bounding box center [271, 51] width 19 height 19
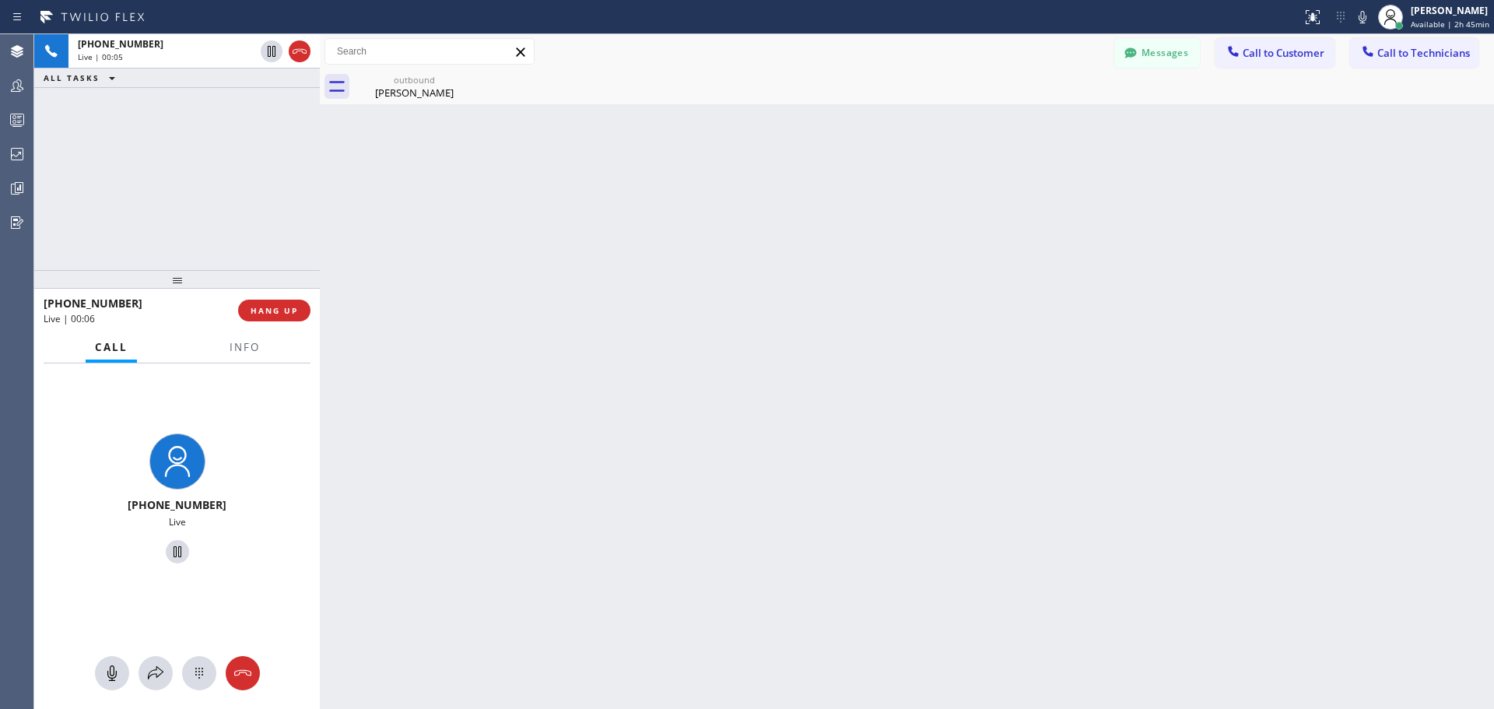
drag, startPoint x: 153, startPoint y: 41, endPoint x: 208, endPoint y: 168, distance: 138.3
click at [100, 46] on div "[PHONE_NUMBER]" at bounding box center [166, 43] width 177 height 13
click at [270, 313] on span "HANG UP" at bounding box center [273, 310] width 47 height 11
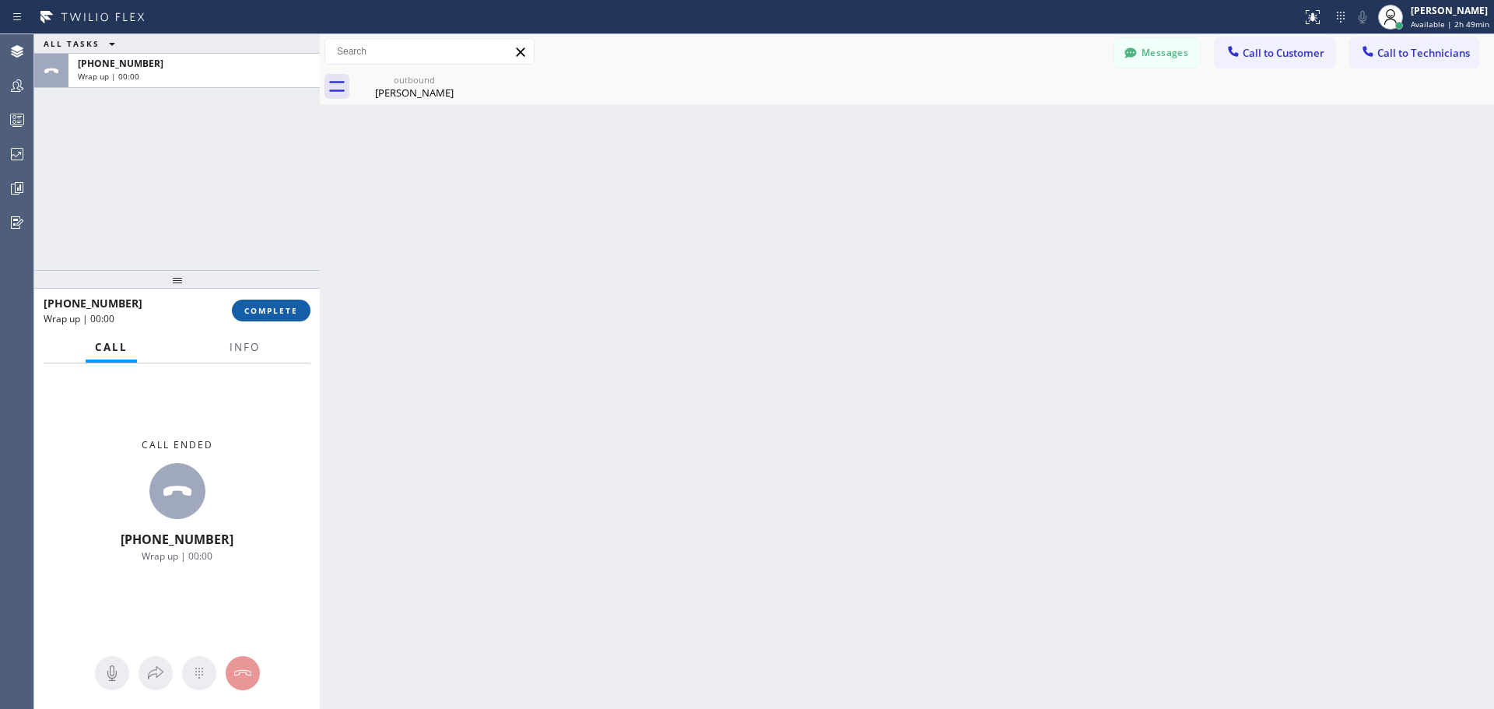
click at [299, 310] on button "COMPLETE" at bounding box center [271, 311] width 79 height 22
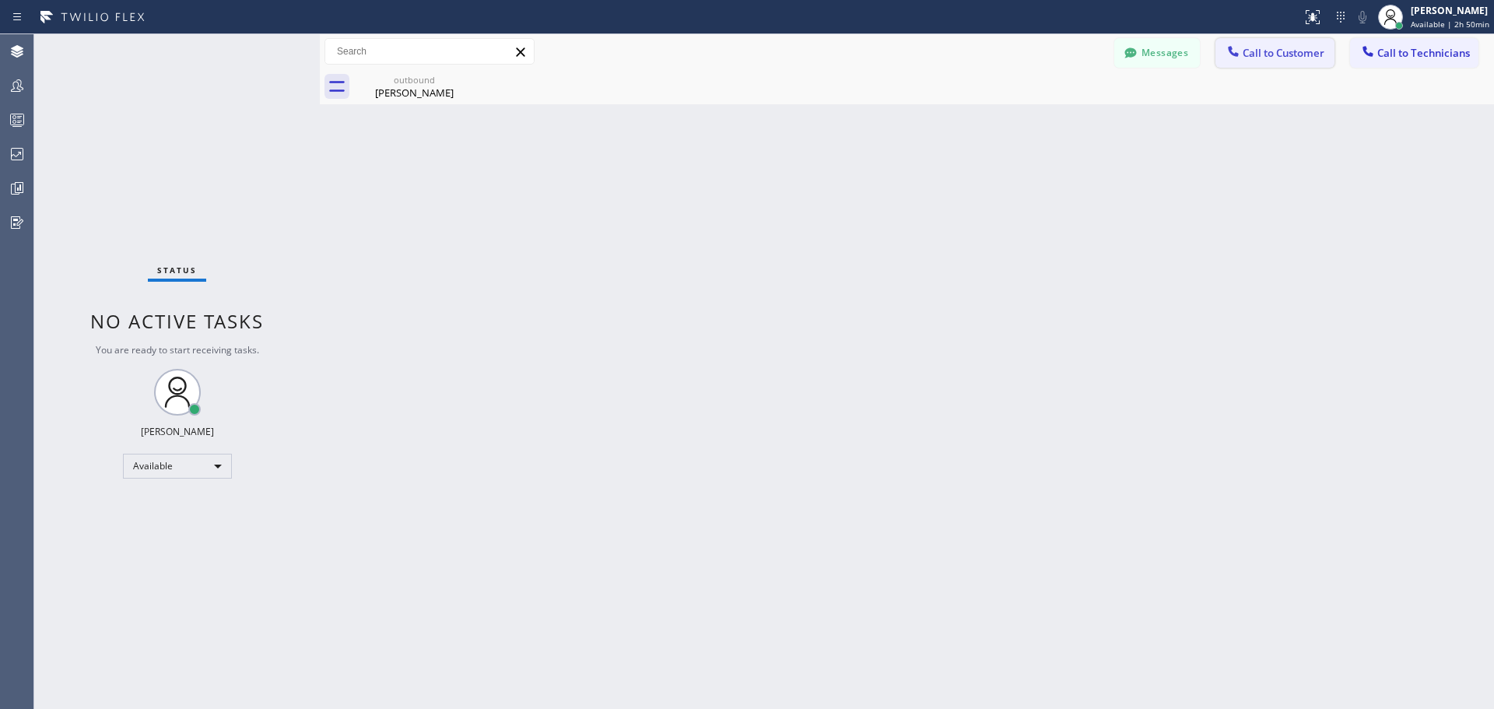
click at [1283, 61] on button "Call to Customer" at bounding box center [1274, 53] width 119 height 30
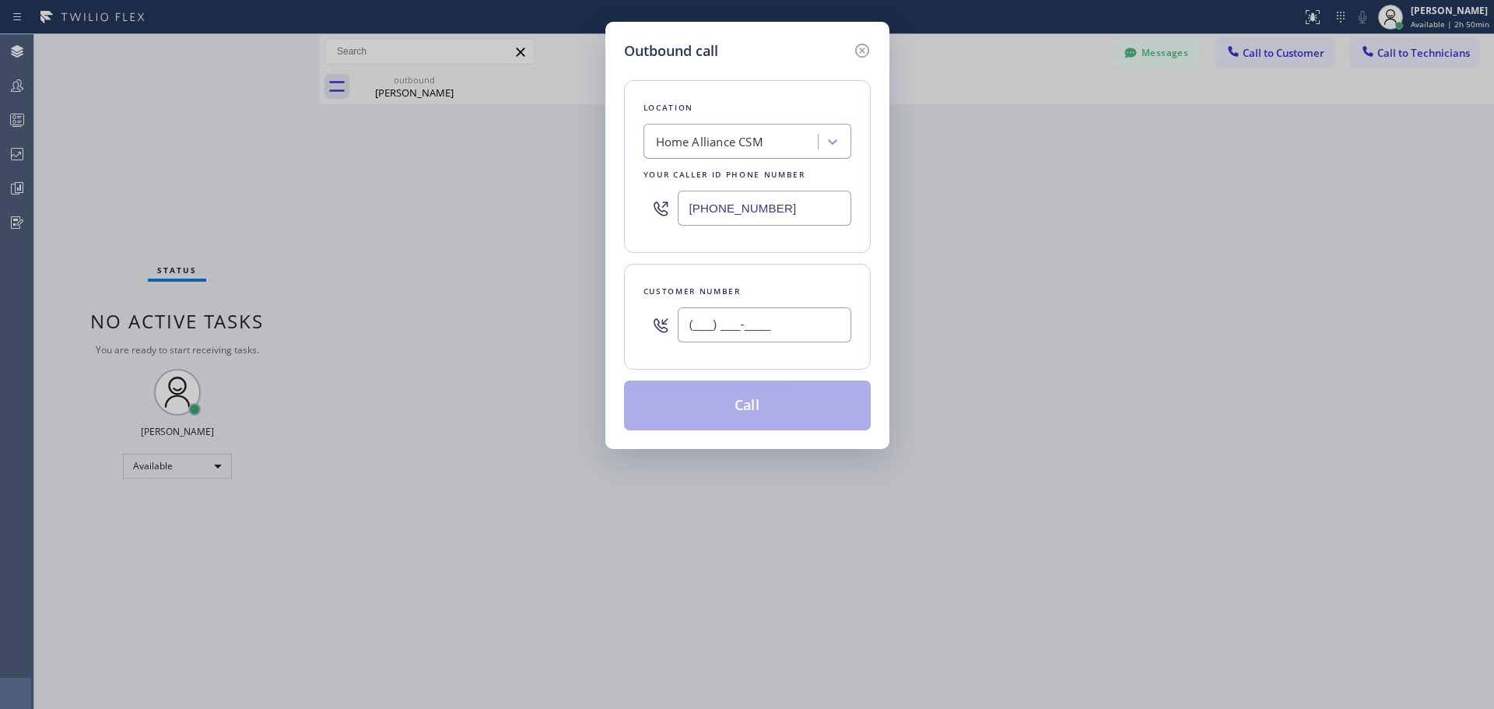
click at [796, 329] on input "(___) ___-____" at bounding box center [764, 324] width 173 height 35
paste input "602) 359-3136"
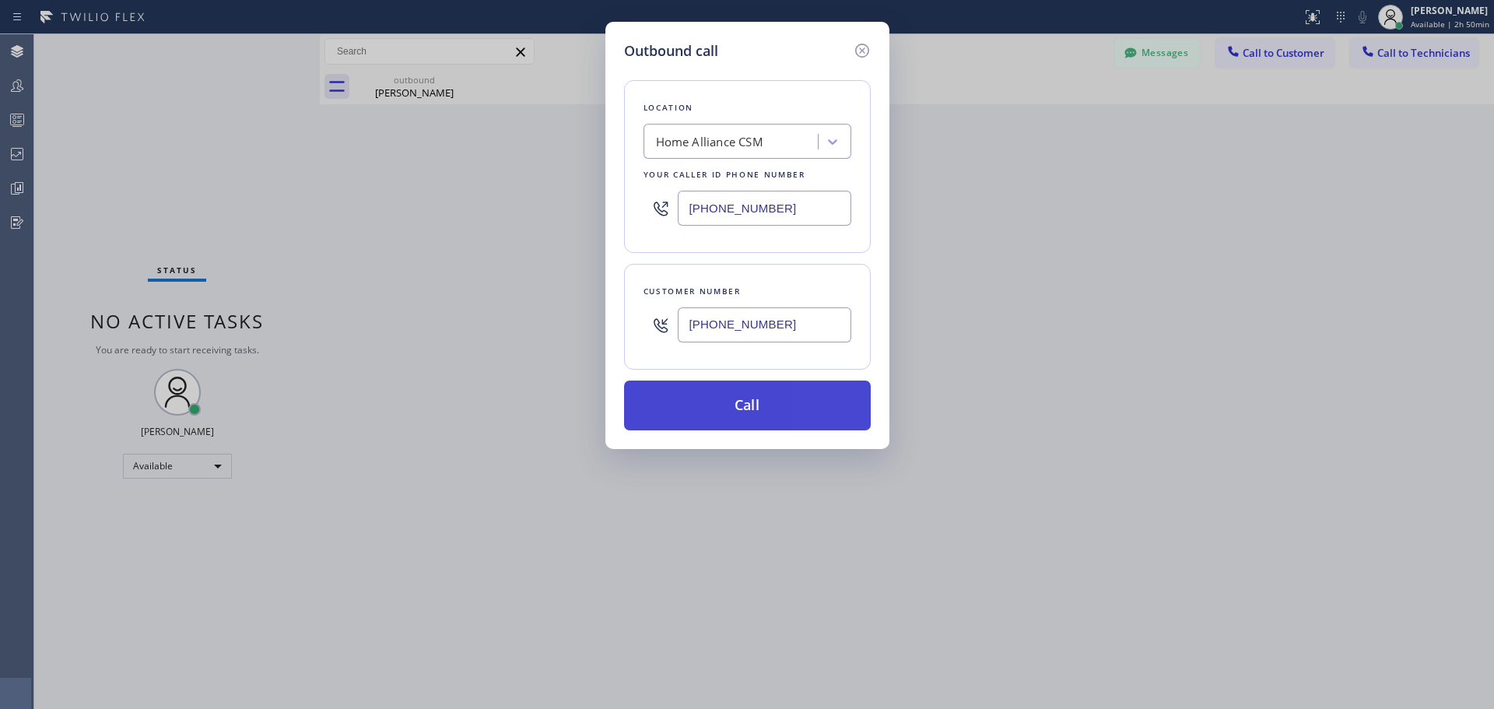
type input "[PHONE_NUMBER]"
click at [770, 408] on button "Call" at bounding box center [747, 405] width 247 height 50
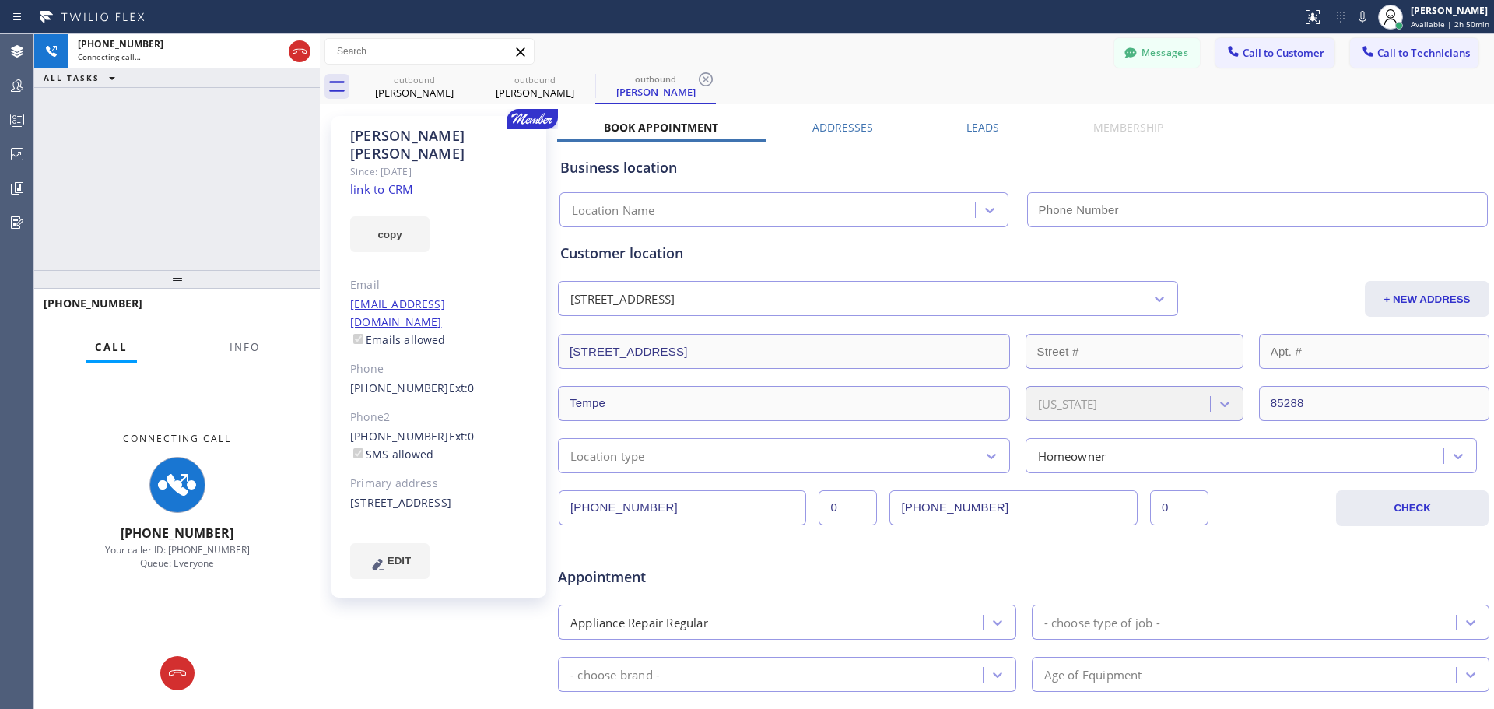
type input "[PHONE_NUMBER]"
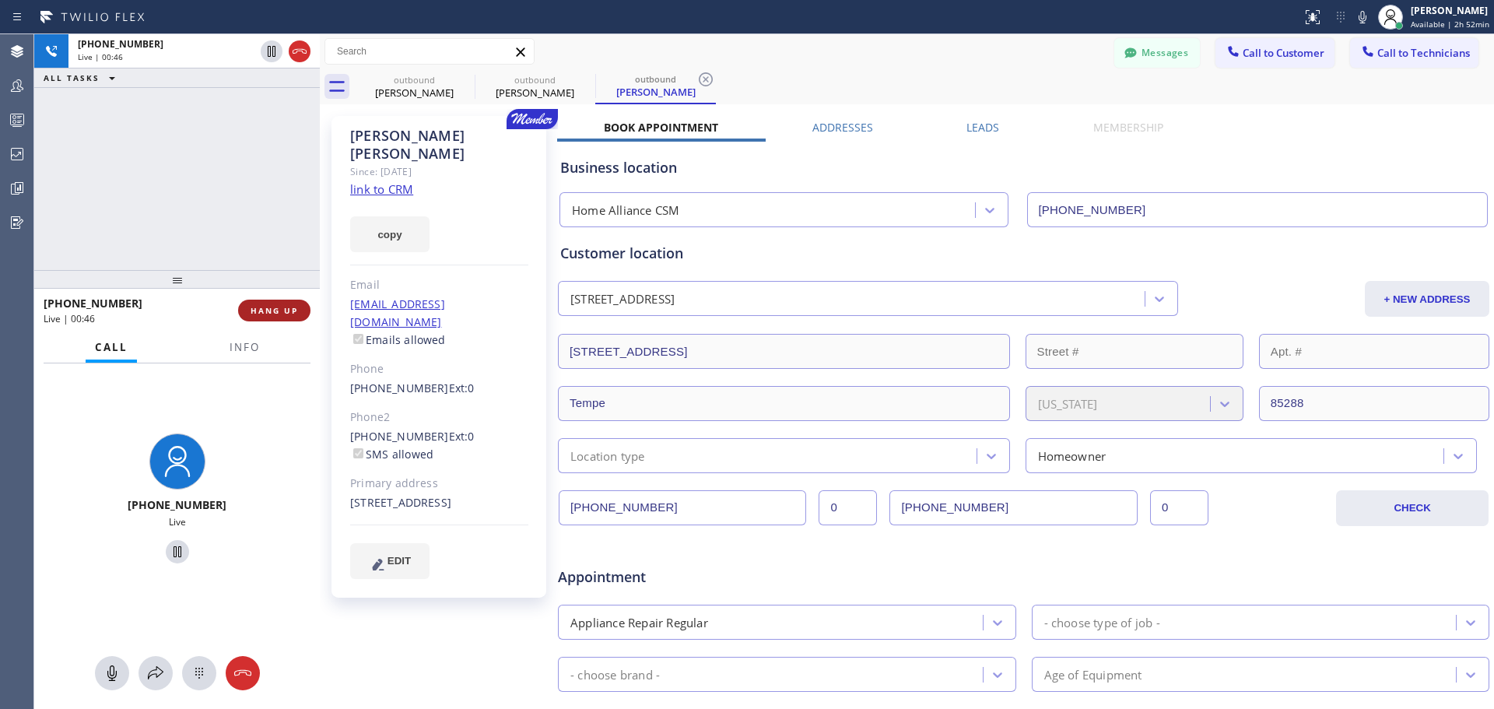
click at [267, 311] on span "HANG UP" at bounding box center [273, 310] width 47 height 11
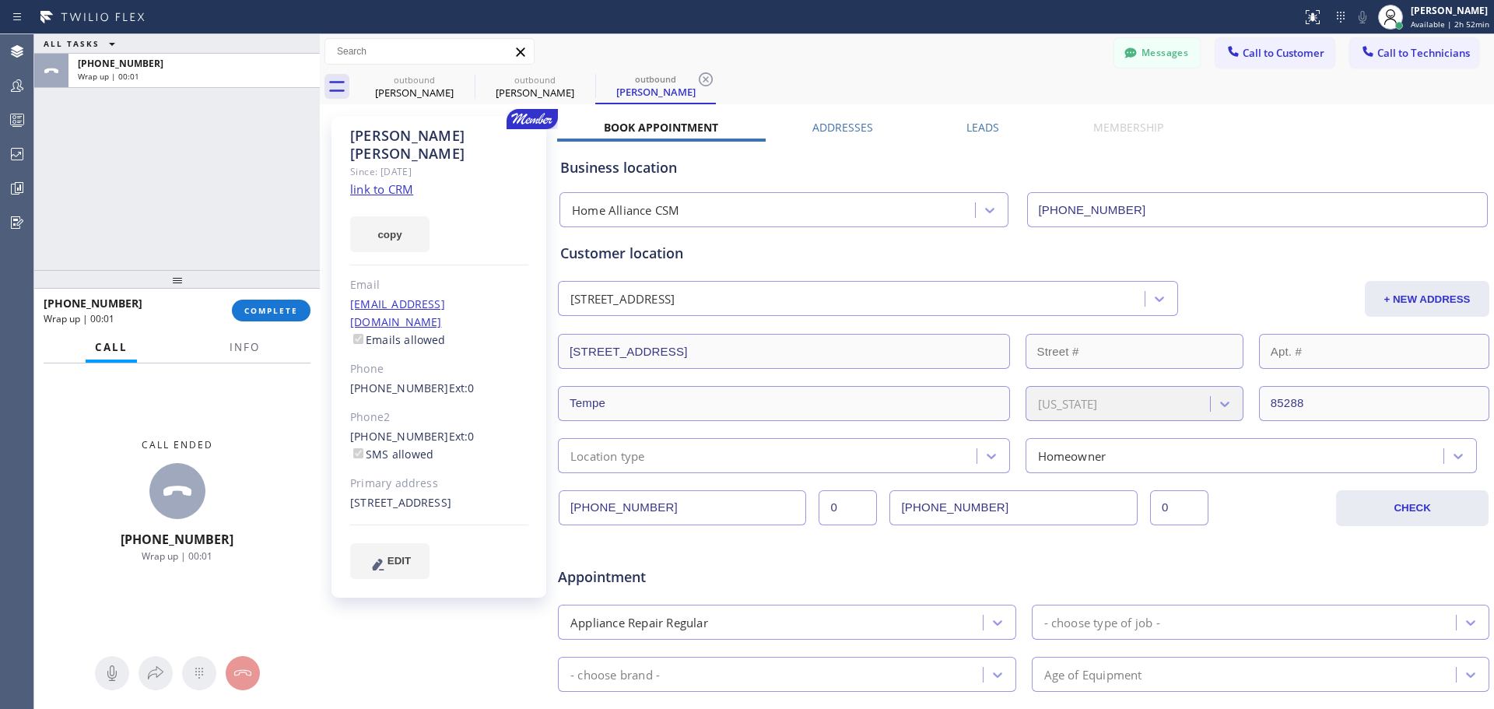
drag, startPoint x: 266, startPoint y: 306, endPoint x: 875, endPoint y: 691, distance: 720.6
click at [268, 307] on span "COMPLETE" at bounding box center [271, 310] width 54 height 11
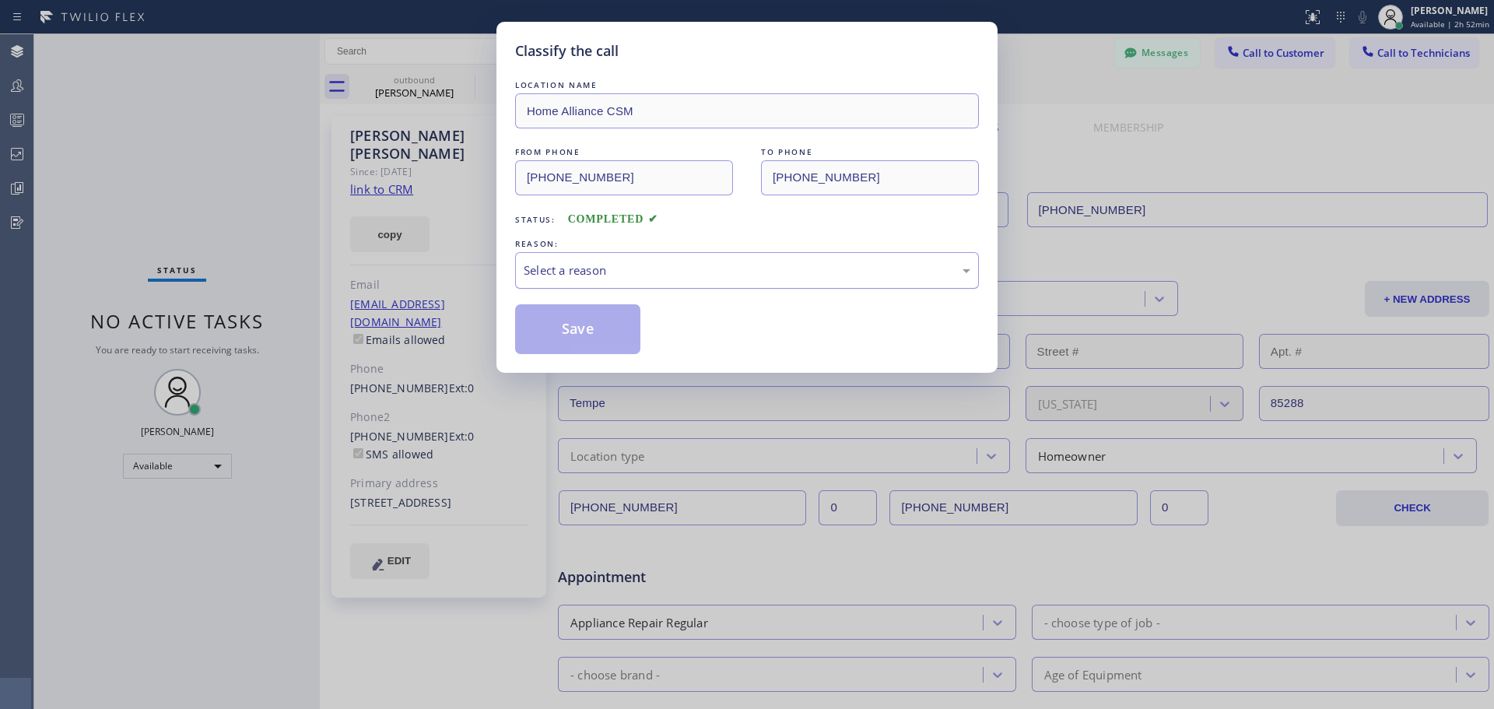
click at [692, 265] on div "Select a reason" at bounding box center [747, 270] width 447 height 18
click at [573, 326] on button "Save" at bounding box center [577, 329] width 125 height 50
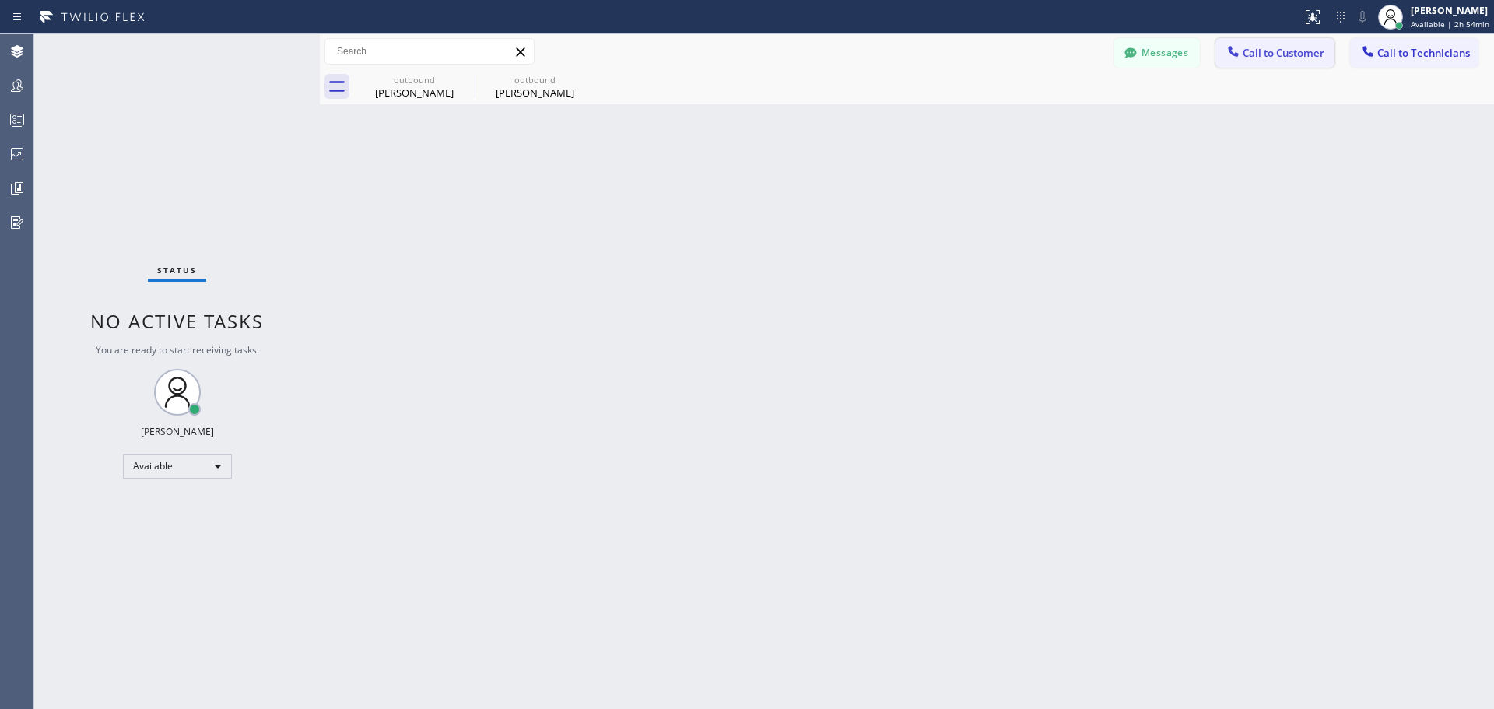
click at [1274, 51] on span "Call to Customer" at bounding box center [1283, 53] width 82 height 14
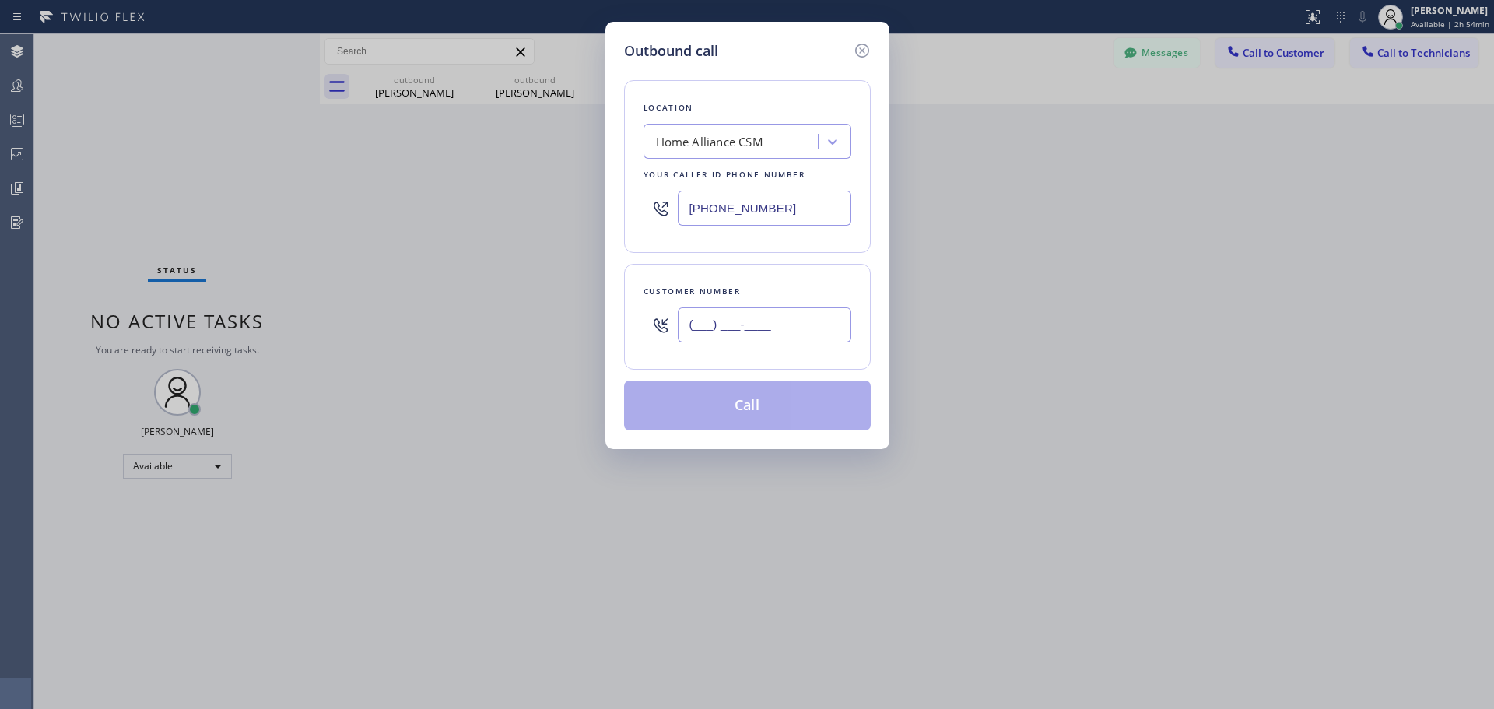
click at [704, 326] on input "(___) ___-____" at bounding box center [764, 324] width 173 height 35
paste input "347) 415-5563"
type input "[PHONE_NUMBER]"
click at [758, 405] on button "Call" at bounding box center [747, 405] width 247 height 50
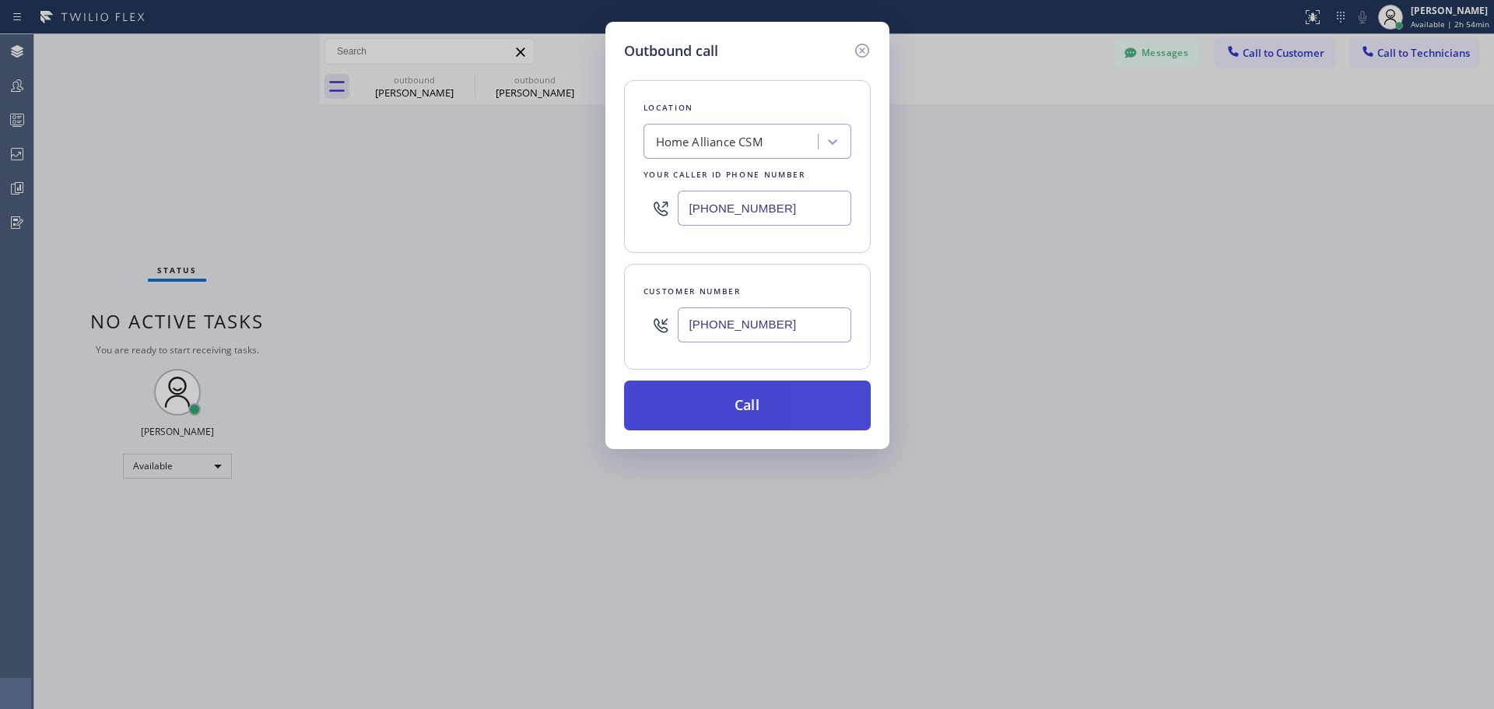
click at [762, 411] on button "Call" at bounding box center [747, 405] width 247 height 50
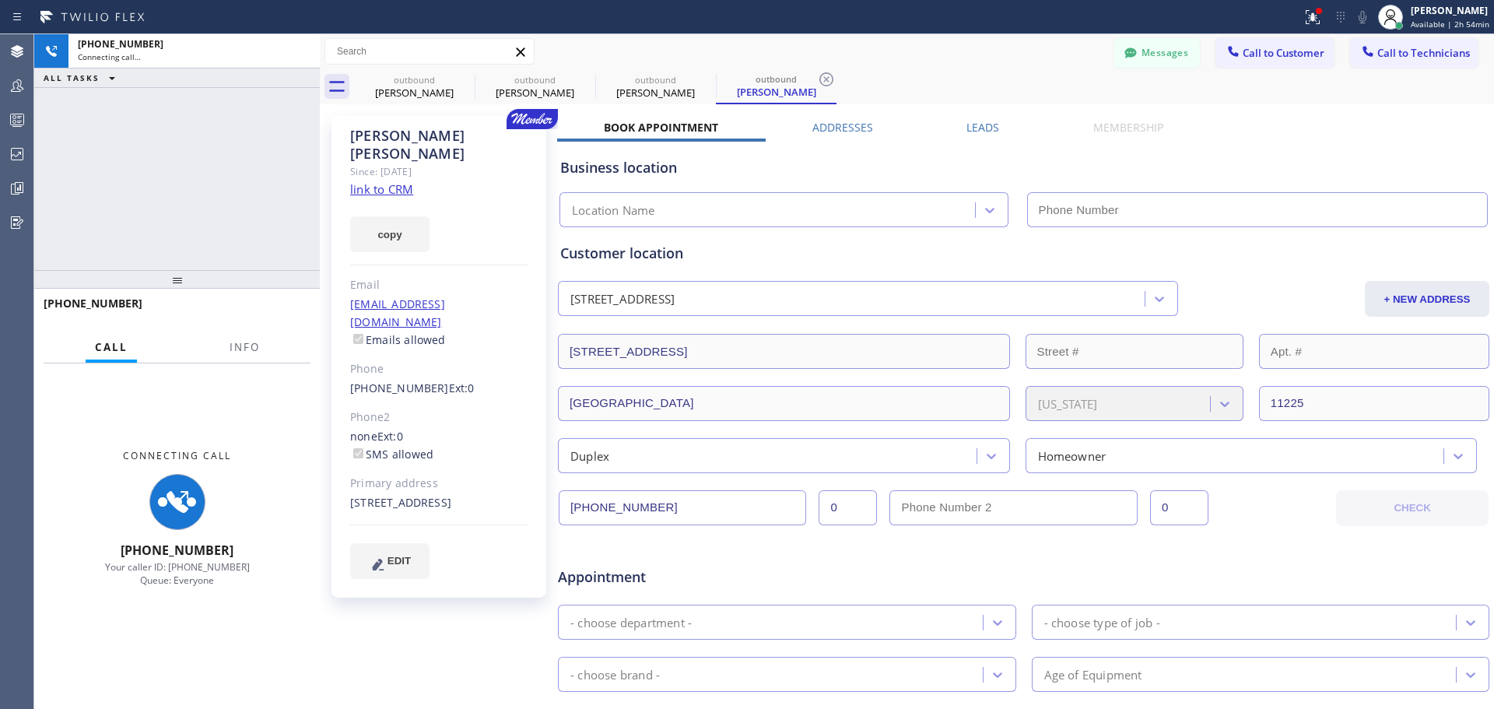
type input "[PHONE_NUMBER]"
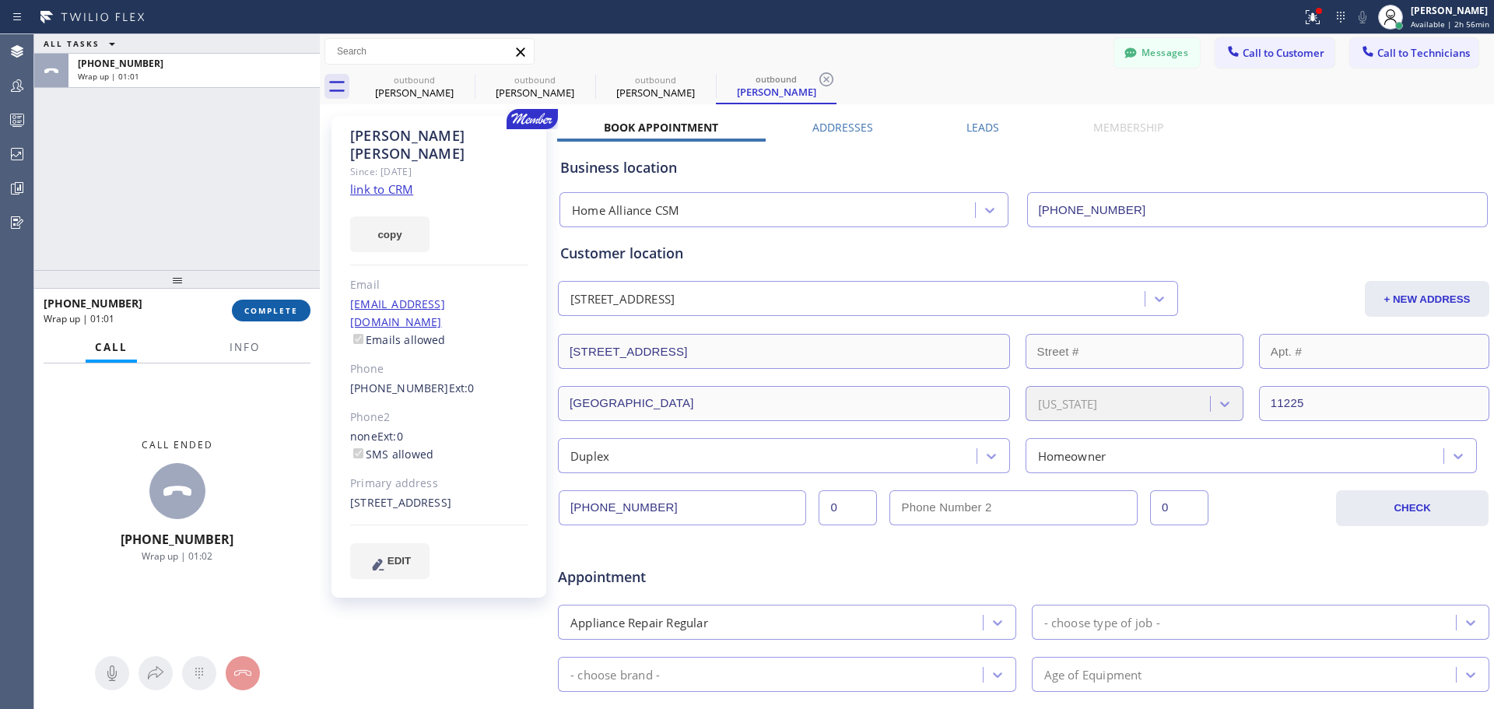
click at [266, 317] on button "COMPLETE" at bounding box center [271, 311] width 79 height 22
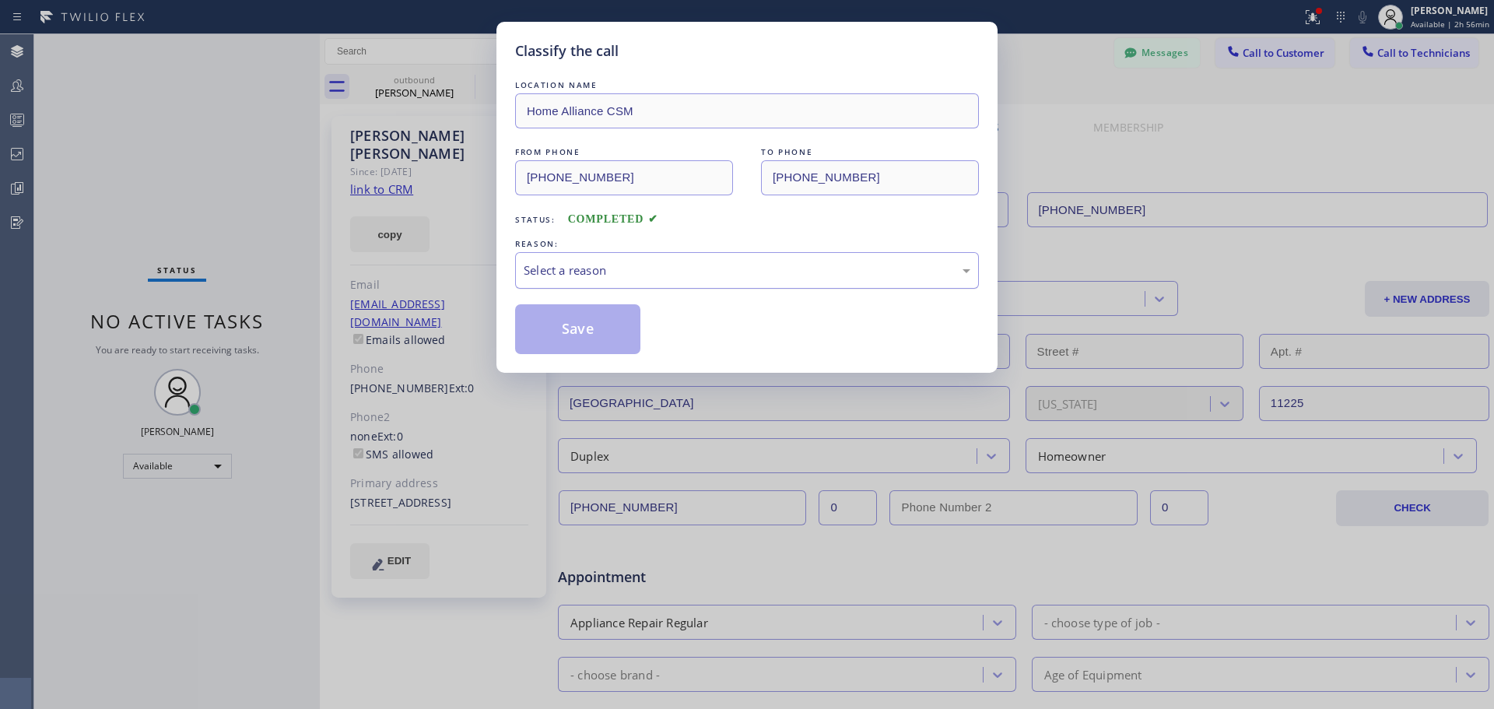
click at [772, 268] on div "Select a reason" at bounding box center [747, 270] width 447 height 18
drag, startPoint x: 566, startPoint y: 331, endPoint x: 1070, endPoint y: 41, distance: 581.3
click at [568, 330] on button "Save" at bounding box center [577, 329] width 125 height 50
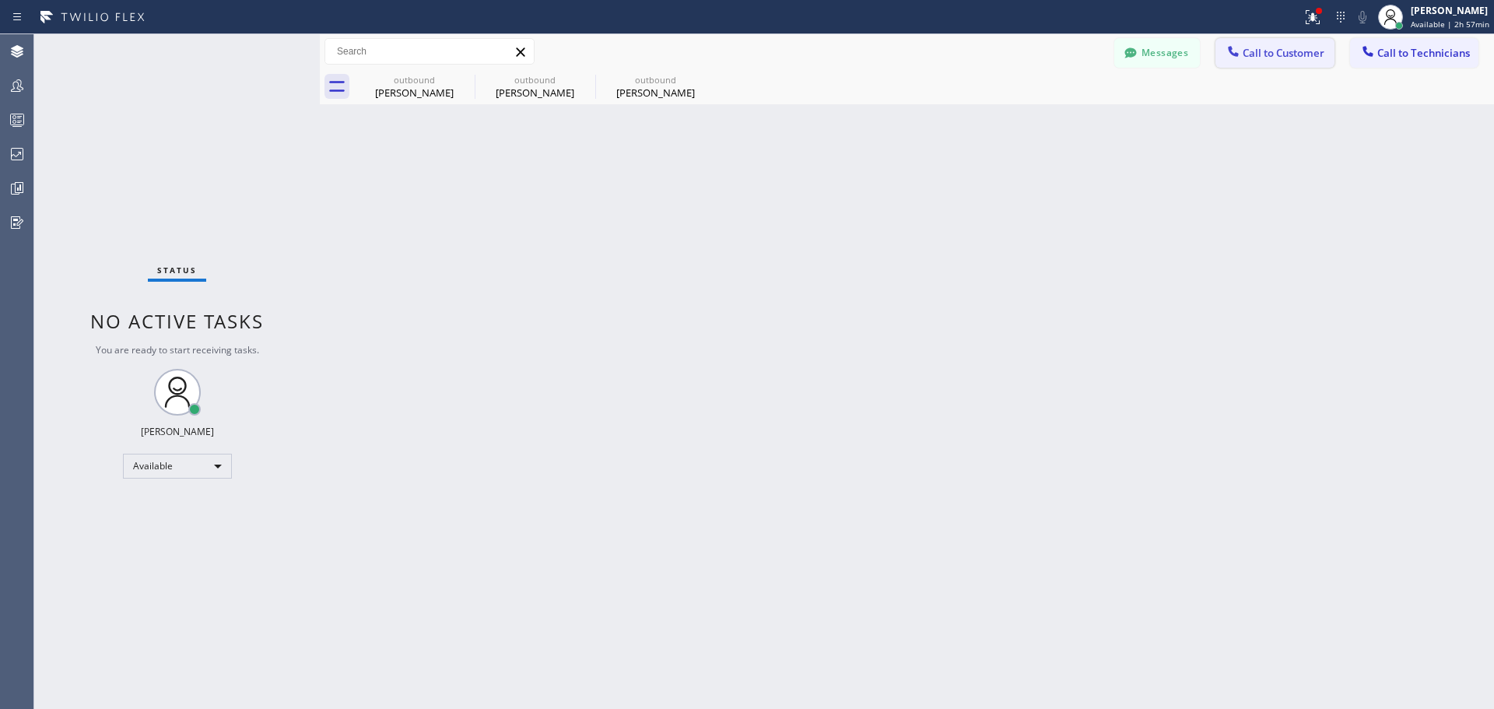
click at [1255, 51] on span "Call to Customer" at bounding box center [1283, 53] width 82 height 14
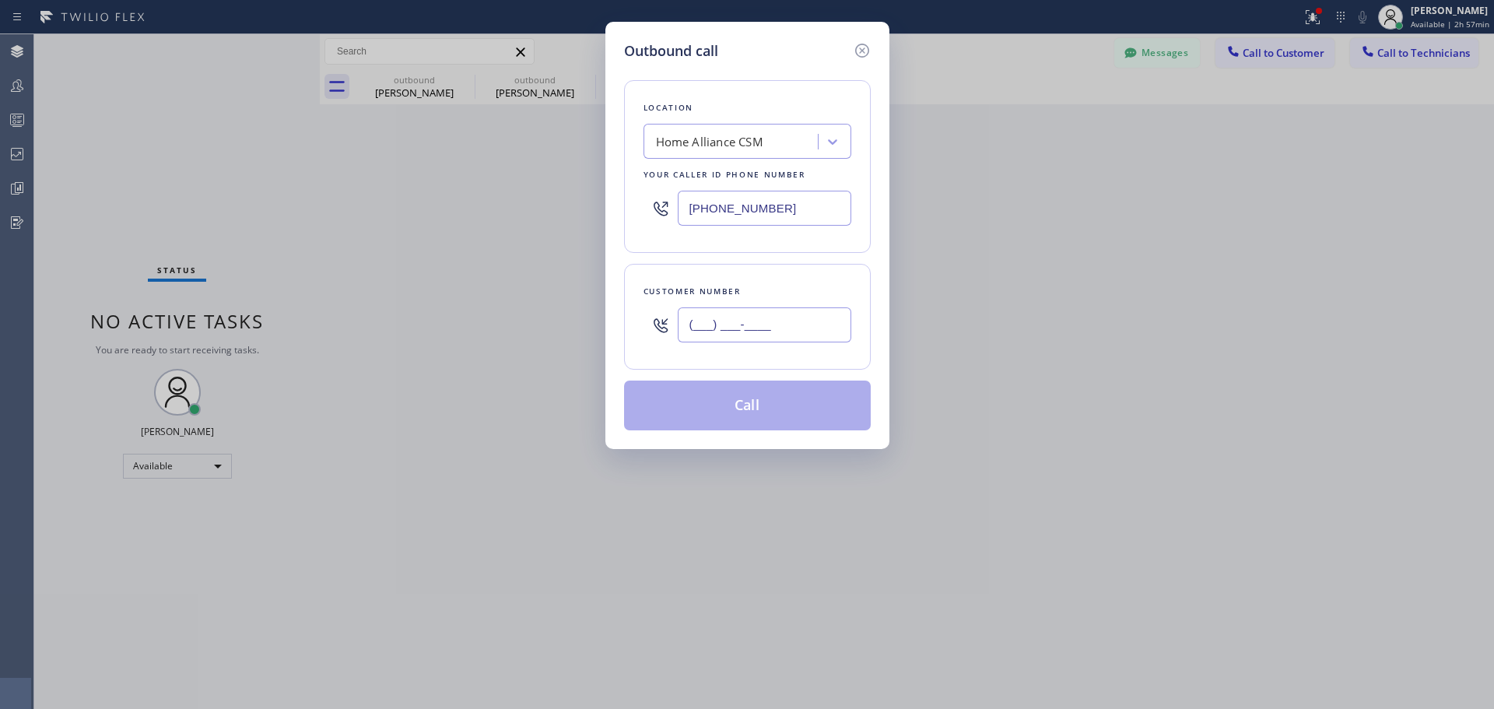
click at [739, 322] on input "(___) ___-____" at bounding box center [764, 324] width 173 height 35
paste input "650) 793-1228"
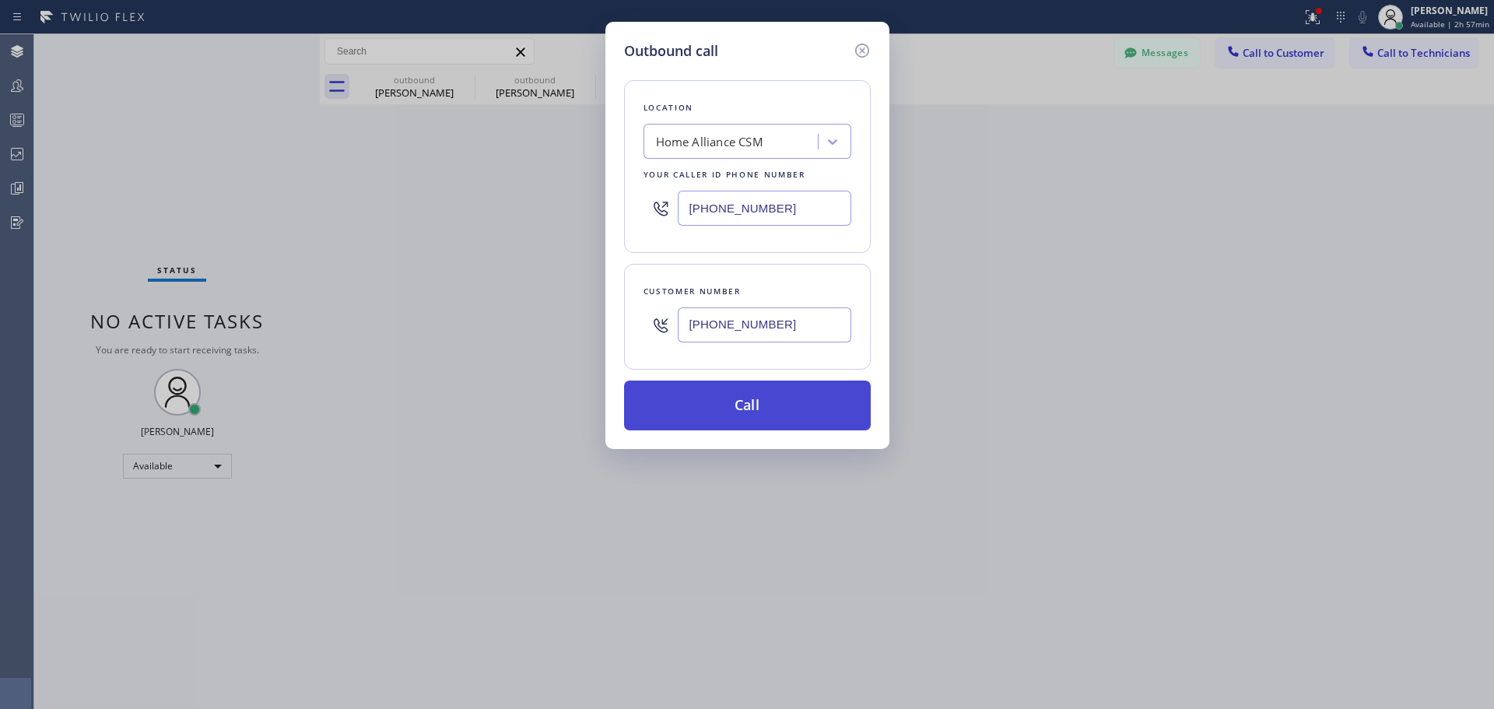
type input "[PHONE_NUMBER]"
click at [735, 401] on button "Call" at bounding box center [747, 405] width 247 height 50
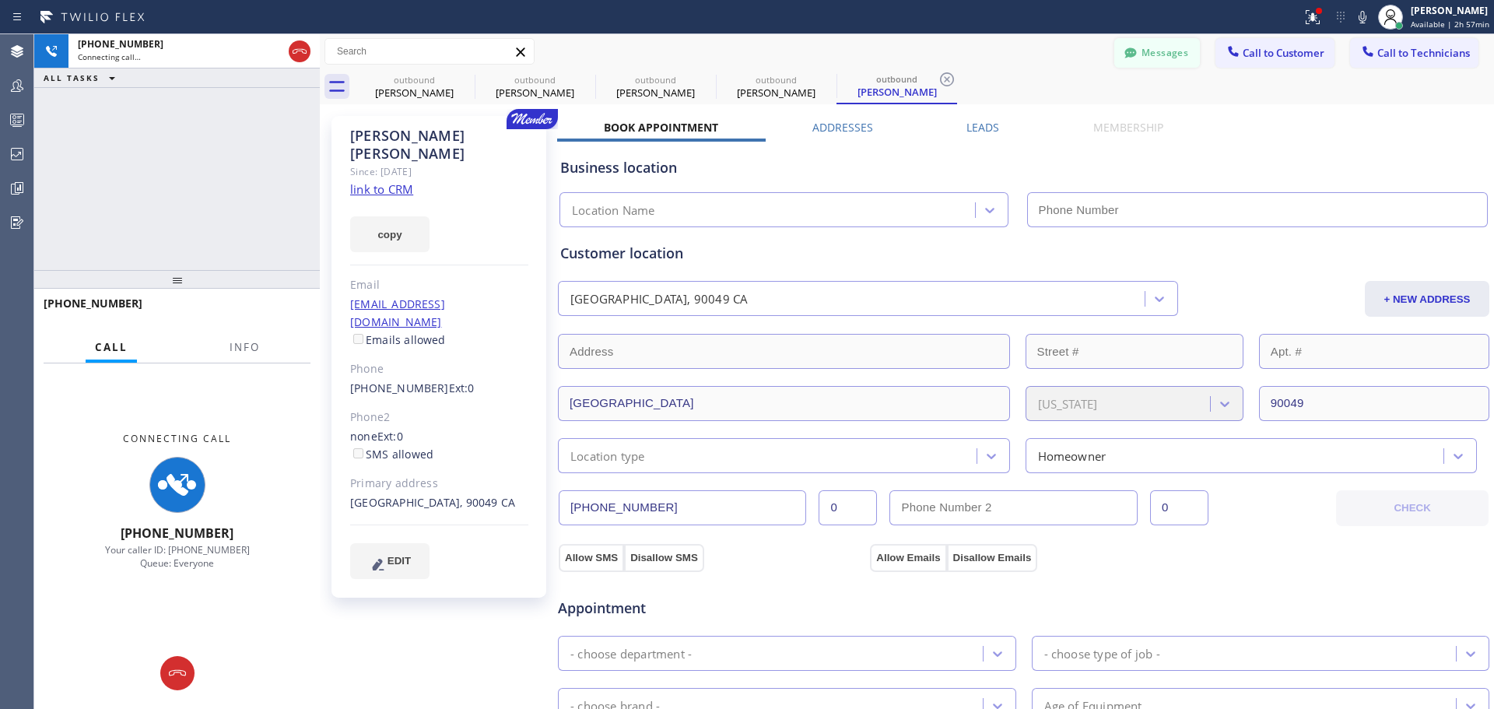
type input "[PHONE_NUMBER]"
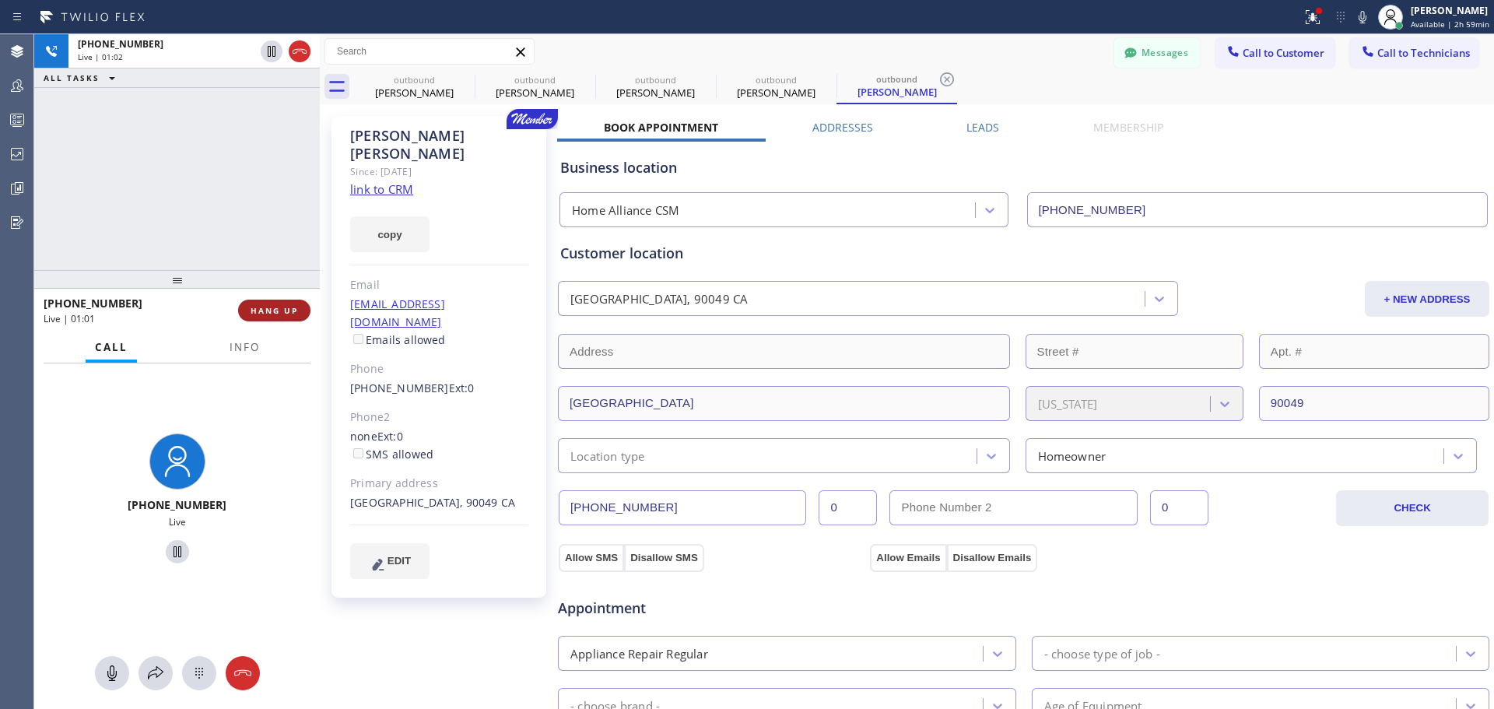
click at [272, 314] on span "HANG UP" at bounding box center [273, 310] width 47 height 11
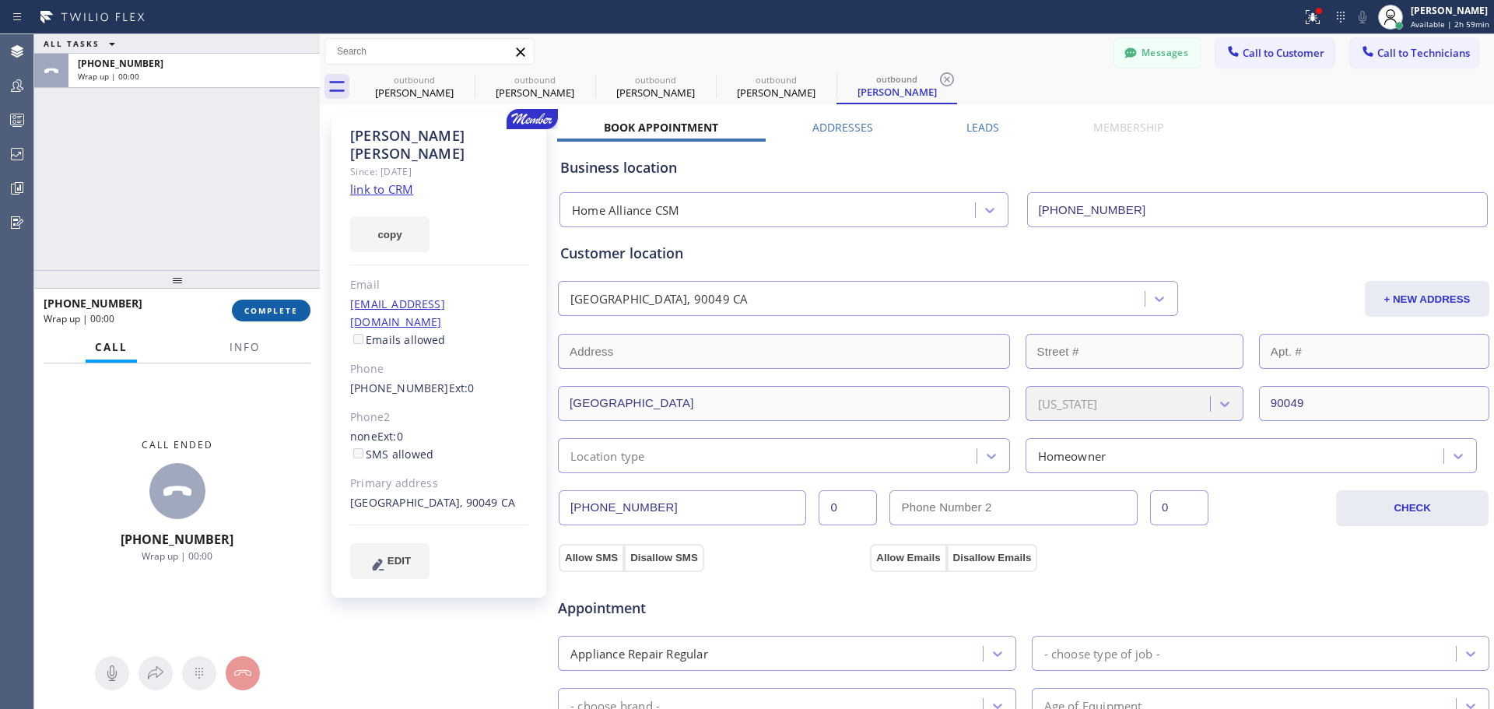
click at [268, 304] on button "COMPLETE" at bounding box center [271, 311] width 79 height 22
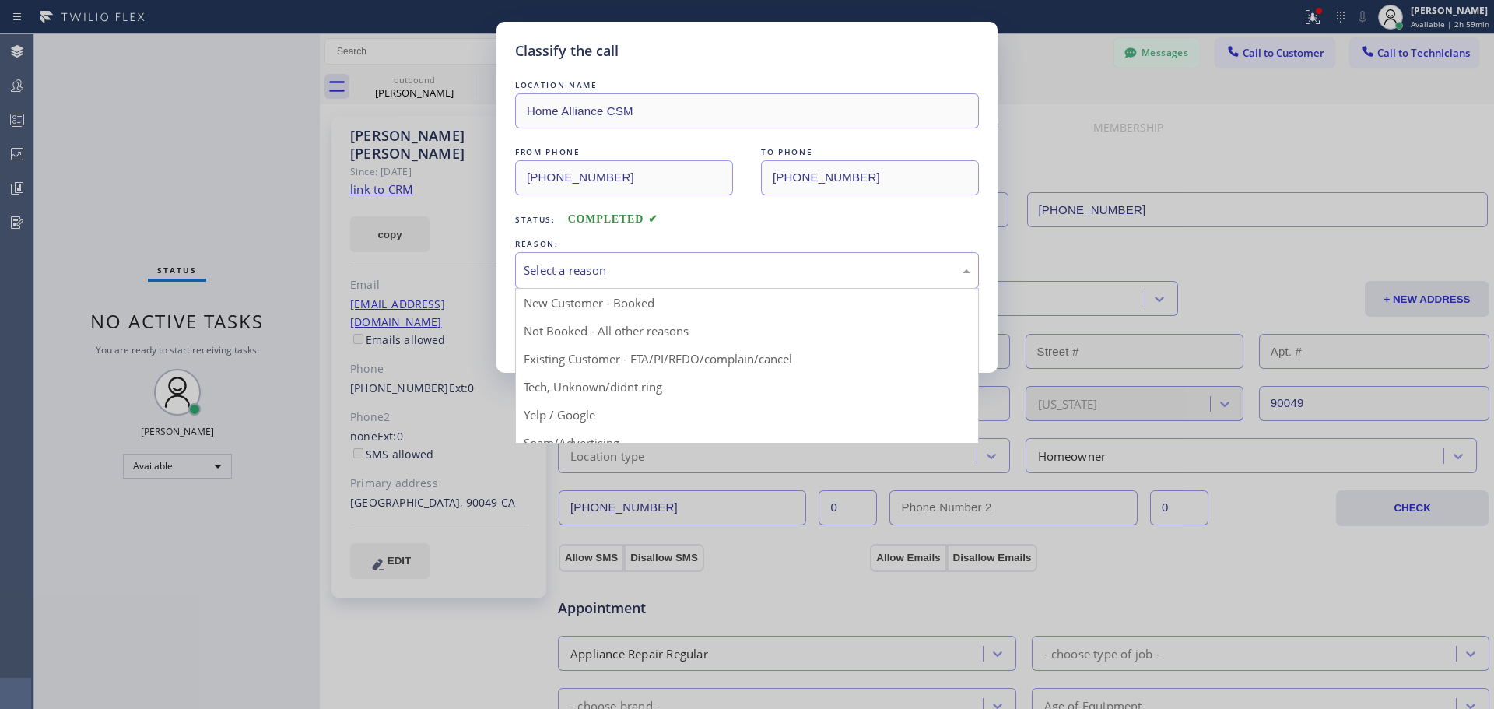
click at [660, 259] on div "Select a reason" at bounding box center [747, 270] width 464 height 37
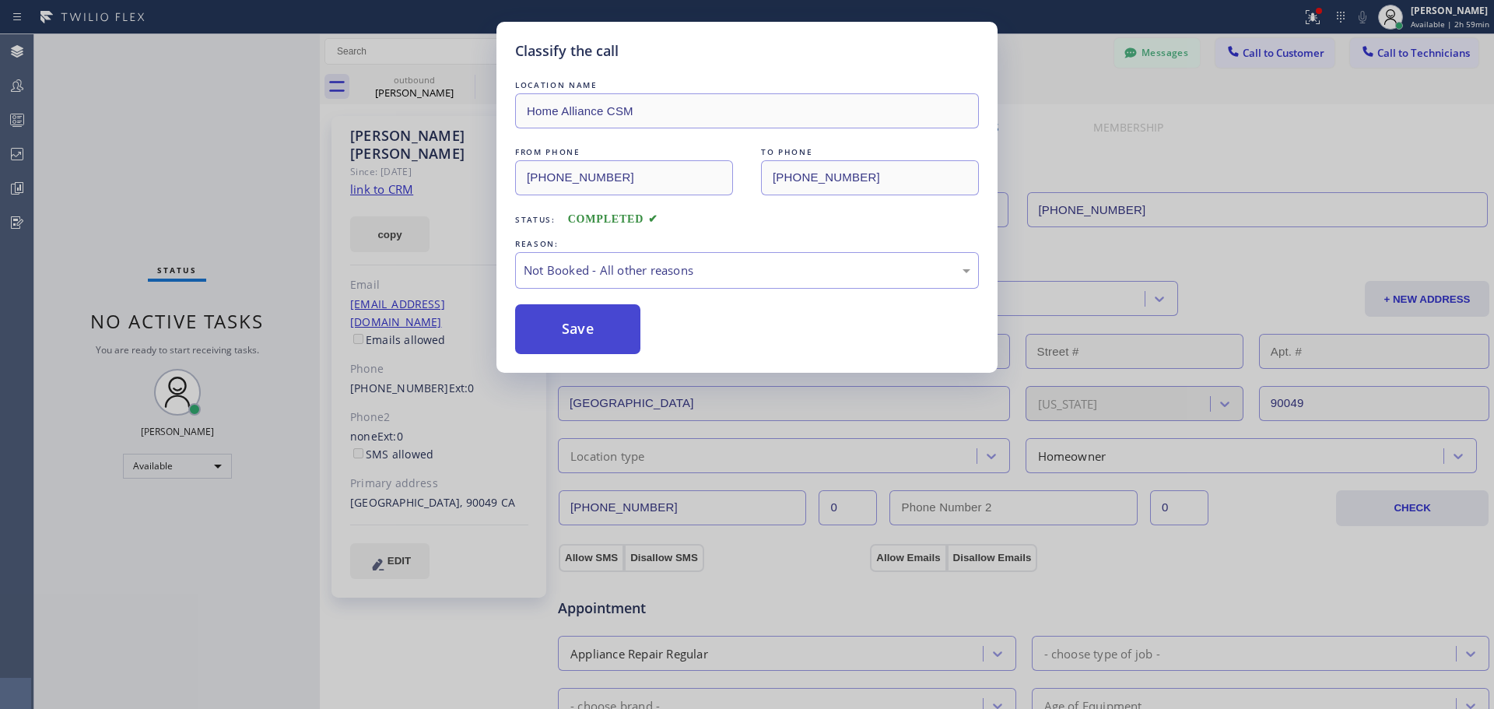
click at [587, 332] on button "Save" at bounding box center [577, 329] width 125 height 50
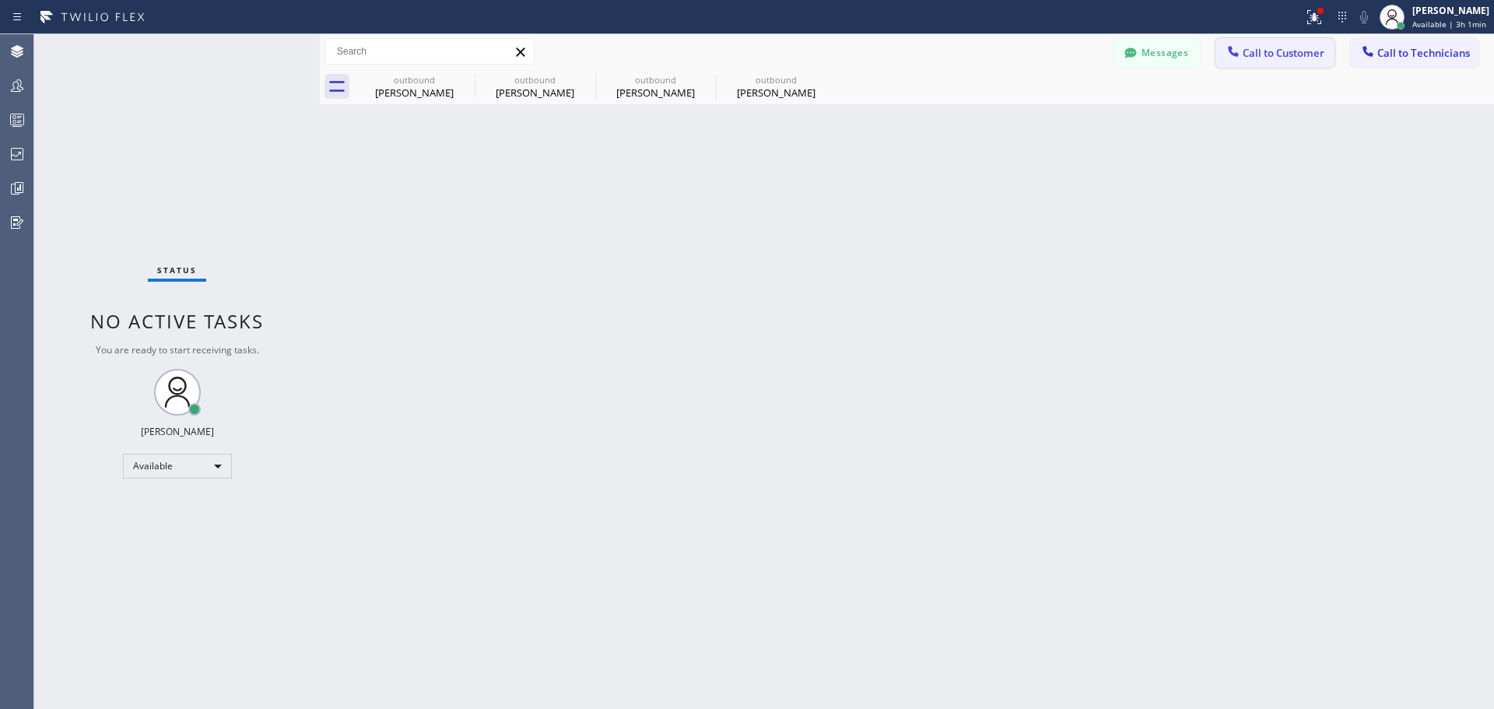
click at [1261, 59] on span "Call to Customer" at bounding box center [1283, 53] width 82 height 14
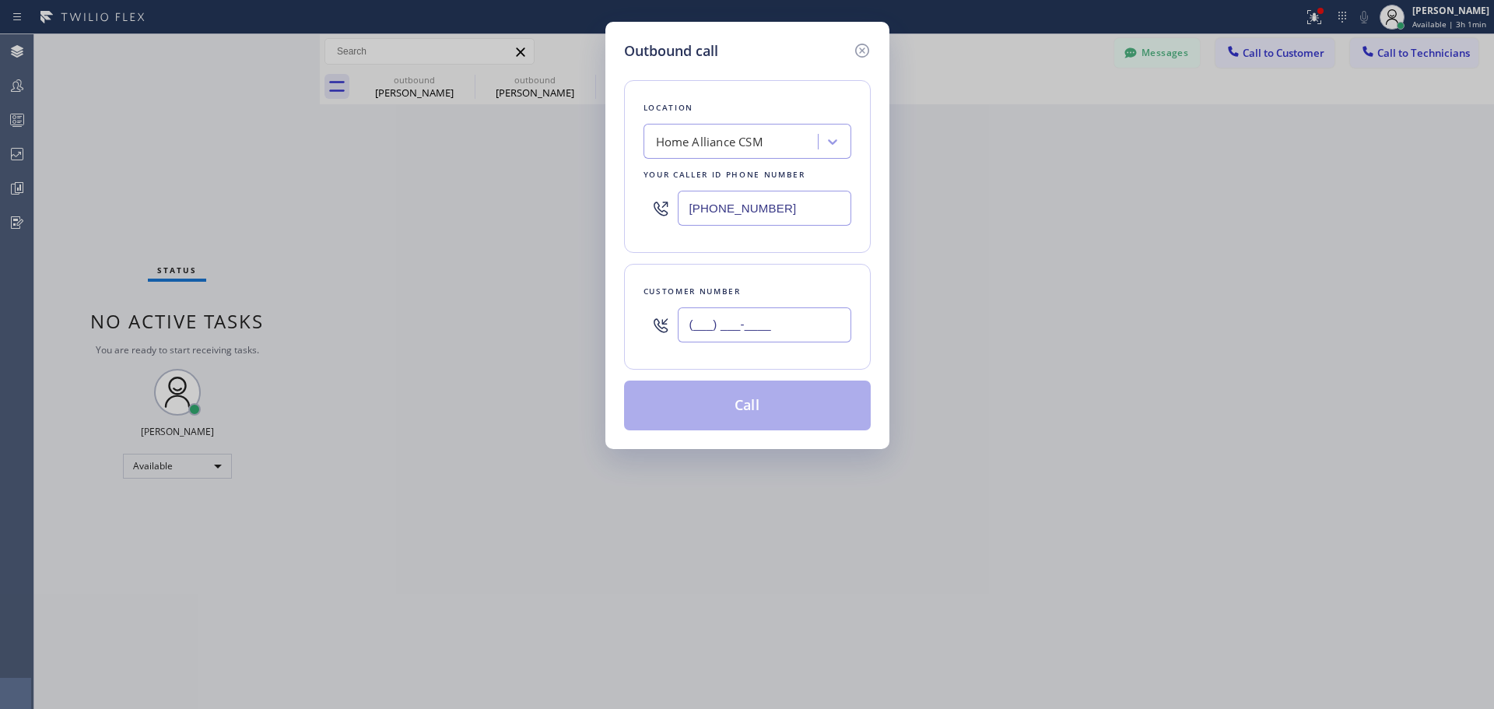
click at [776, 323] on input "(___) ___-____" at bounding box center [764, 324] width 173 height 35
paste input "858) 999-7496"
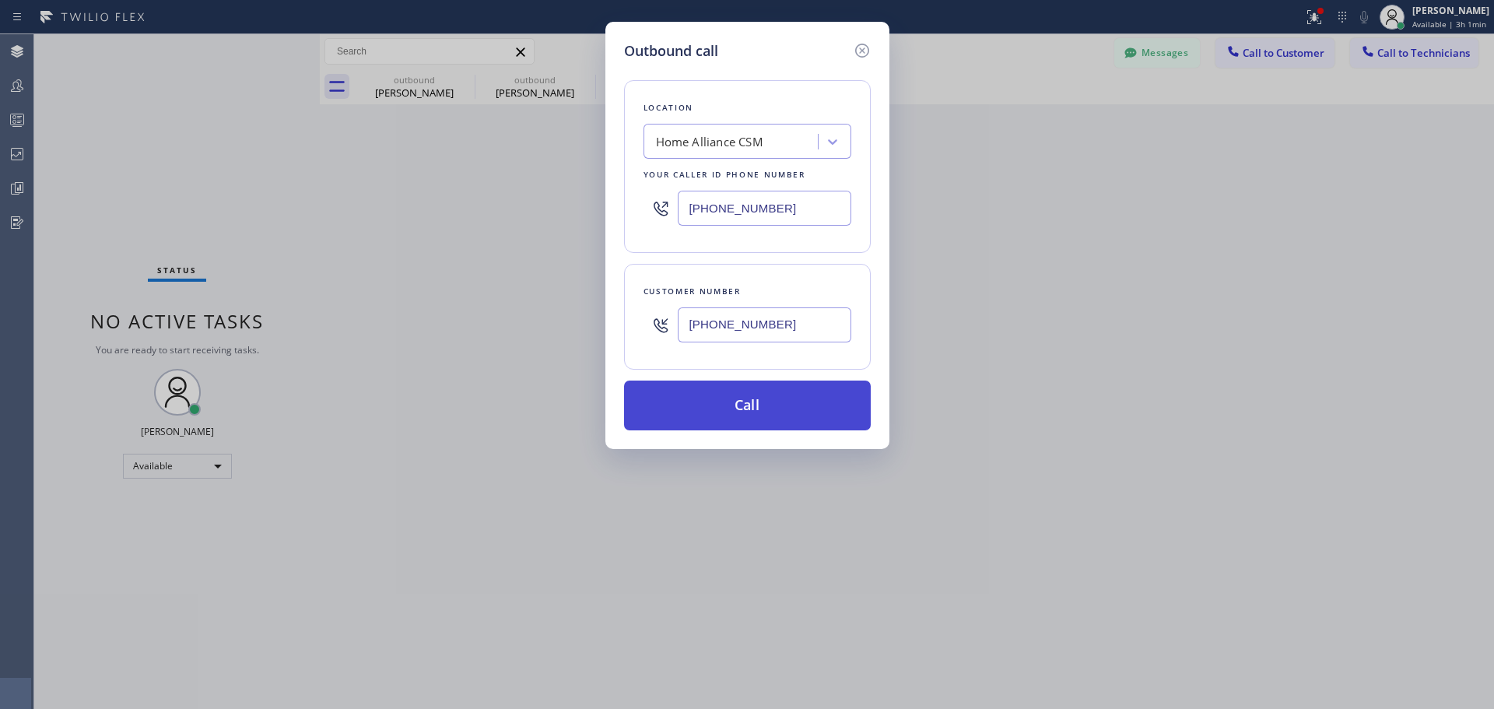
type input "[PHONE_NUMBER]"
click at [737, 408] on button "Call" at bounding box center [747, 405] width 247 height 50
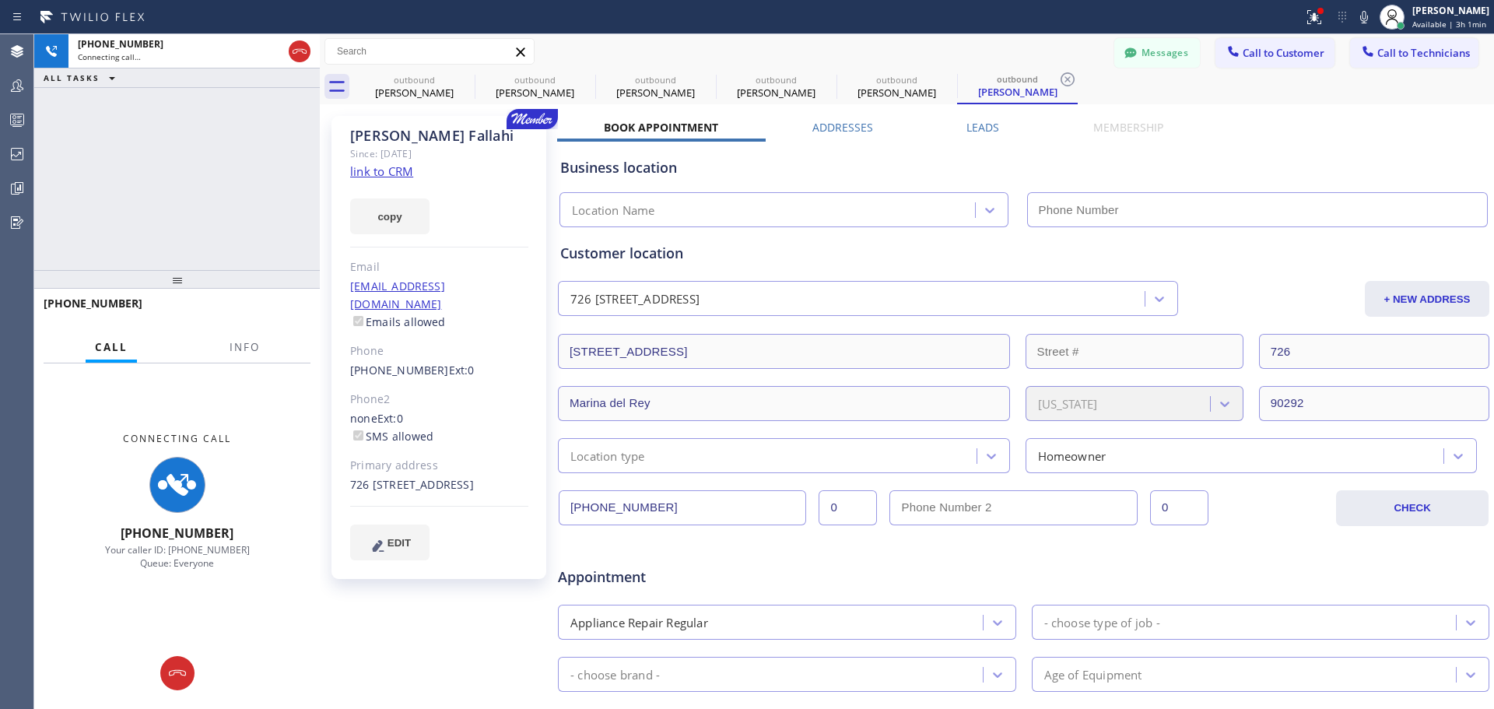
type input "[PHONE_NUMBER]"
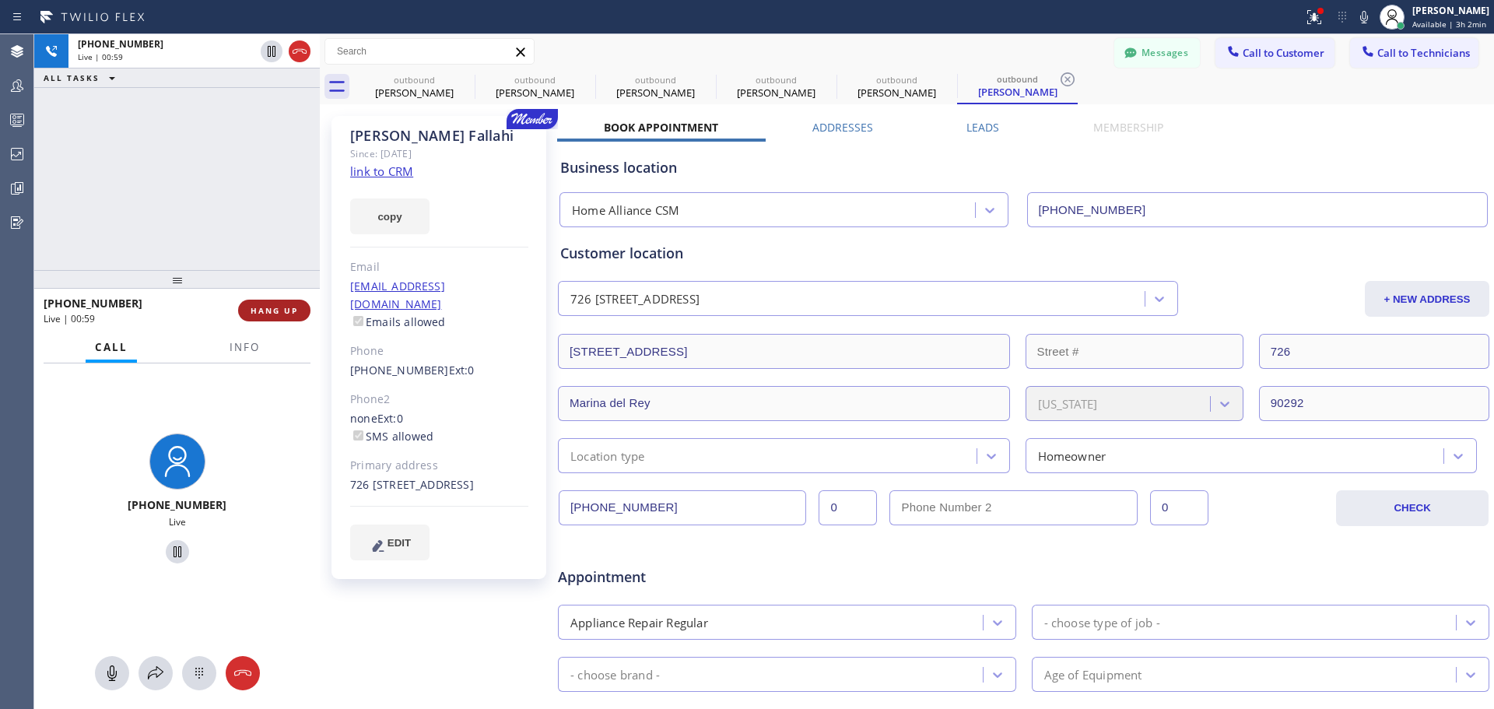
click at [285, 303] on button "HANG UP" at bounding box center [274, 311] width 72 height 22
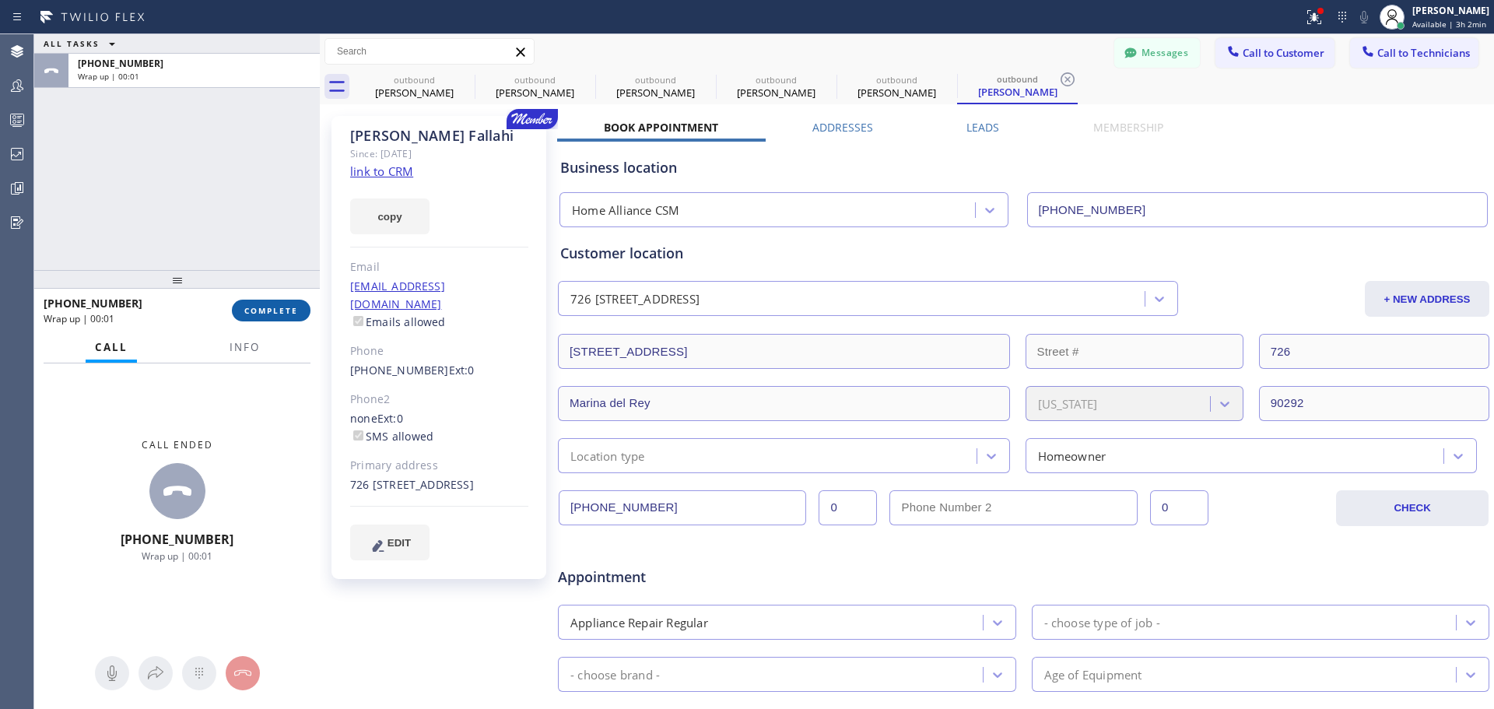
click at [286, 314] on span "COMPLETE" at bounding box center [271, 310] width 54 height 11
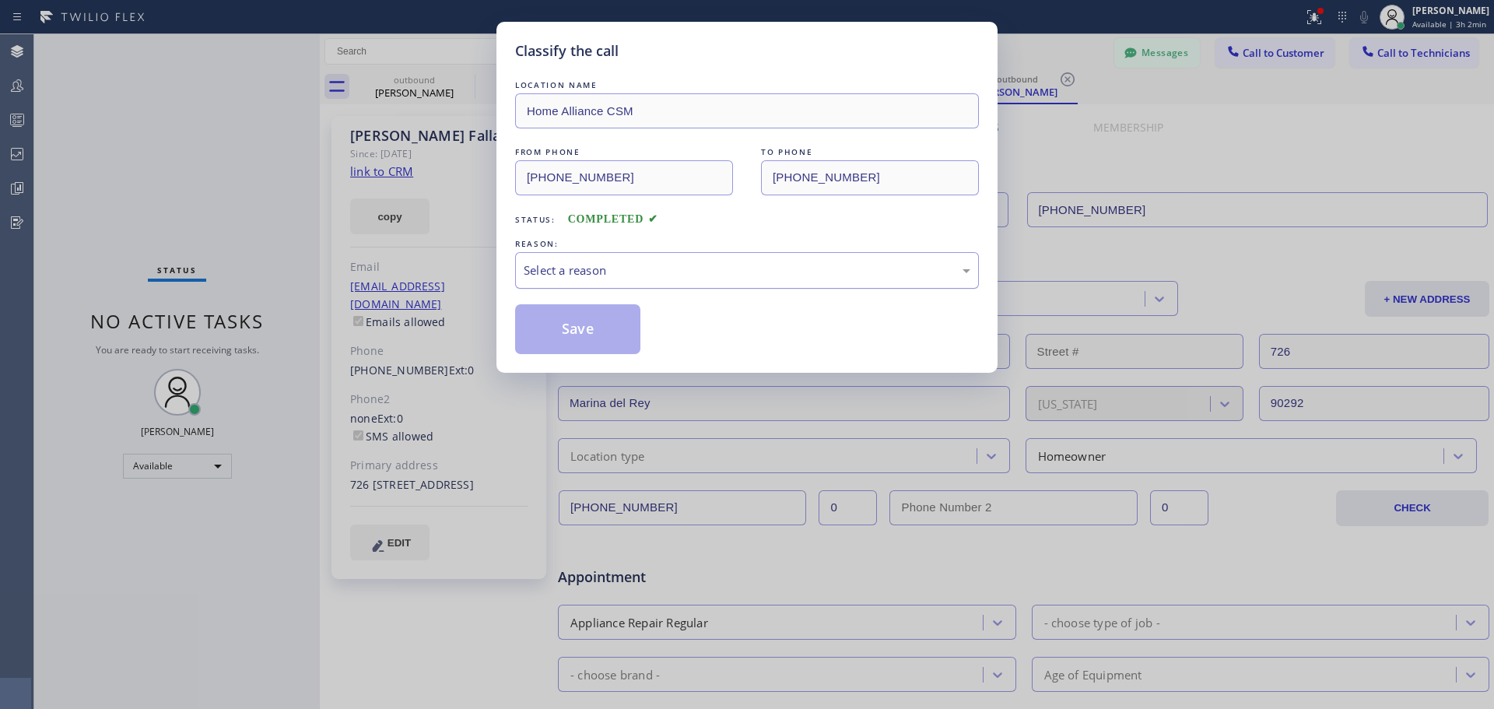
click at [664, 273] on div "Select a reason" at bounding box center [747, 270] width 447 height 18
click at [573, 334] on button "Save" at bounding box center [577, 329] width 125 height 50
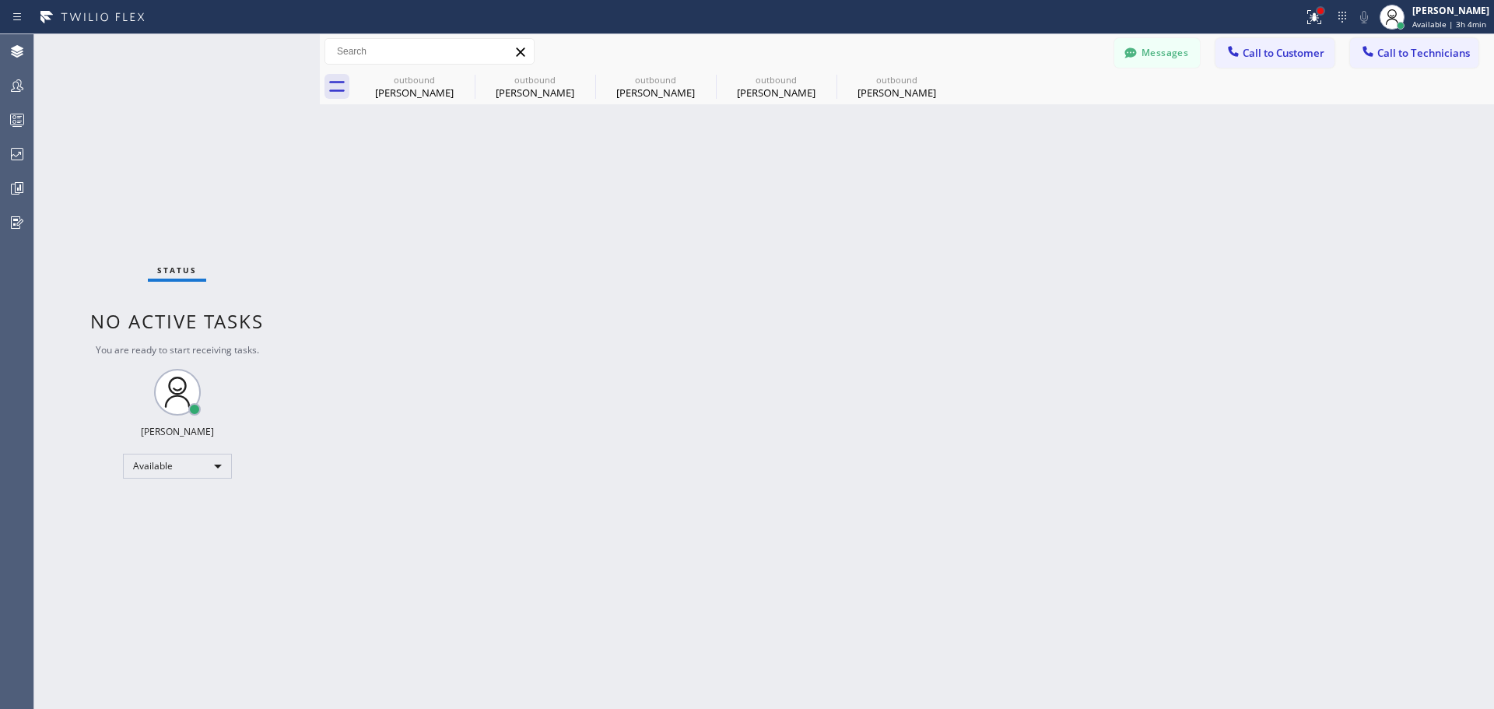
click at [1322, 15] on div at bounding box center [1320, 10] width 9 height 9
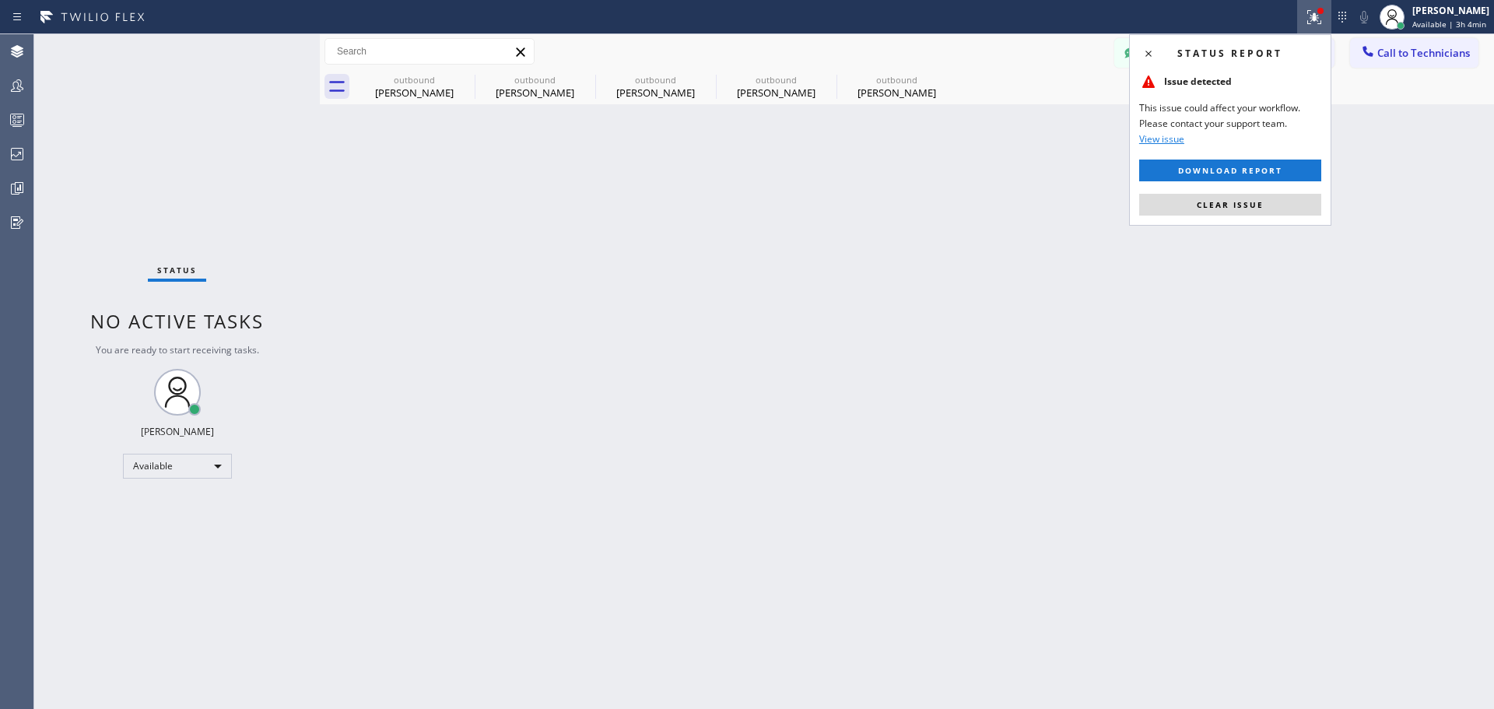
click at [1253, 201] on span "Clear issue" at bounding box center [1229, 204] width 67 height 11
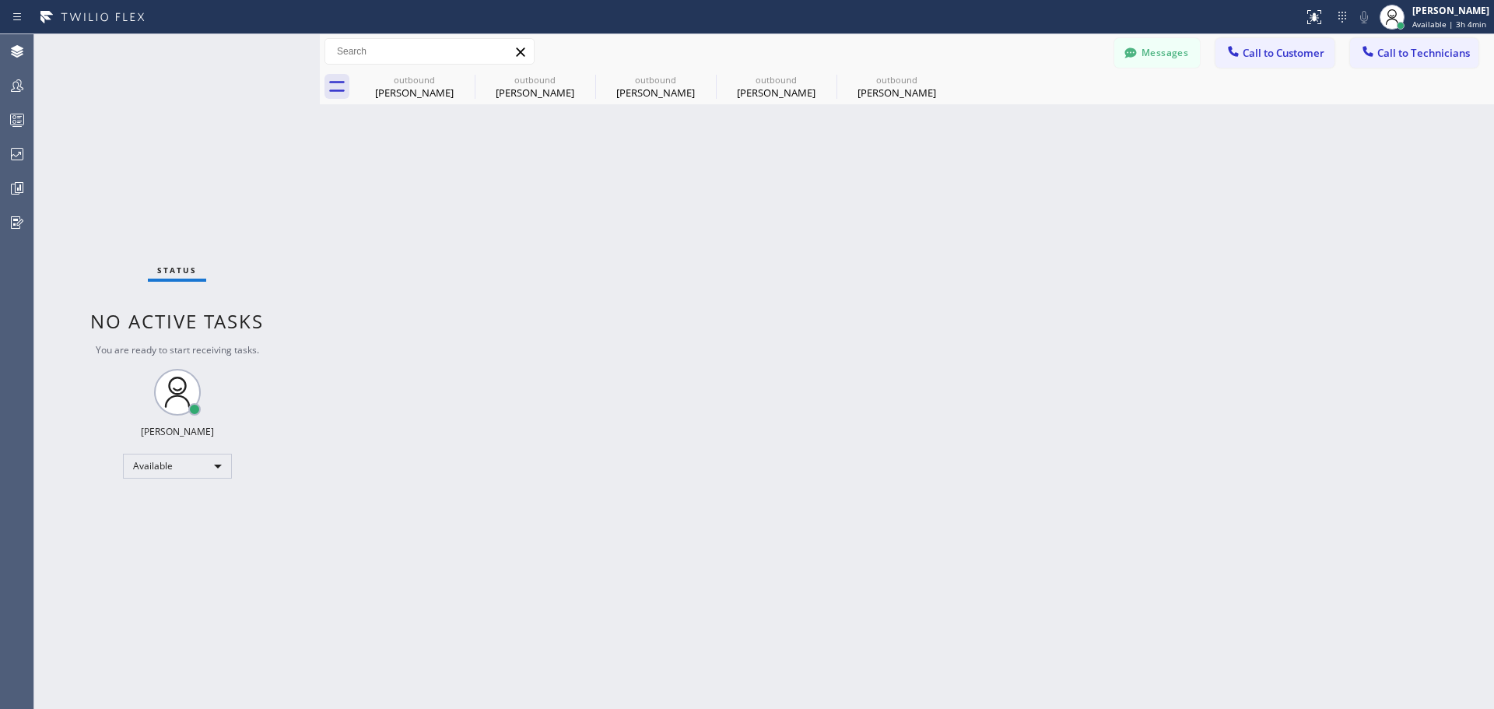
drag, startPoint x: 944, startPoint y: 79, endPoint x: 841, endPoint y: 81, distance: 102.7
click at [0, 0] on icon at bounding box center [0, 0] width 0 height 0
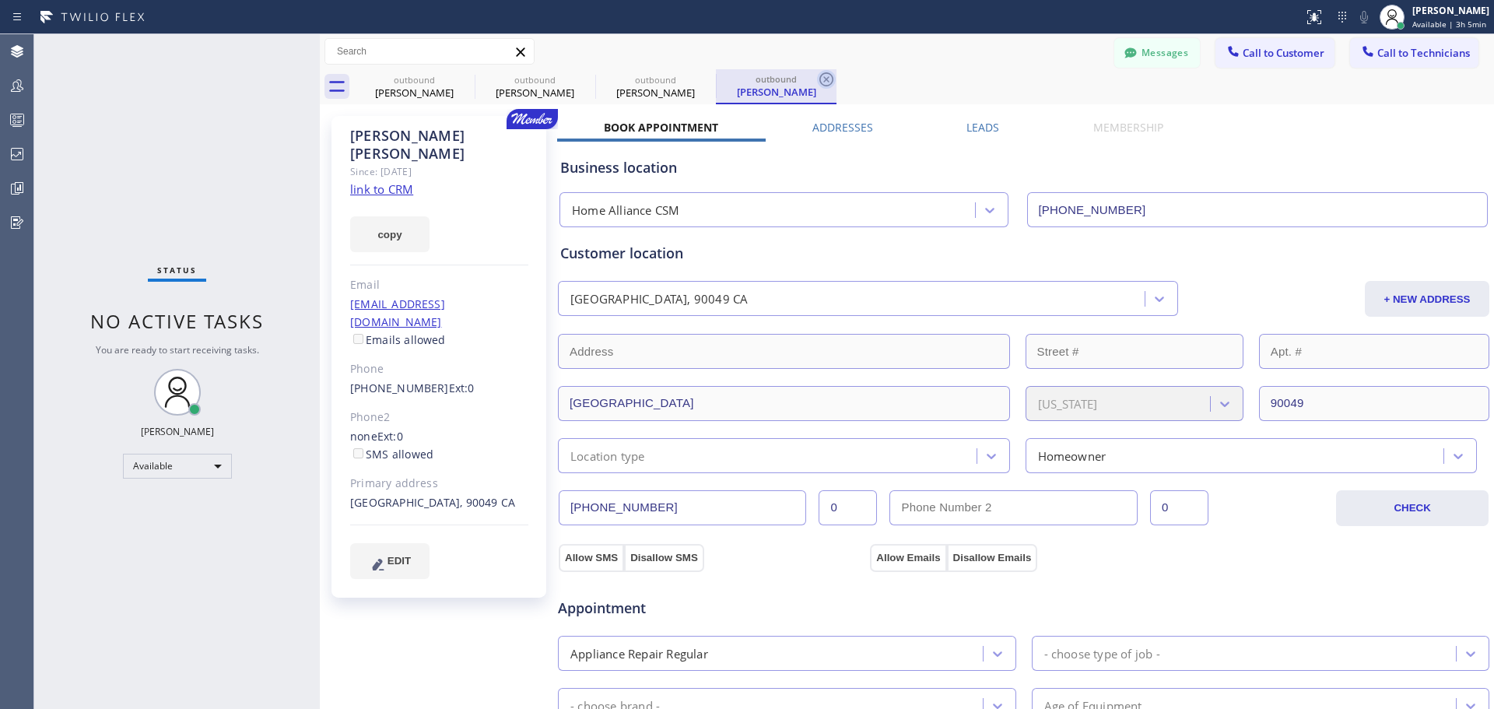
click at [835, 79] on icon at bounding box center [826, 79] width 19 height 19
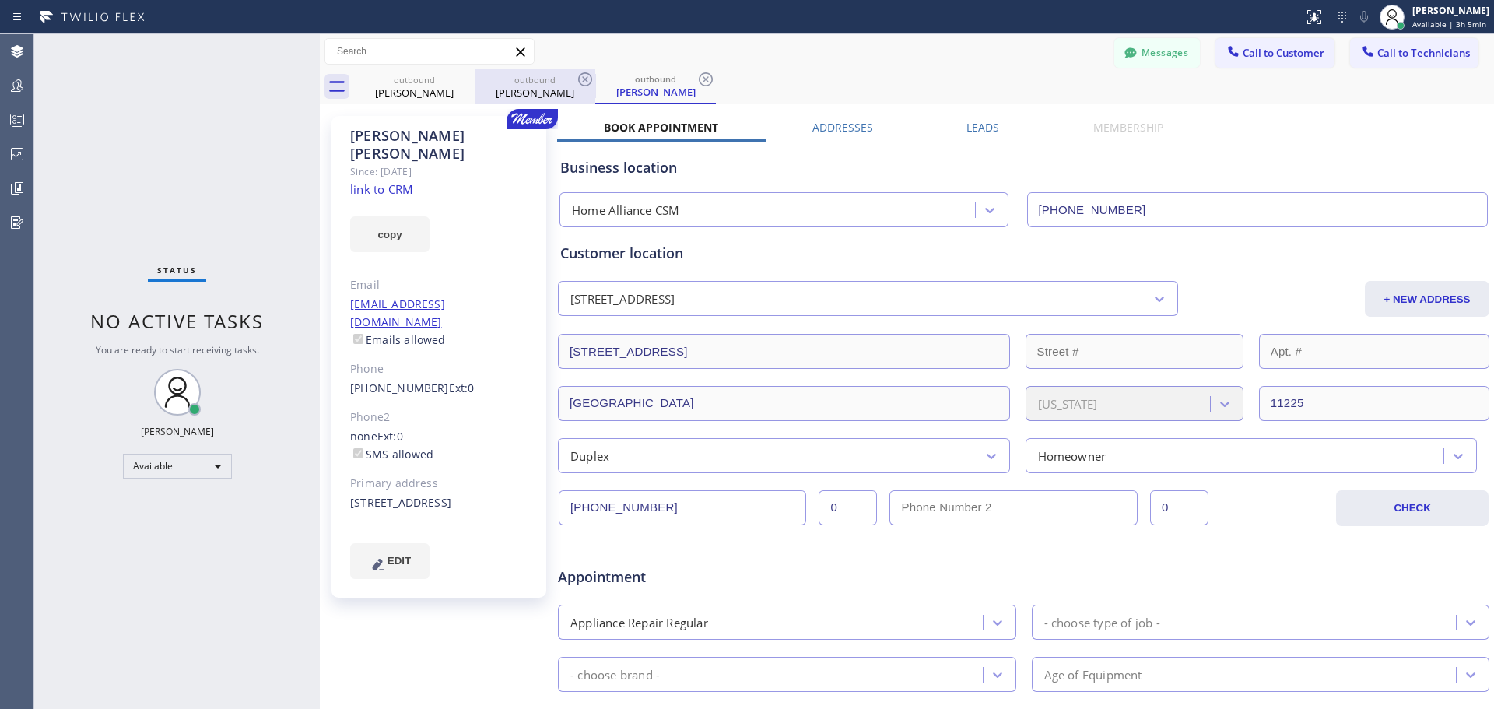
drag, startPoint x: 702, startPoint y: 79, endPoint x: 505, endPoint y: 87, distance: 197.8
click at [701, 79] on icon at bounding box center [705, 79] width 19 height 19
click at [586, 82] on icon at bounding box center [585, 79] width 19 height 19
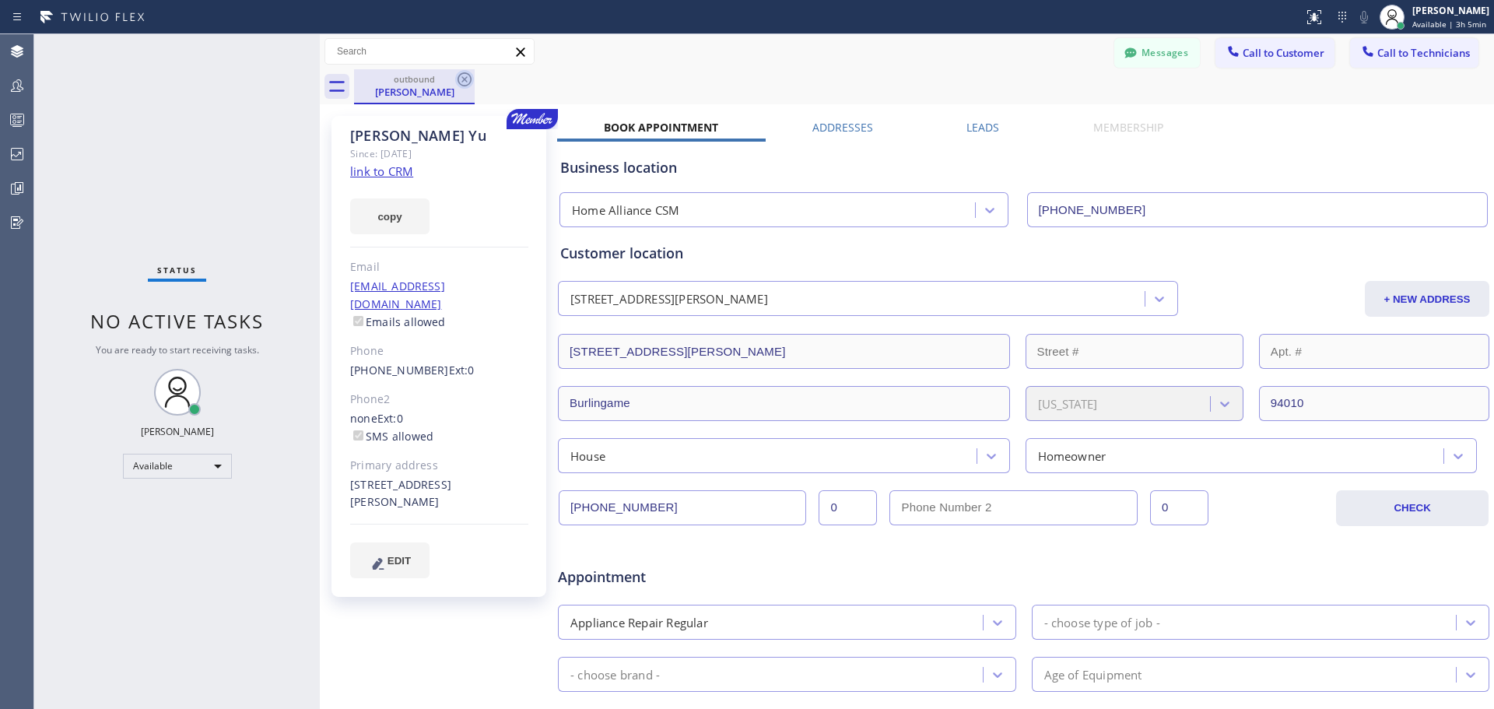
click at [467, 73] on icon at bounding box center [464, 79] width 14 height 14
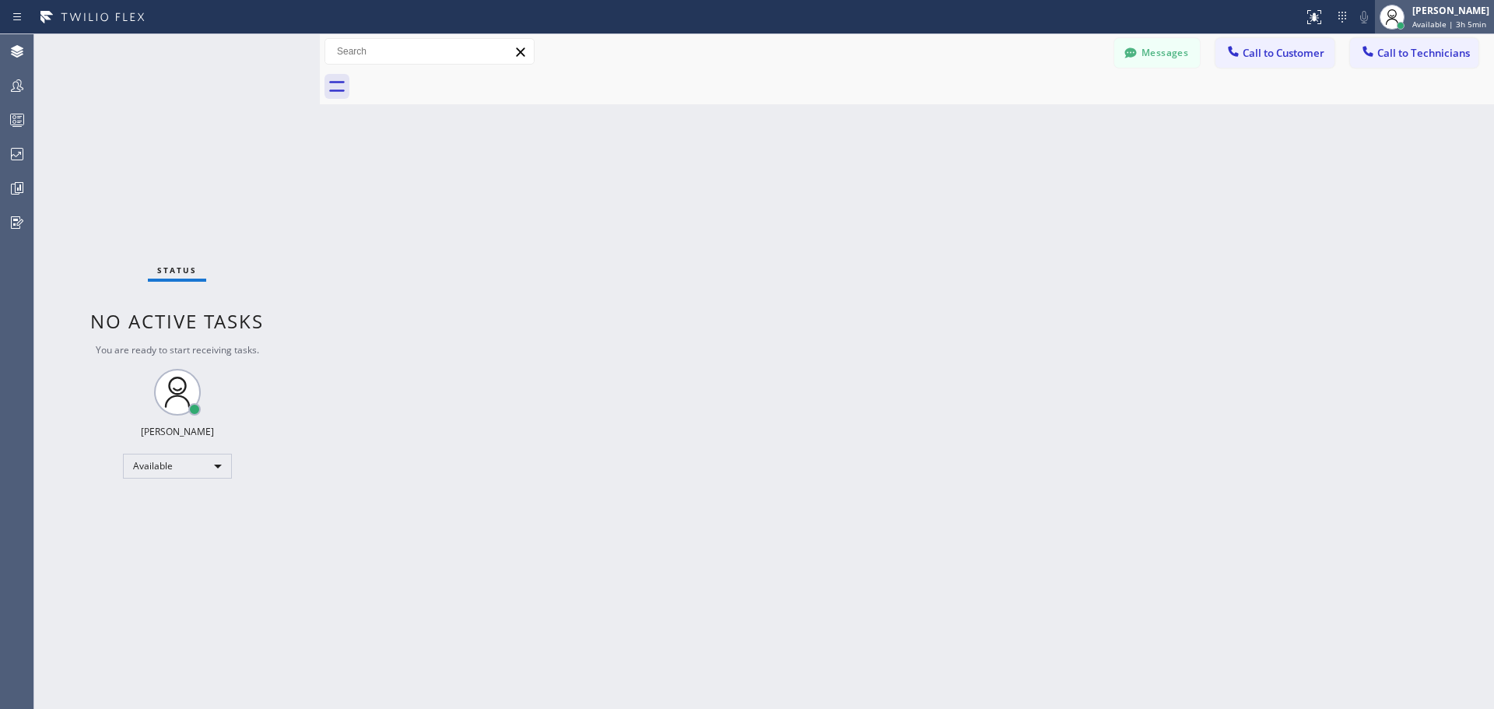
click at [1424, 9] on div "[PERSON_NAME]" at bounding box center [1450, 10] width 77 height 13
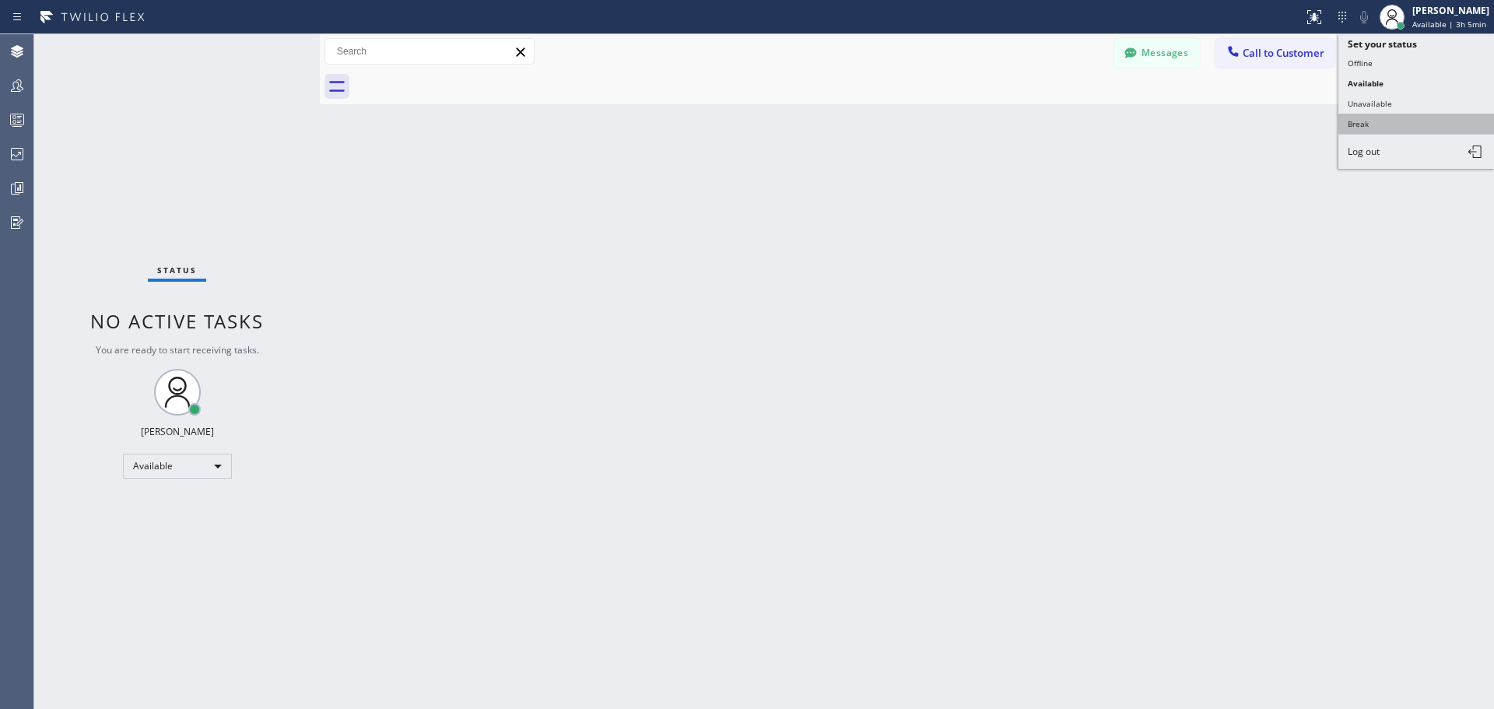
click at [1388, 121] on button "Break" at bounding box center [1416, 124] width 156 height 20
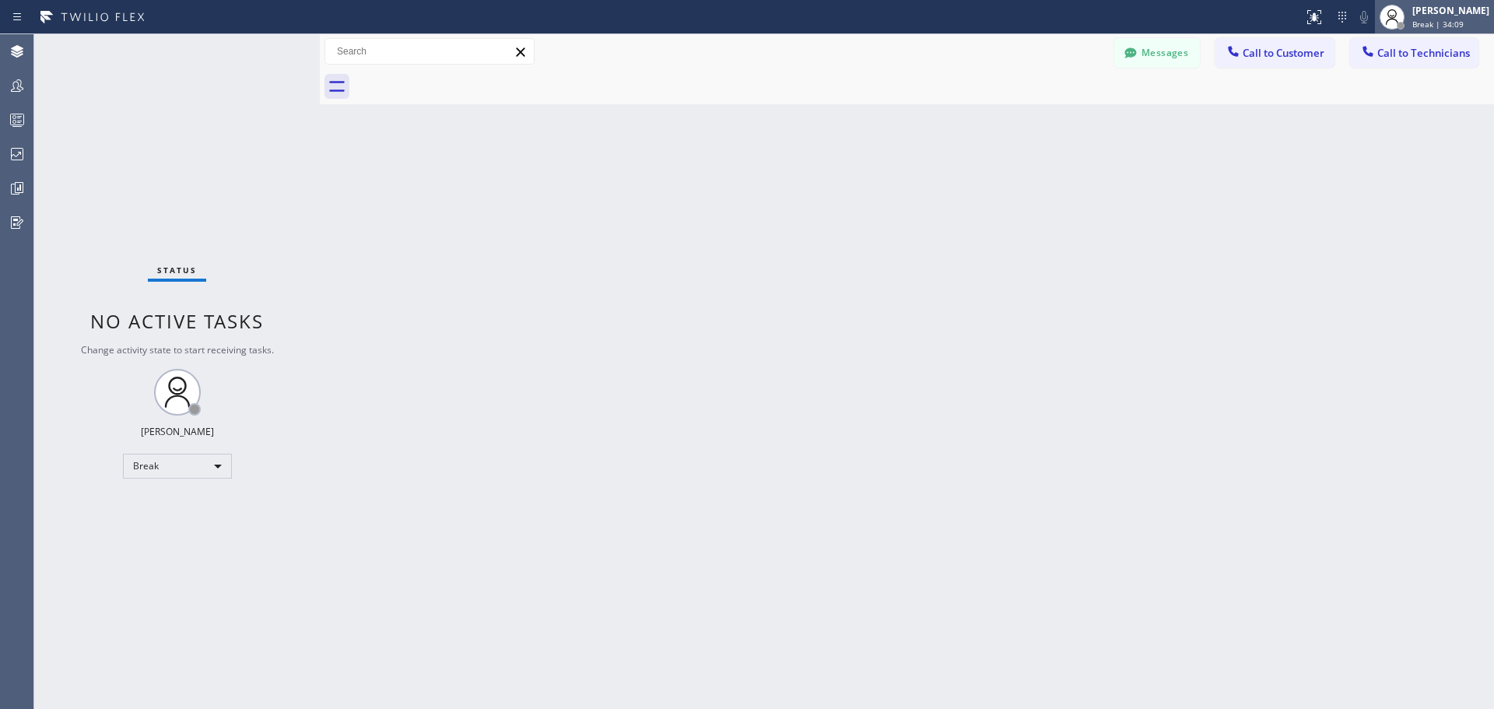
click at [1435, 22] on span "Break | 34:09" at bounding box center [1437, 24] width 51 height 11
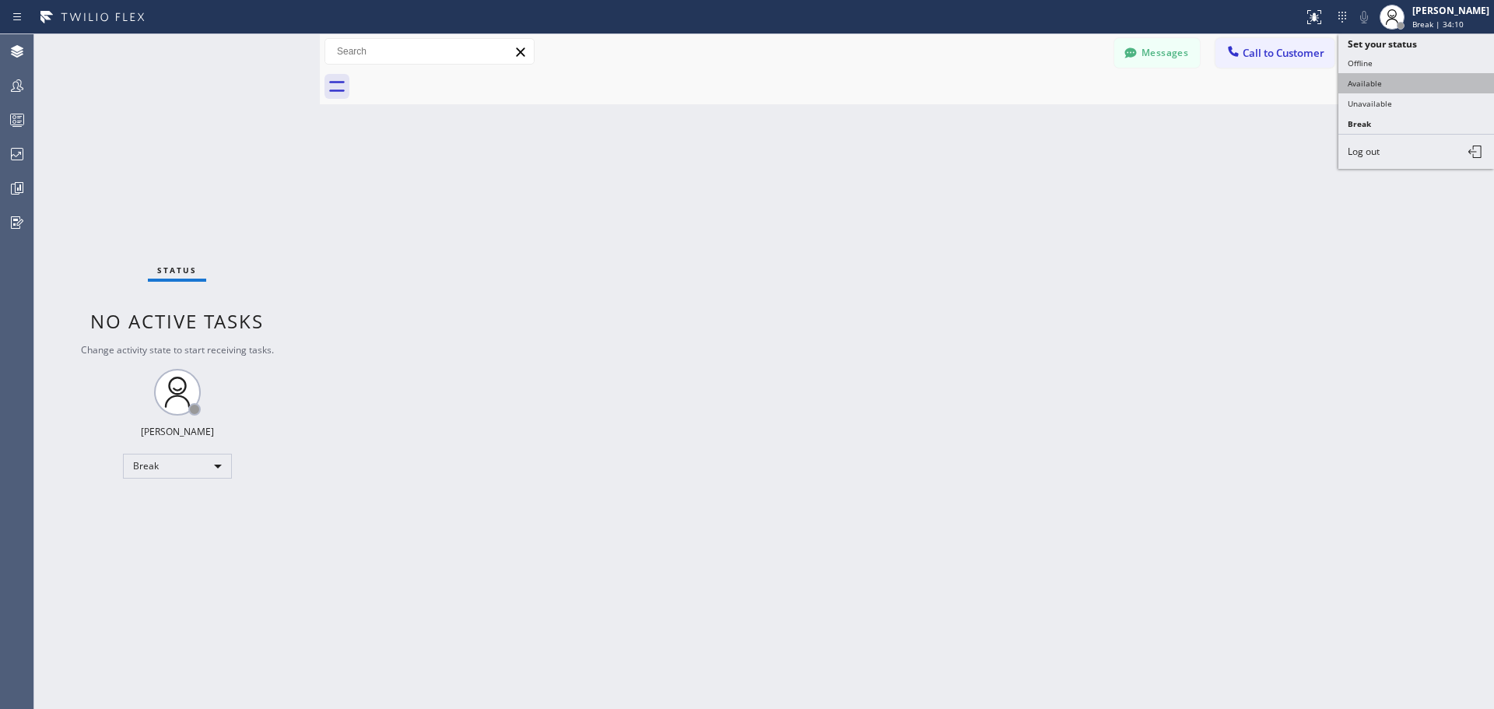
click at [1391, 77] on button "Available" at bounding box center [1416, 83] width 156 height 20
click at [1294, 54] on span "Call to Customer" at bounding box center [1283, 53] width 82 height 14
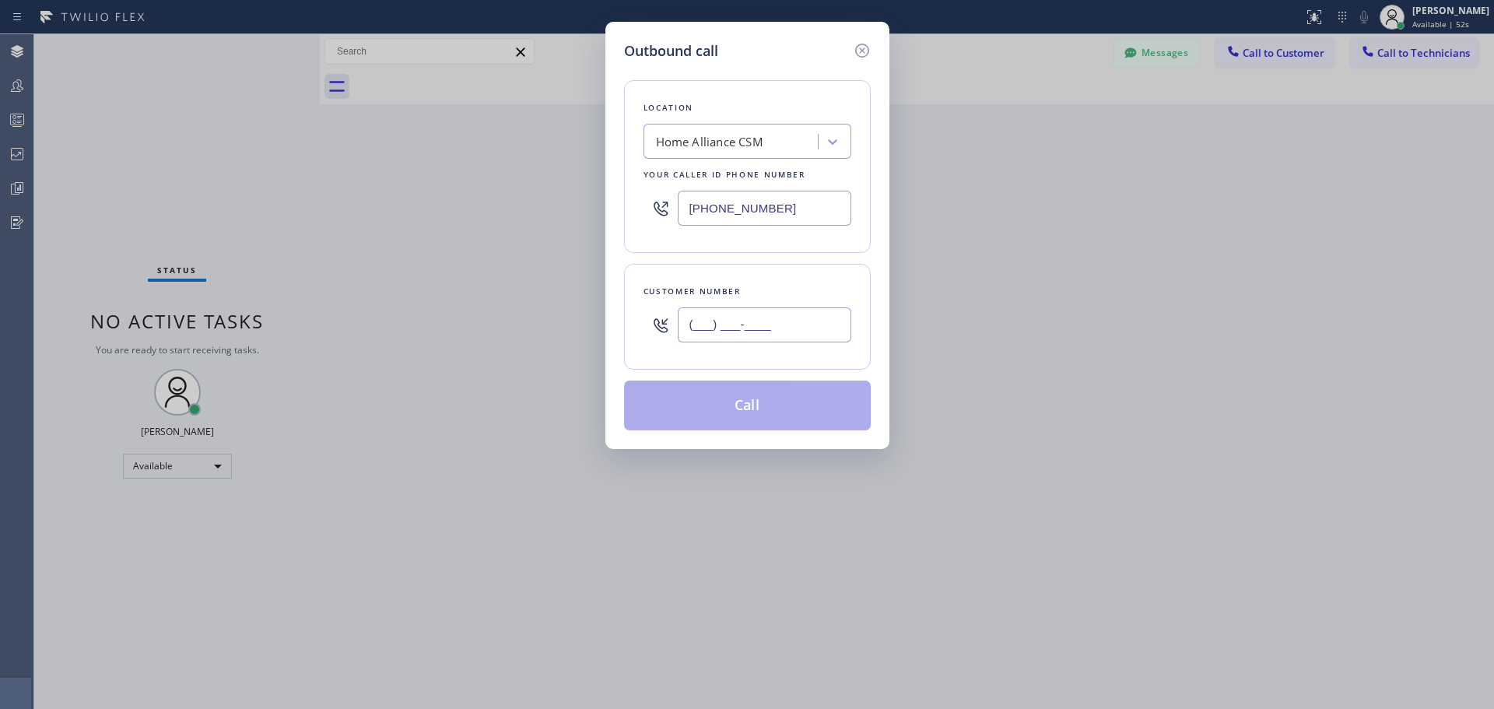
click at [740, 310] on input "(___) ___-____" at bounding box center [764, 324] width 173 height 35
paste input "818) 970-6129"
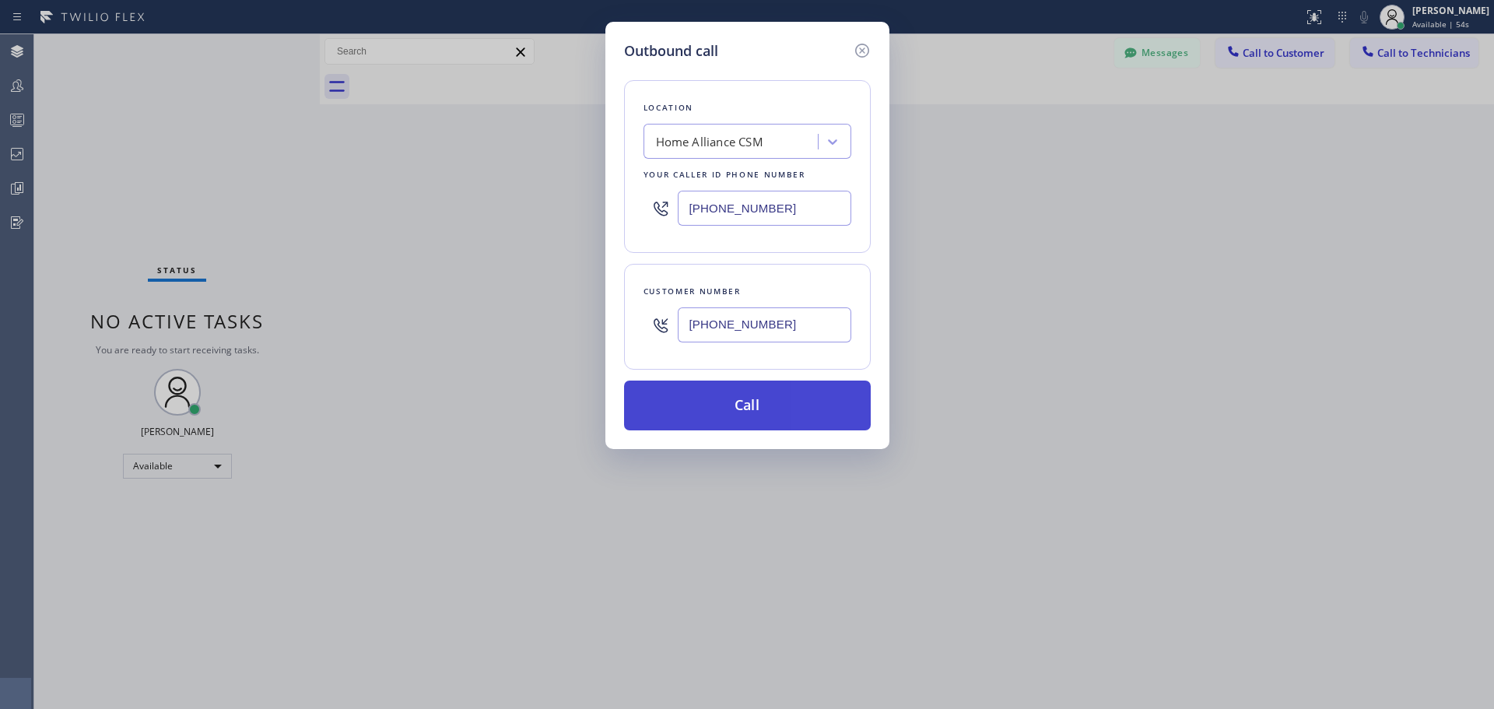
type input "[PHONE_NUMBER]"
click at [777, 413] on button "Call" at bounding box center [747, 405] width 247 height 50
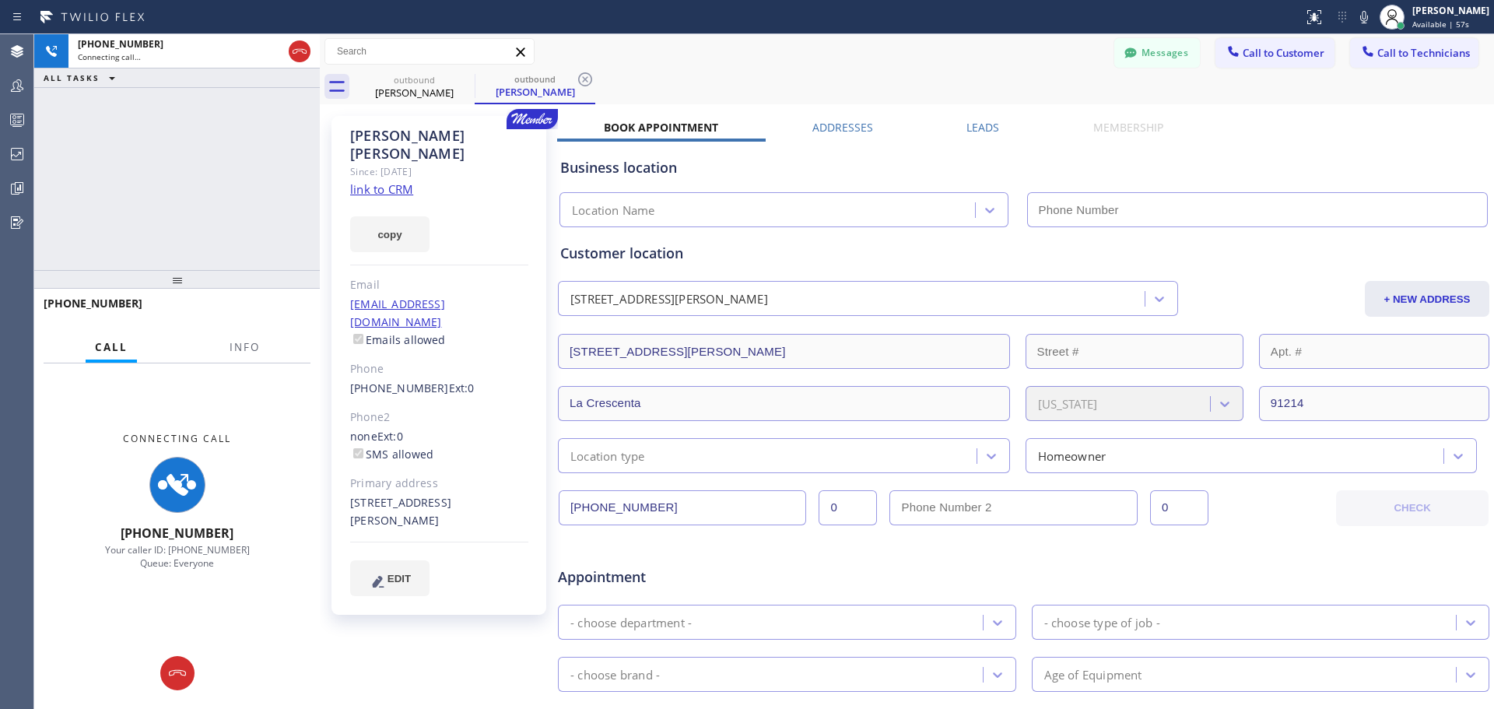
type input "[PHONE_NUMBER]"
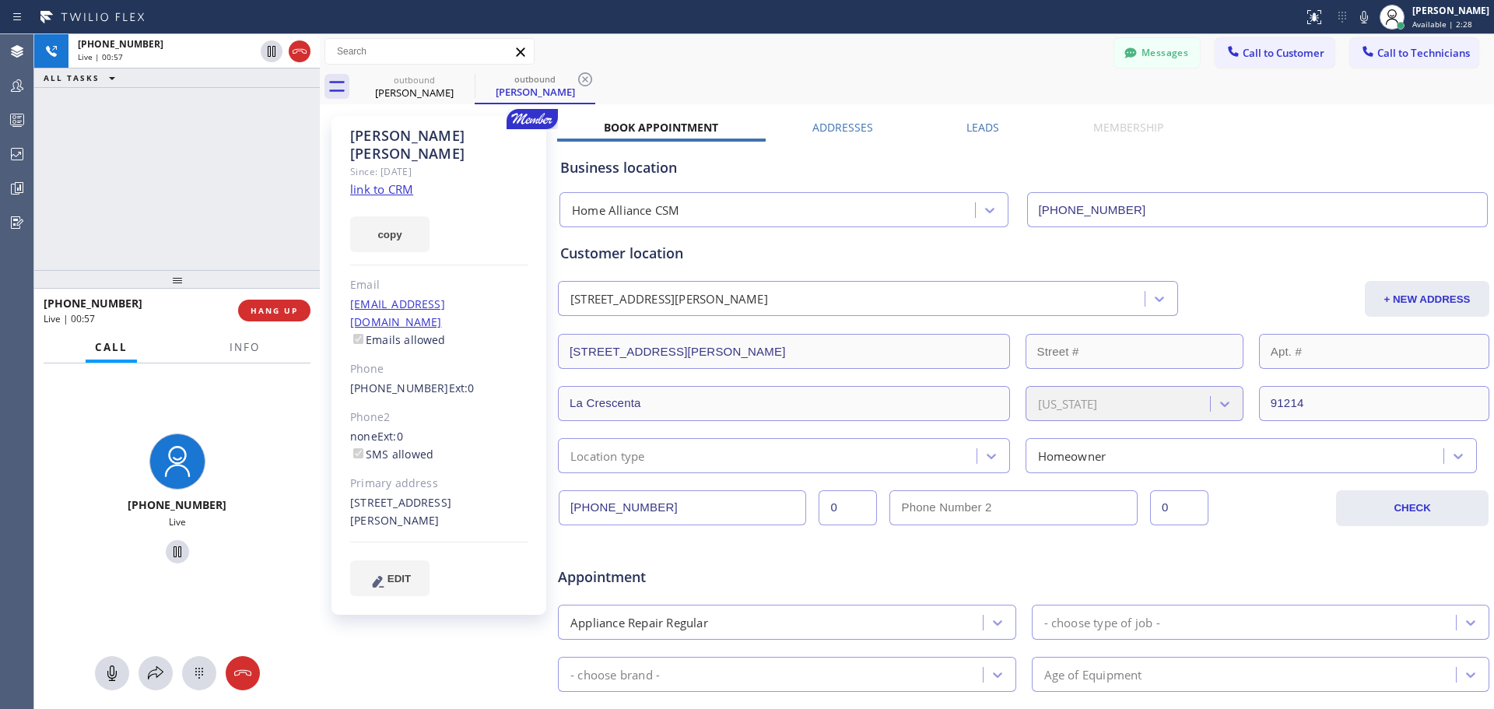
drag, startPoint x: 255, startPoint y: 318, endPoint x: 340, endPoint y: 468, distance: 172.4
click at [255, 321] on button "HANG UP" at bounding box center [274, 311] width 72 height 22
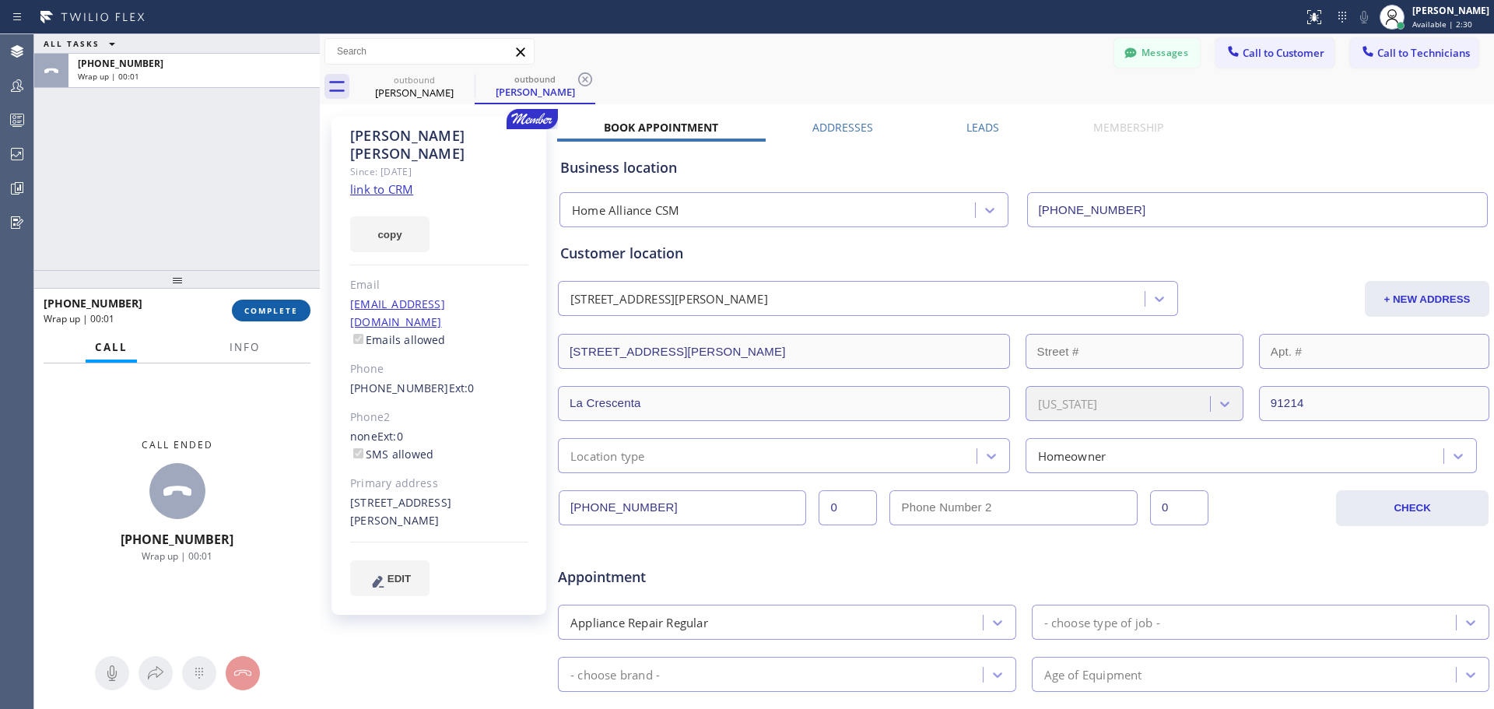
click at [276, 313] on span "COMPLETE" at bounding box center [271, 310] width 54 height 11
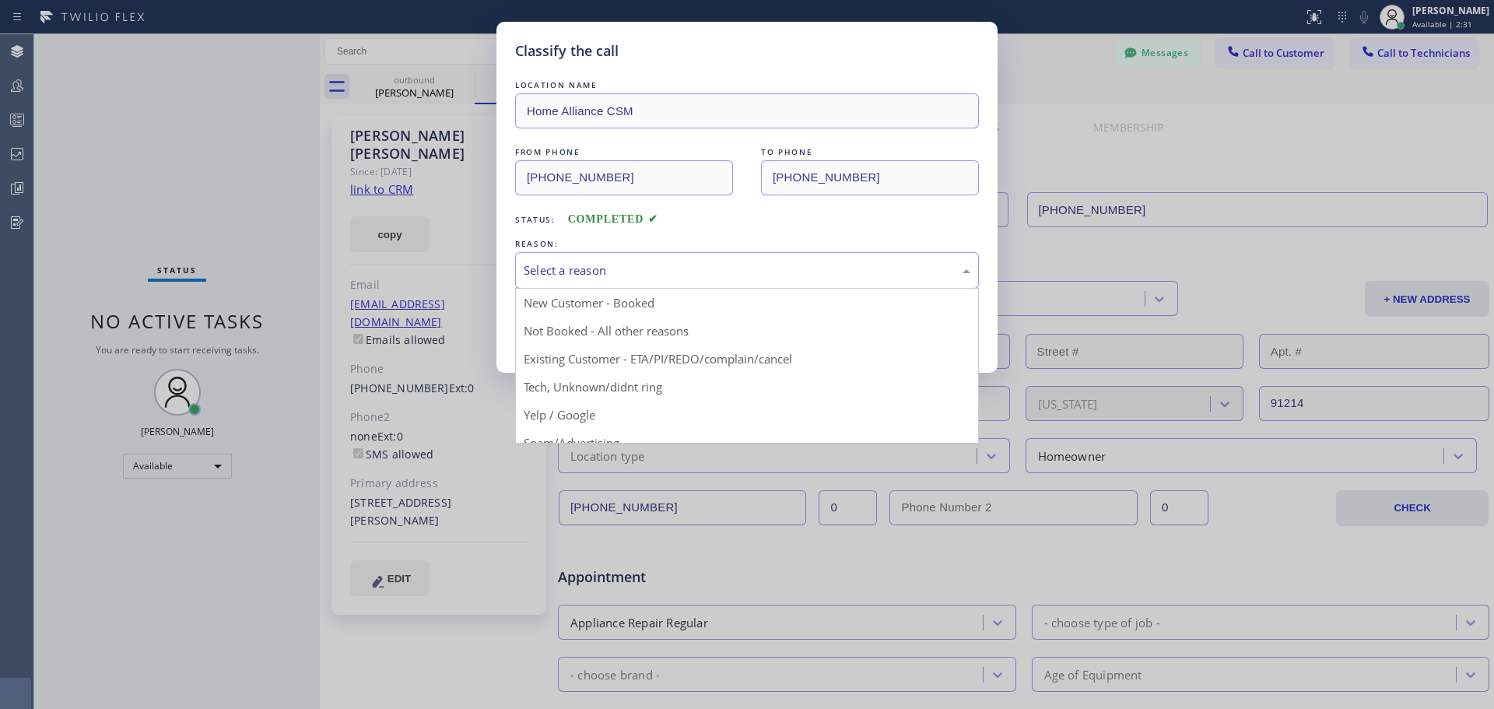
click at [594, 272] on div "Select a reason" at bounding box center [747, 270] width 447 height 18
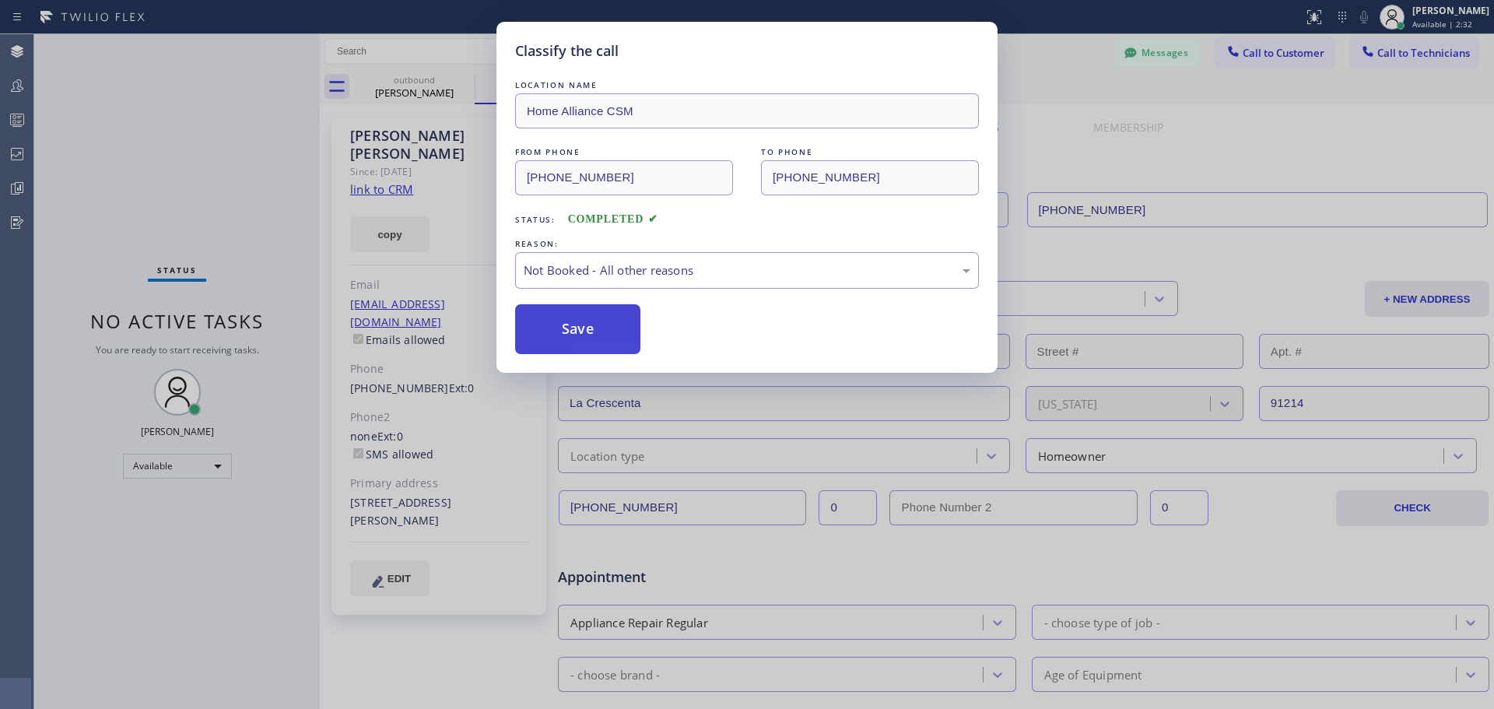
click at [566, 345] on button "Save" at bounding box center [577, 329] width 125 height 50
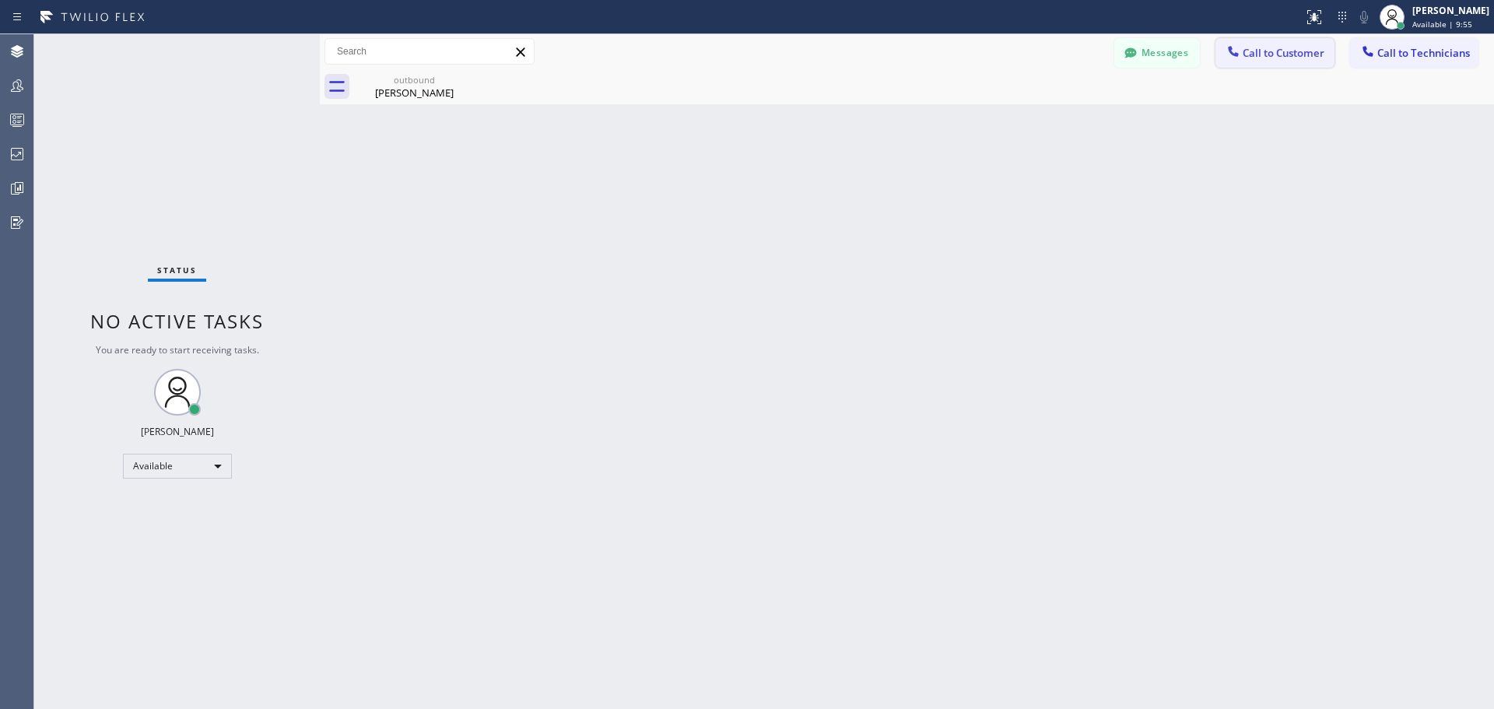
click at [1279, 58] on span "Call to Customer" at bounding box center [1283, 53] width 82 height 14
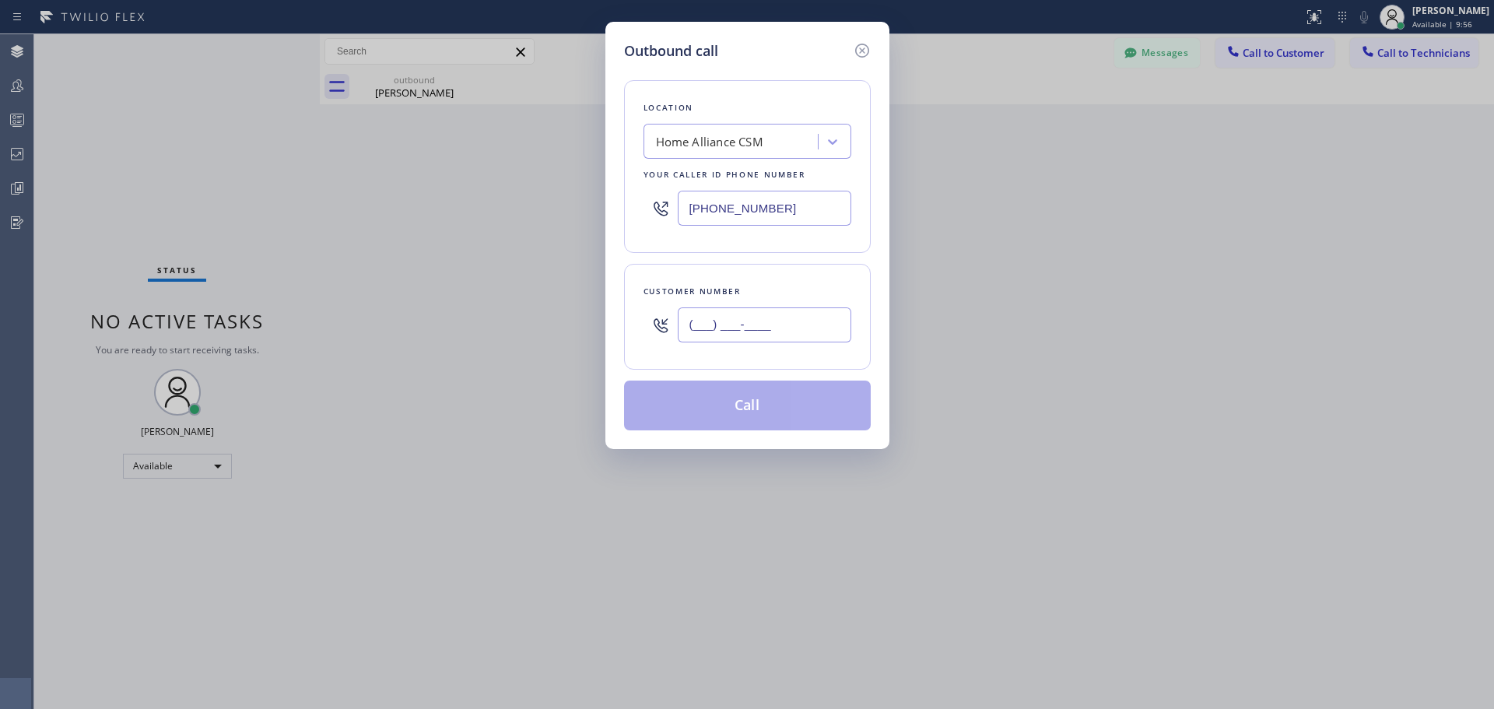
click at [774, 331] on input "(___) ___-____" at bounding box center [764, 324] width 173 height 35
paste input "215) 869-9408"
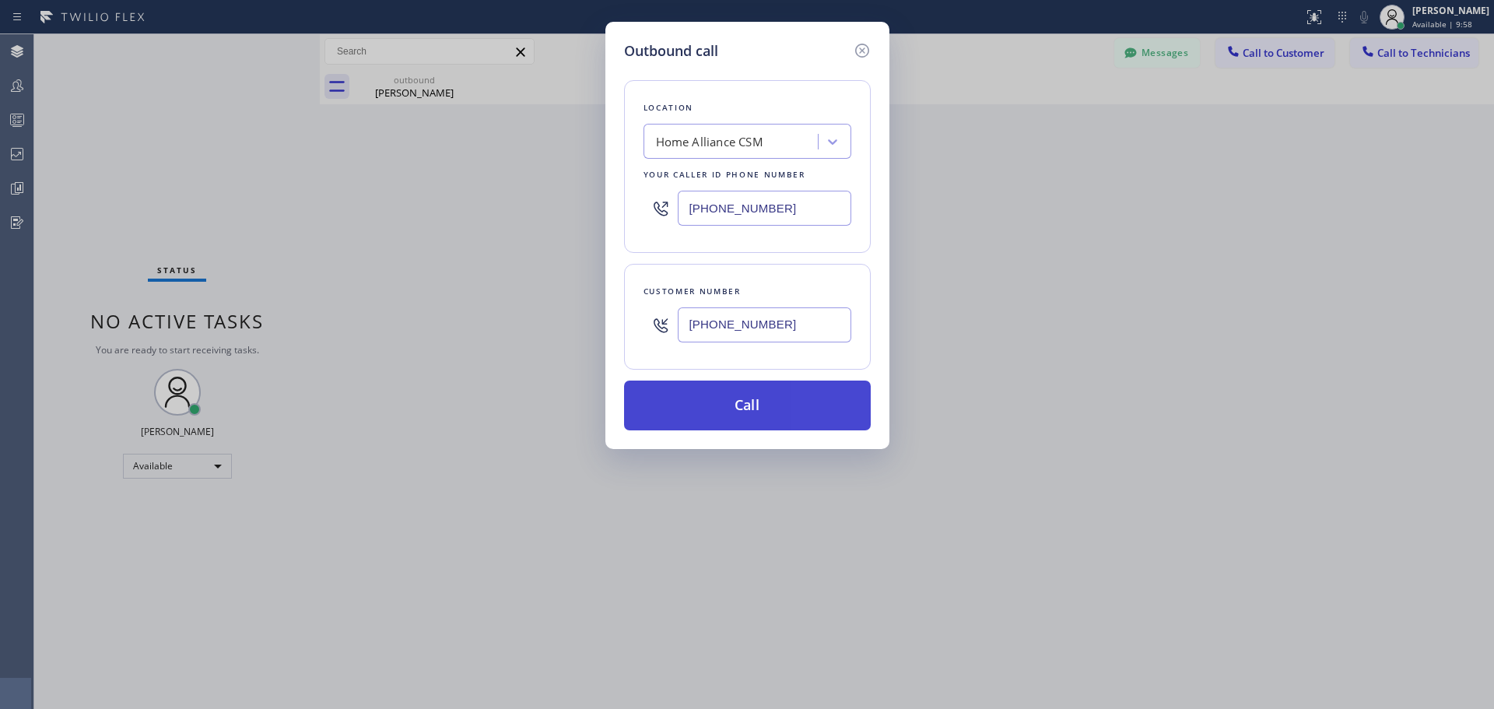
type input "[PHONE_NUMBER]"
click at [774, 386] on button "Call" at bounding box center [747, 405] width 247 height 50
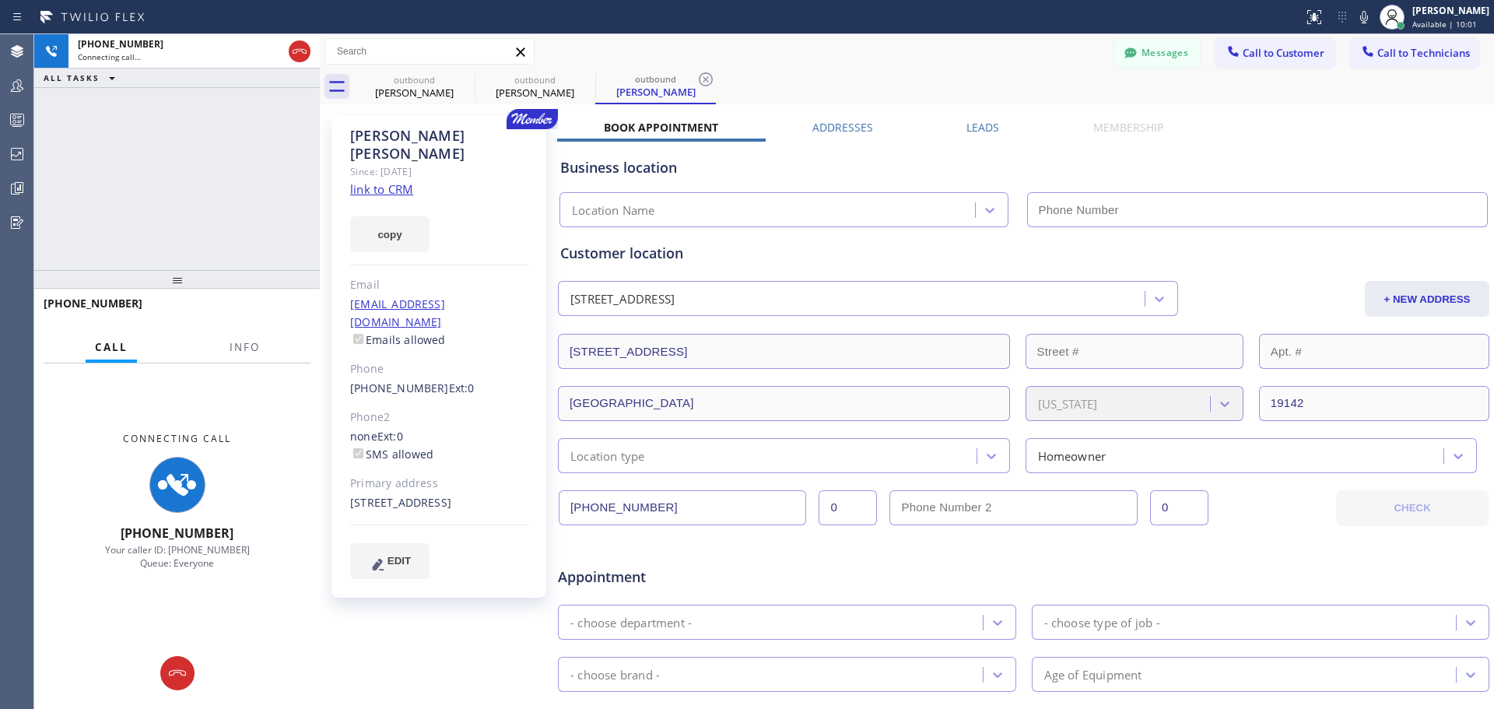
type input "[PHONE_NUMBER]"
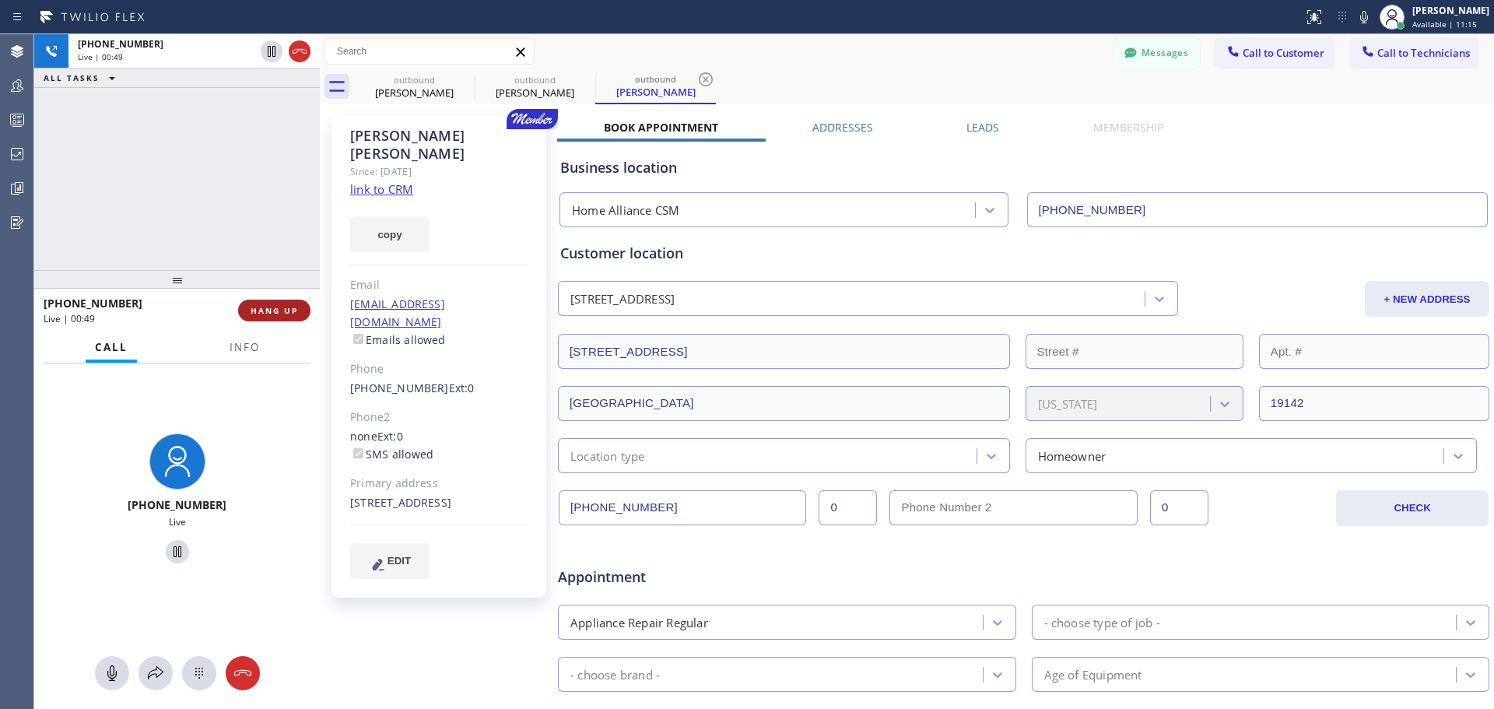
click at [264, 317] on button "HANG UP" at bounding box center [274, 311] width 72 height 22
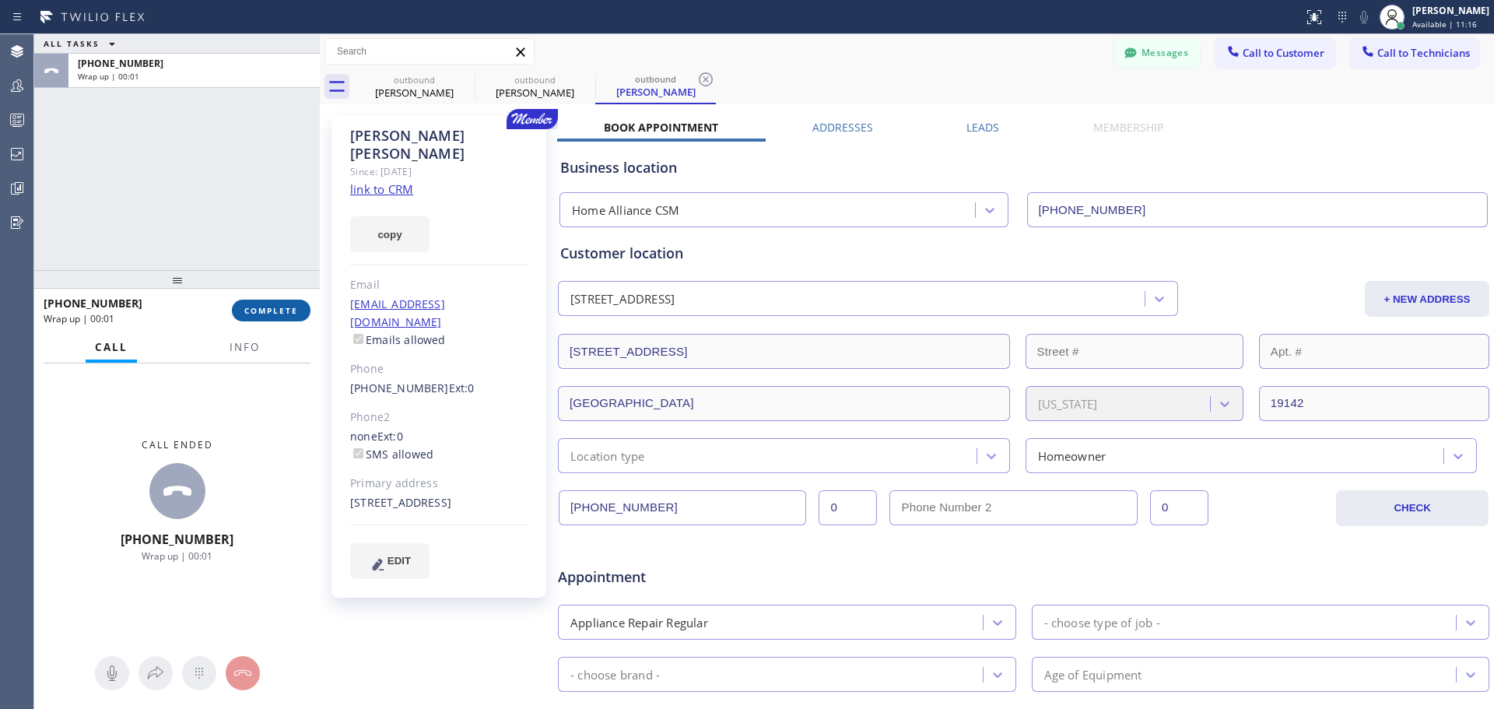
click at [265, 315] on span "COMPLETE" at bounding box center [271, 310] width 54 height 11
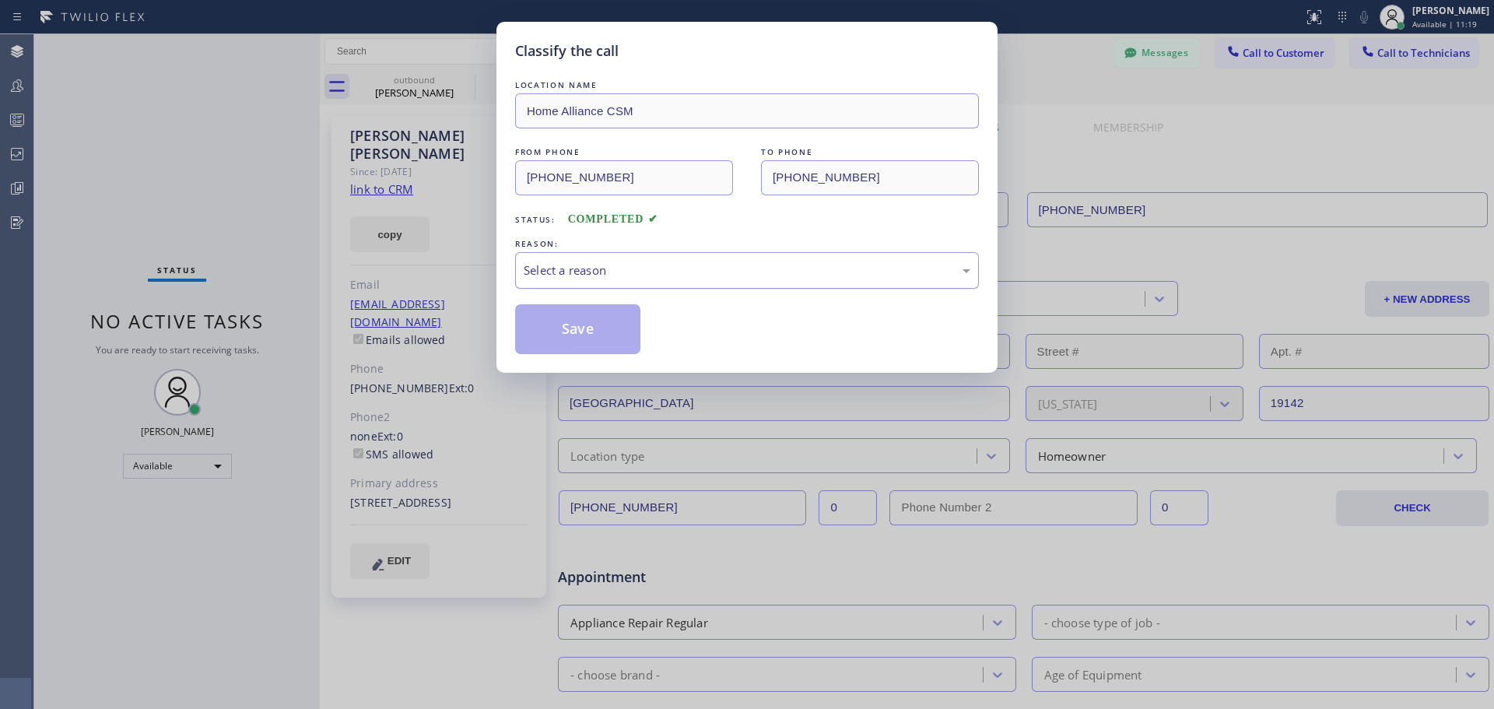
click at [749, 270] on div "Select a reason" at bounding box center [747, 270] width 447 height 18
click at [588, 334] on button "Save" at bounding box center [577, 329] width 125 height 50
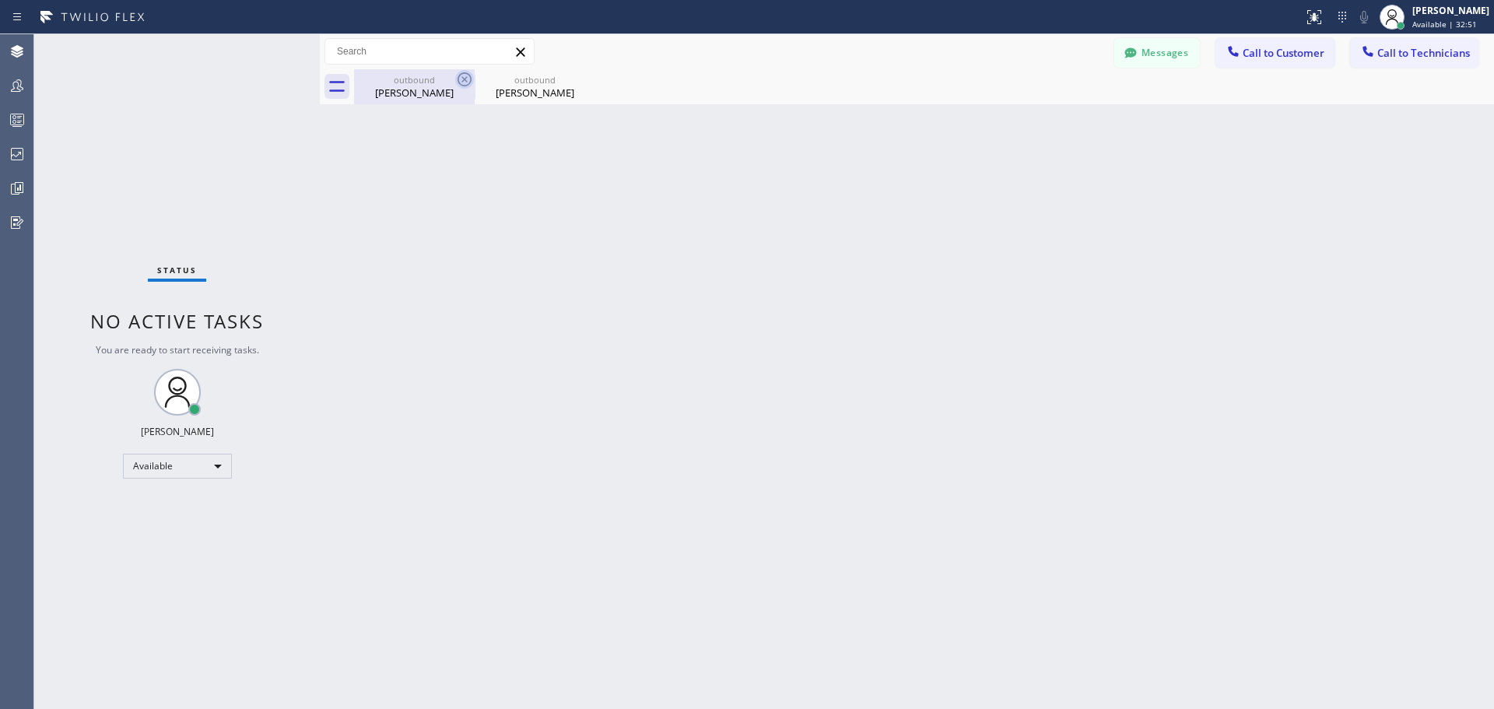
click at [466, 79] on icon at bounding box center [464, 79] width 14 height 14
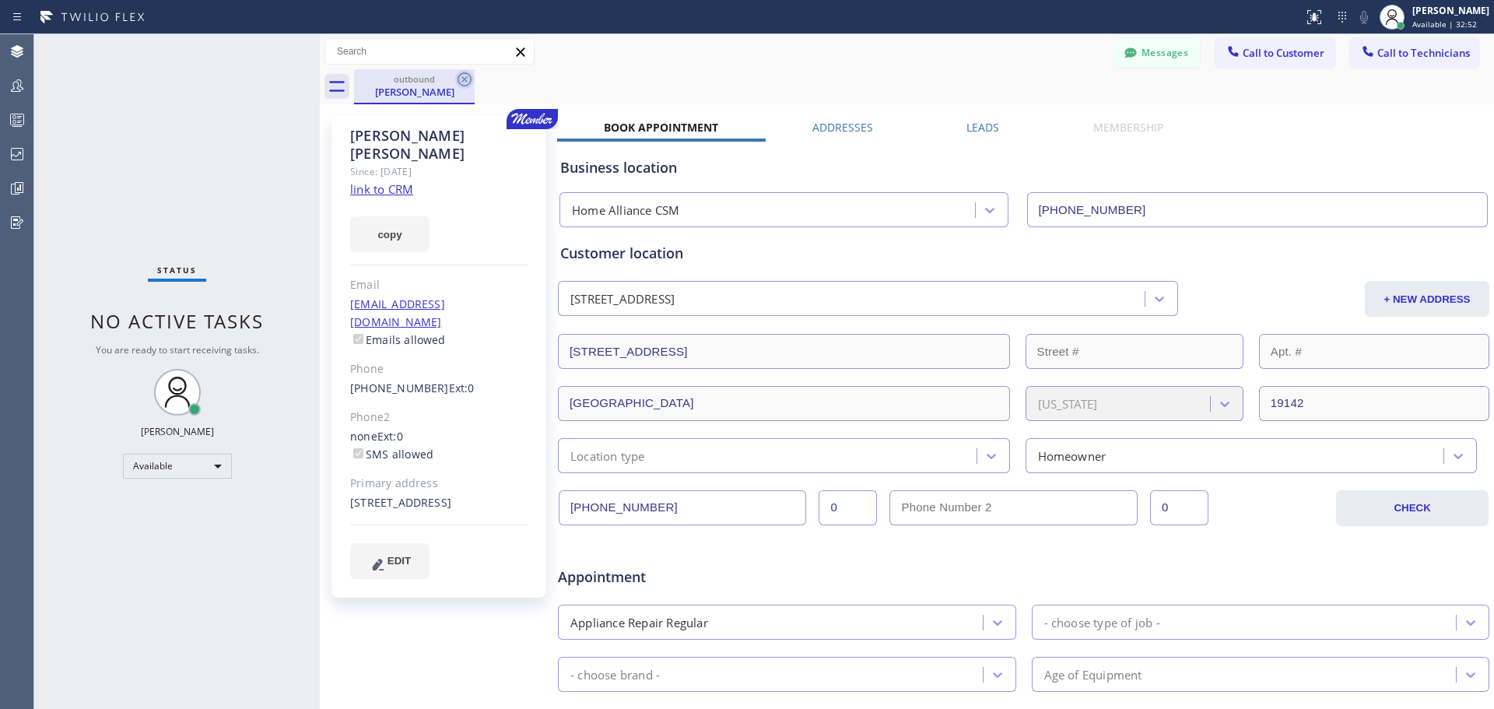
click at [466, 81] on icon at bounding box center [464, 79] width 14 height 14
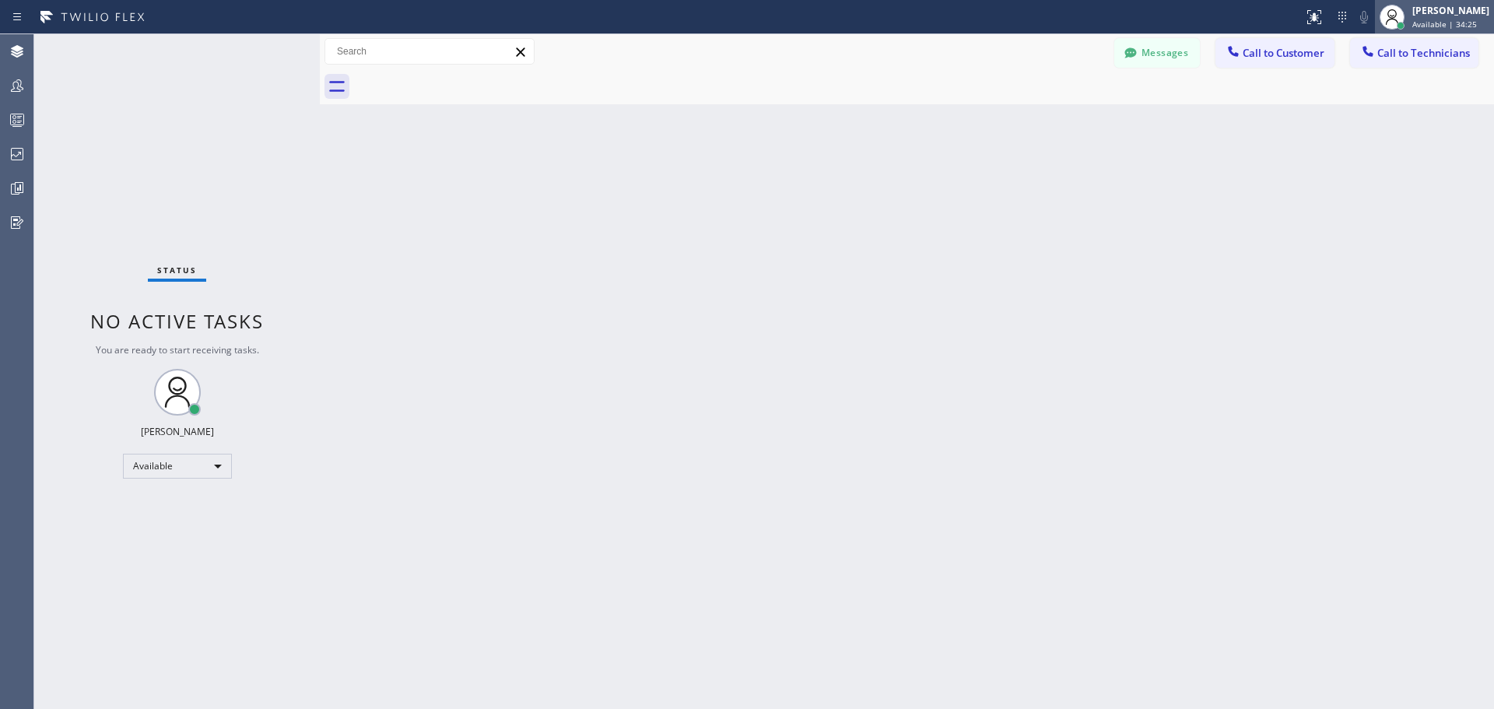
click at [1452, 18] on div "[PERSON_NAME] Available | 34:25" at bounding box center [1451, 16] width 85 height 27
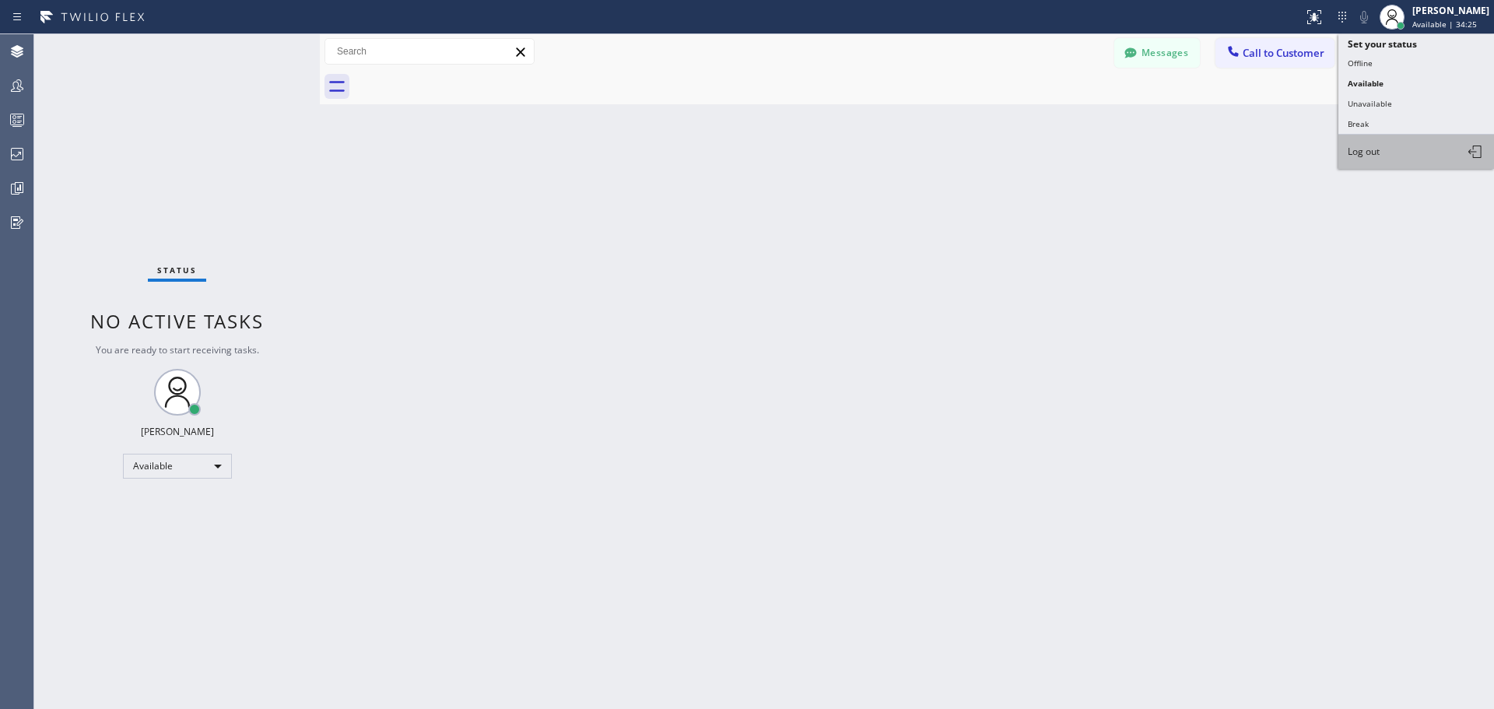
click at [1434, 156] on button "Log out" at bounding box center [1416, 152] width 156 height 34
